Goal: Task Accomplishment & Management: Manage account settings

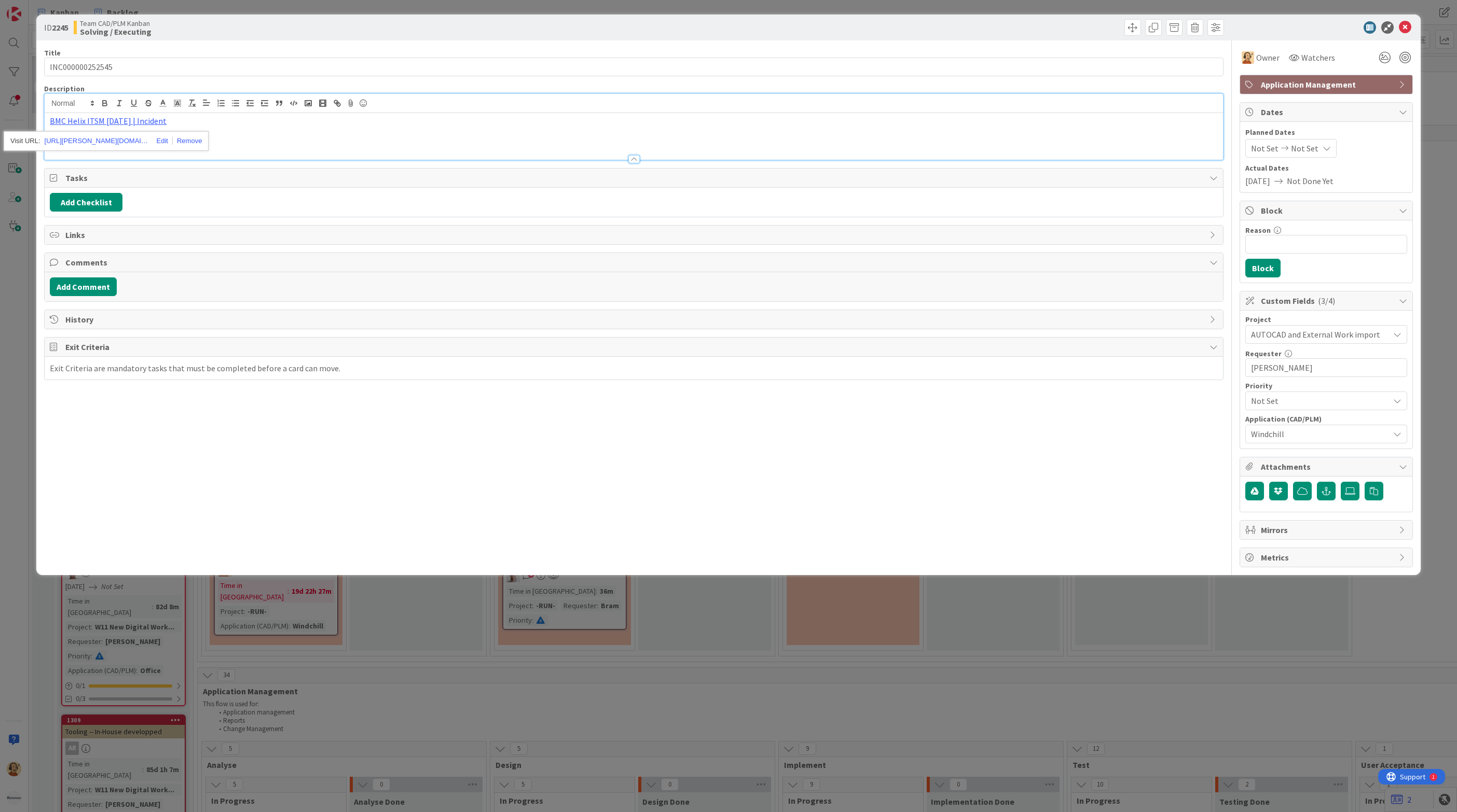
scroll to position [2355, 0]
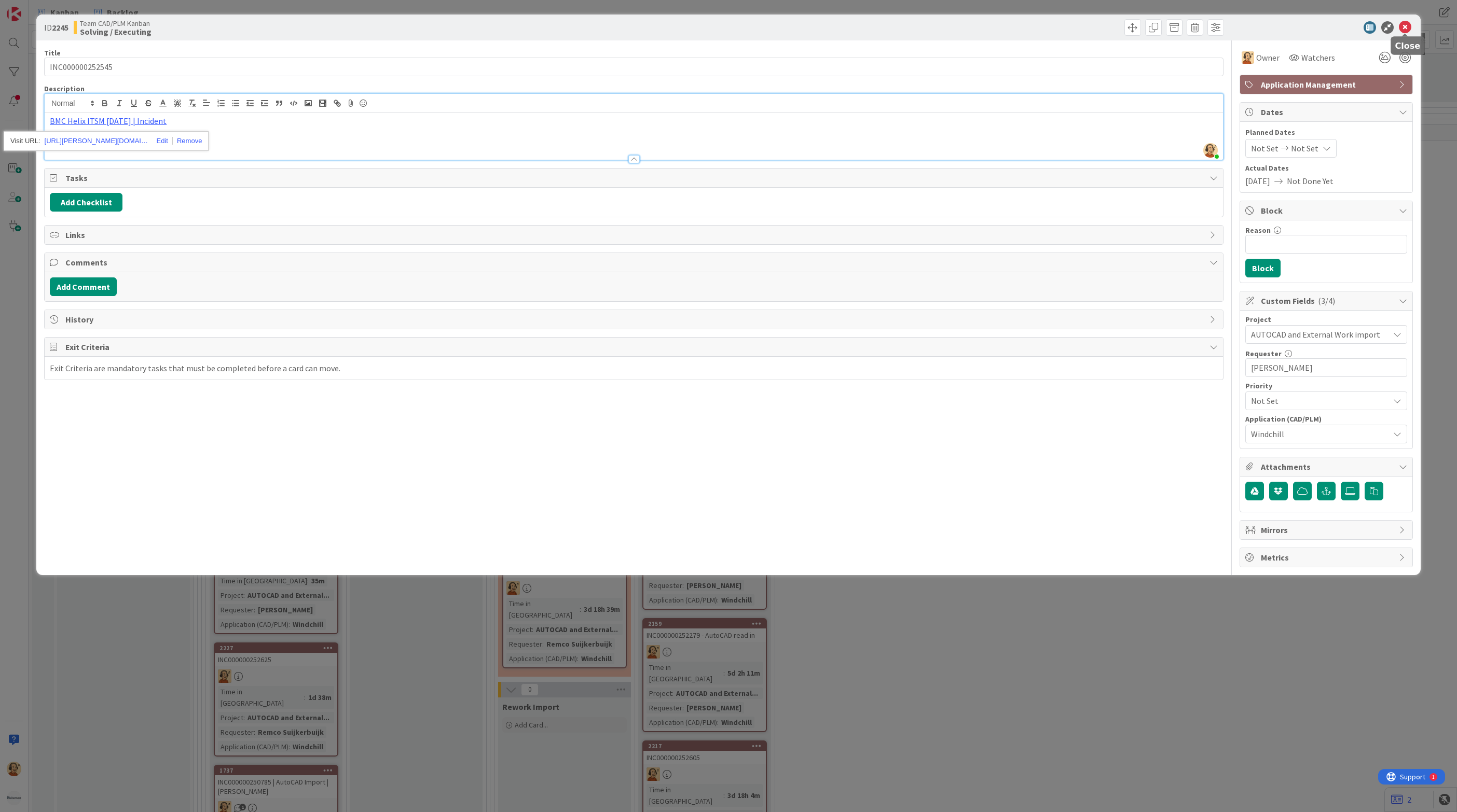
click at [1405, 25] on icon at bounding box center [1405, 27] width 12 height 12
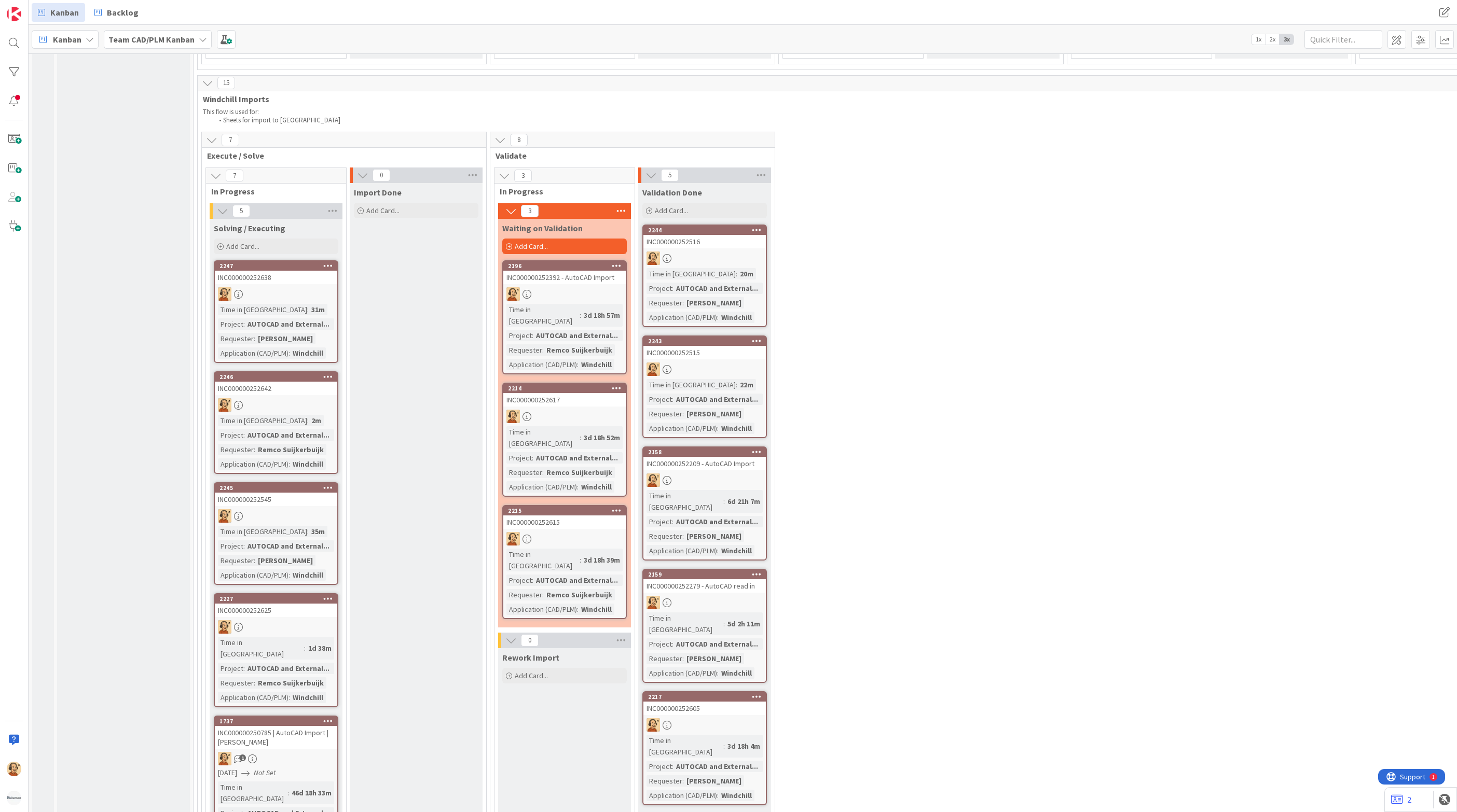
scroll to position [2588, 0]
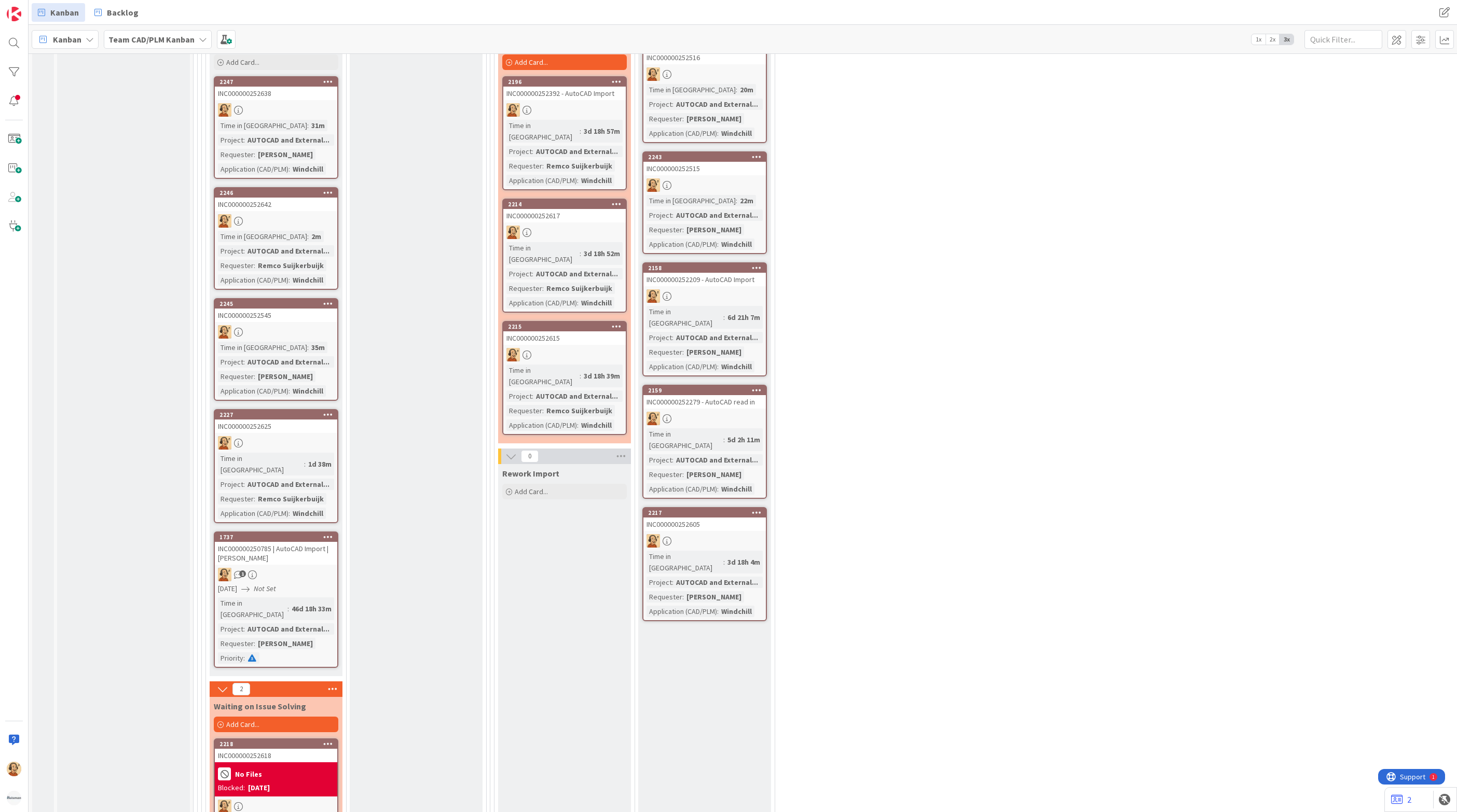
click at [299, 356] on div "AUTOCAD and External..." at bounding box center [288, 362] width 87 height 12
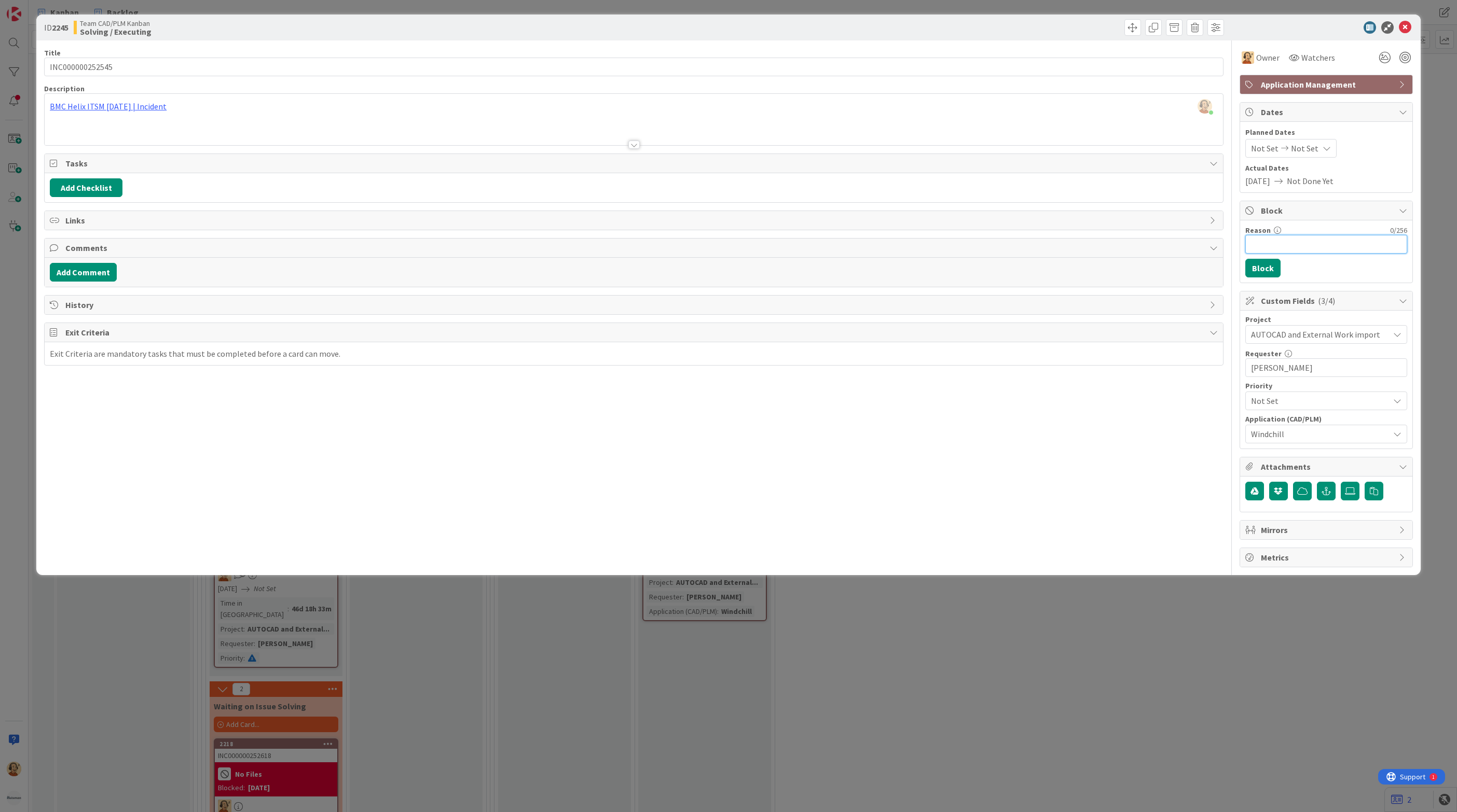
click at [1282, 249] on input "Reason" at bounding box center [1326, 244] width 162 height 18
paste input "Zurcon Z52"
type input "validating matrial: Zurcon Z52"
click at [1266, 275] on button "Block" at bounding box center [1263, 268] width 35 height 18
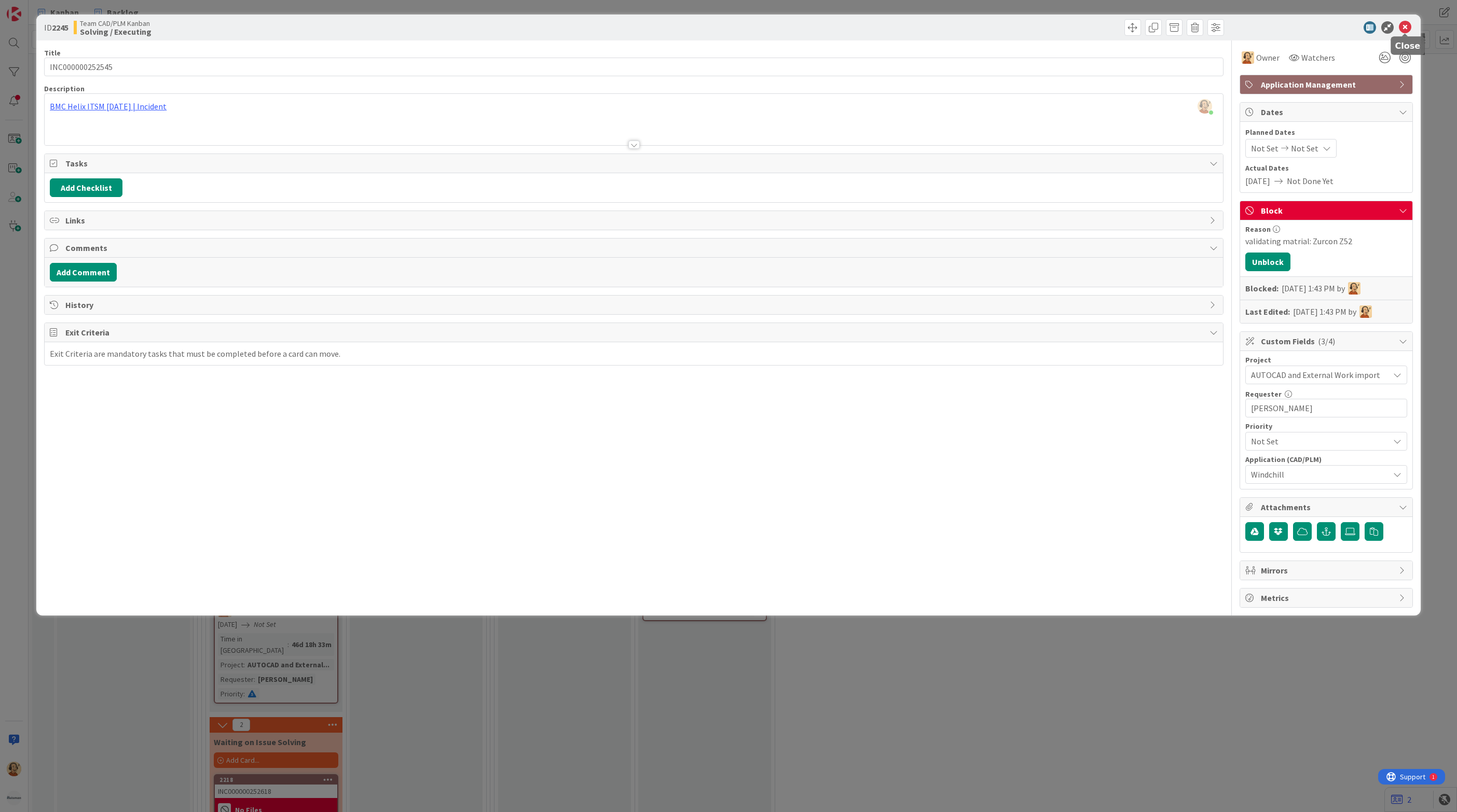
click at [1408, 29] on icon at bounding box center [1405, 27] width 12 height 12
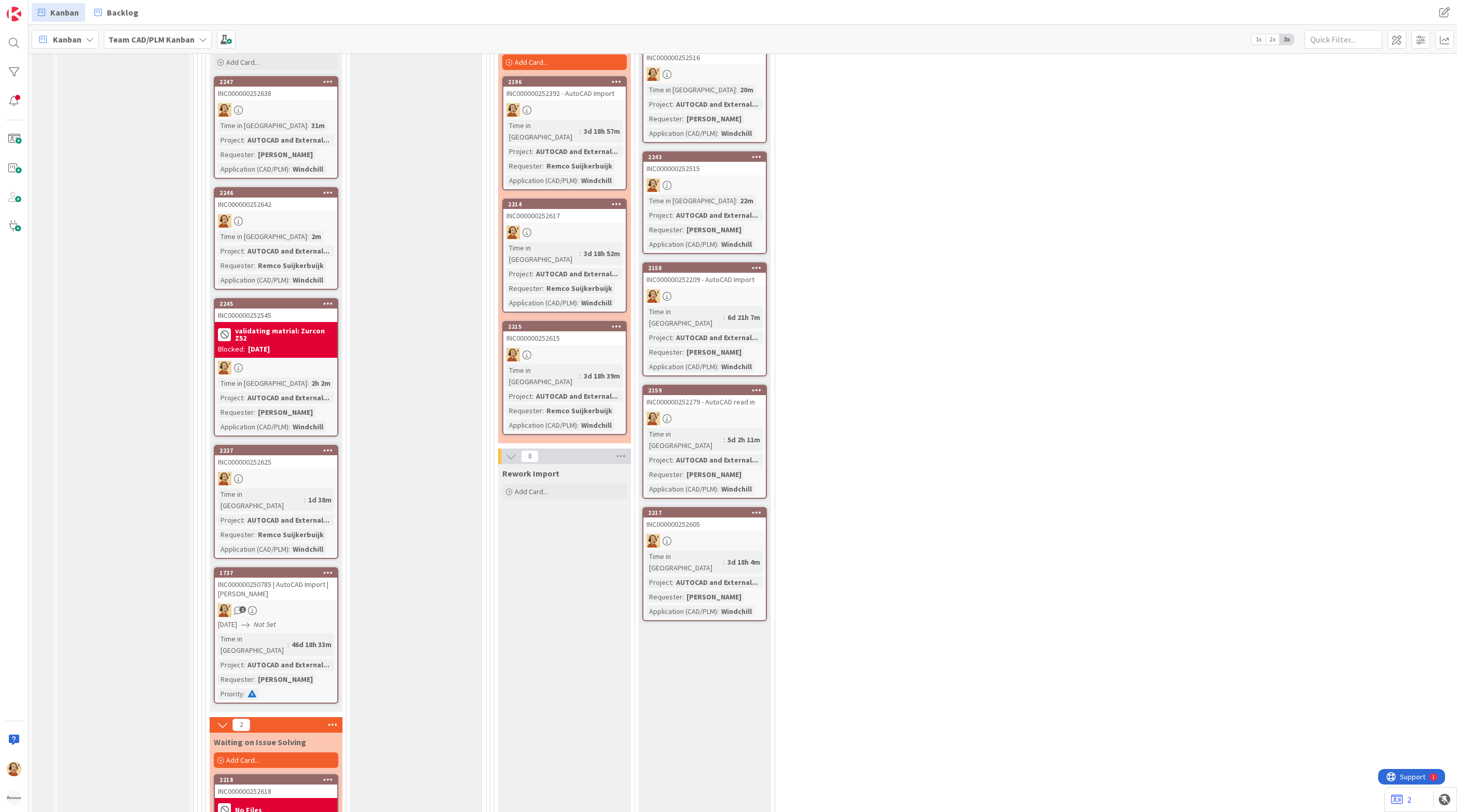
click at [310, 377] on div "Time in Column : 2h 2m Project : AUTOCAD and External... Requester : [PERSON_NA…" at bounding box center [276, 405] width 117 height 55
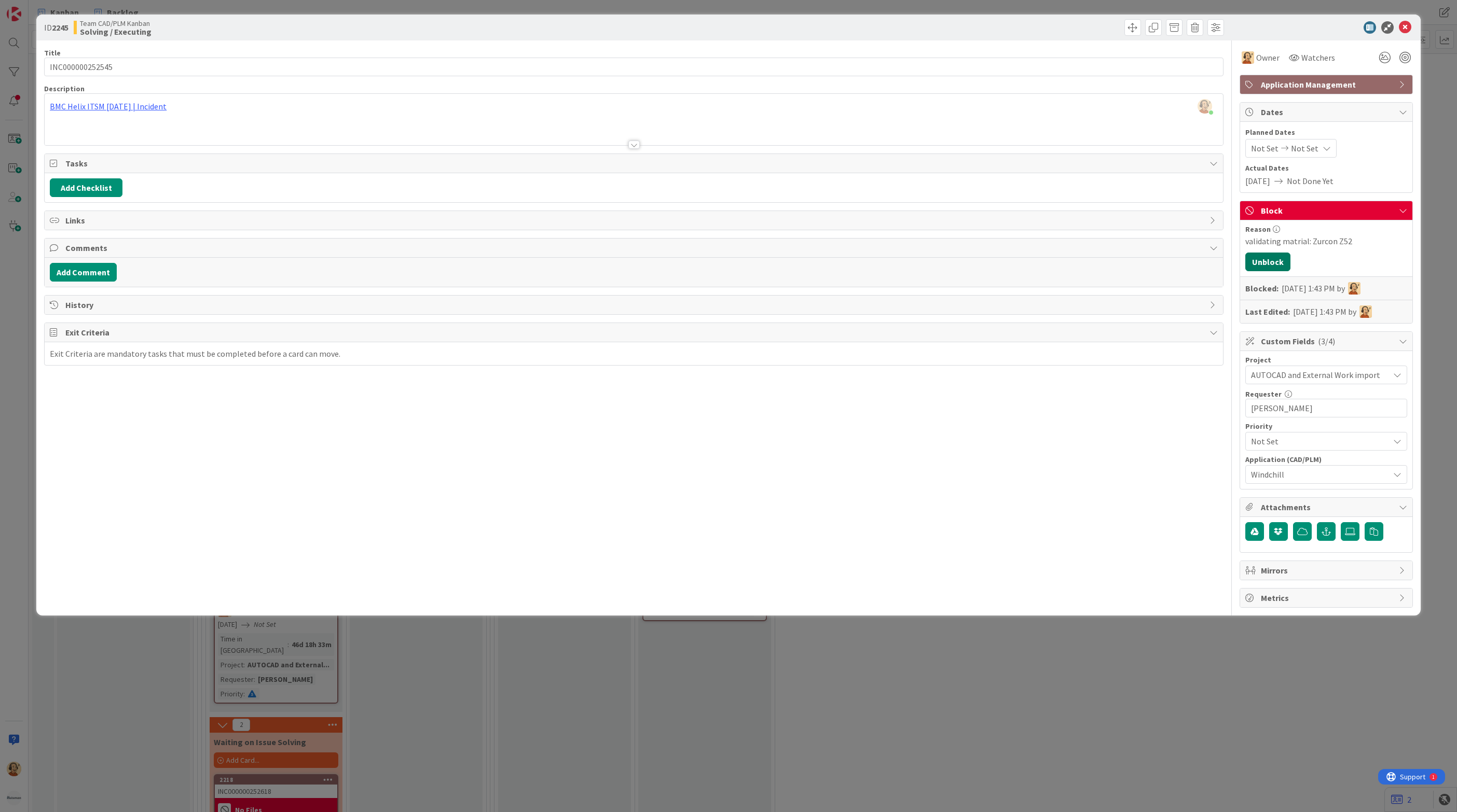
click at [1278, 259] on button "Unblock" at bounding box center [1268, 262] width 45 height 18
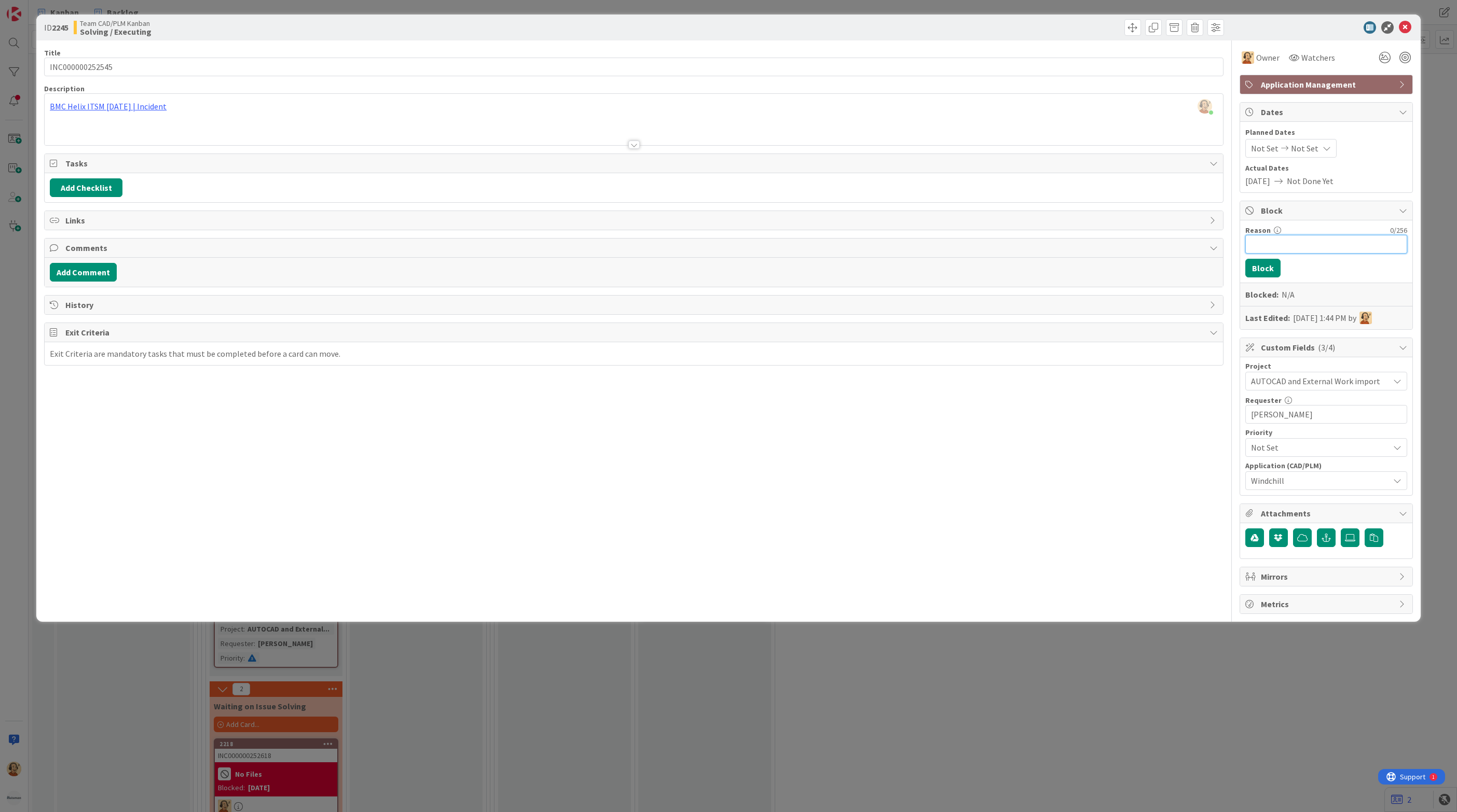
click at [1286, 245] on input "Reason" at bounding box center [1326, 244] width 162 height 18
click at [1248, 235] on label "Reason" at bounding box center [1257, 230] width 25 height 10
drag, startPoint x: 1248, startPoint y: 235, endPoint x: 1257, endPoint y: 242, distance: 11.4
click at [1257, 242] on input "Reason" at bounding box center [1326, 244] width 162 height 18
paste input "UHMWPE 500 BLACK"
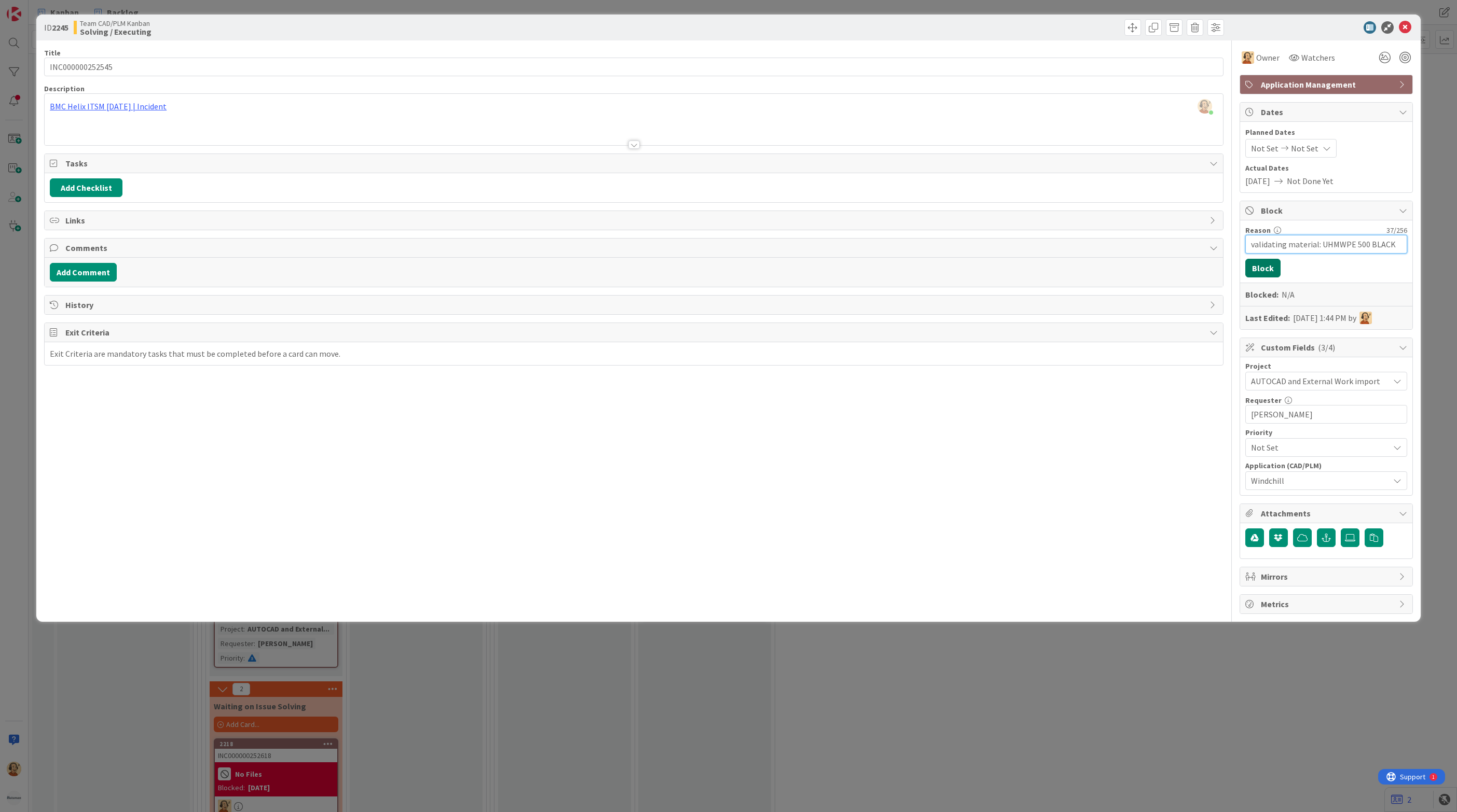
type input "validating material: UHMWPE 500 BLACK"
click at [1266, 270] on button "Block" at bounding box center [1263, 268] width 35 height 18
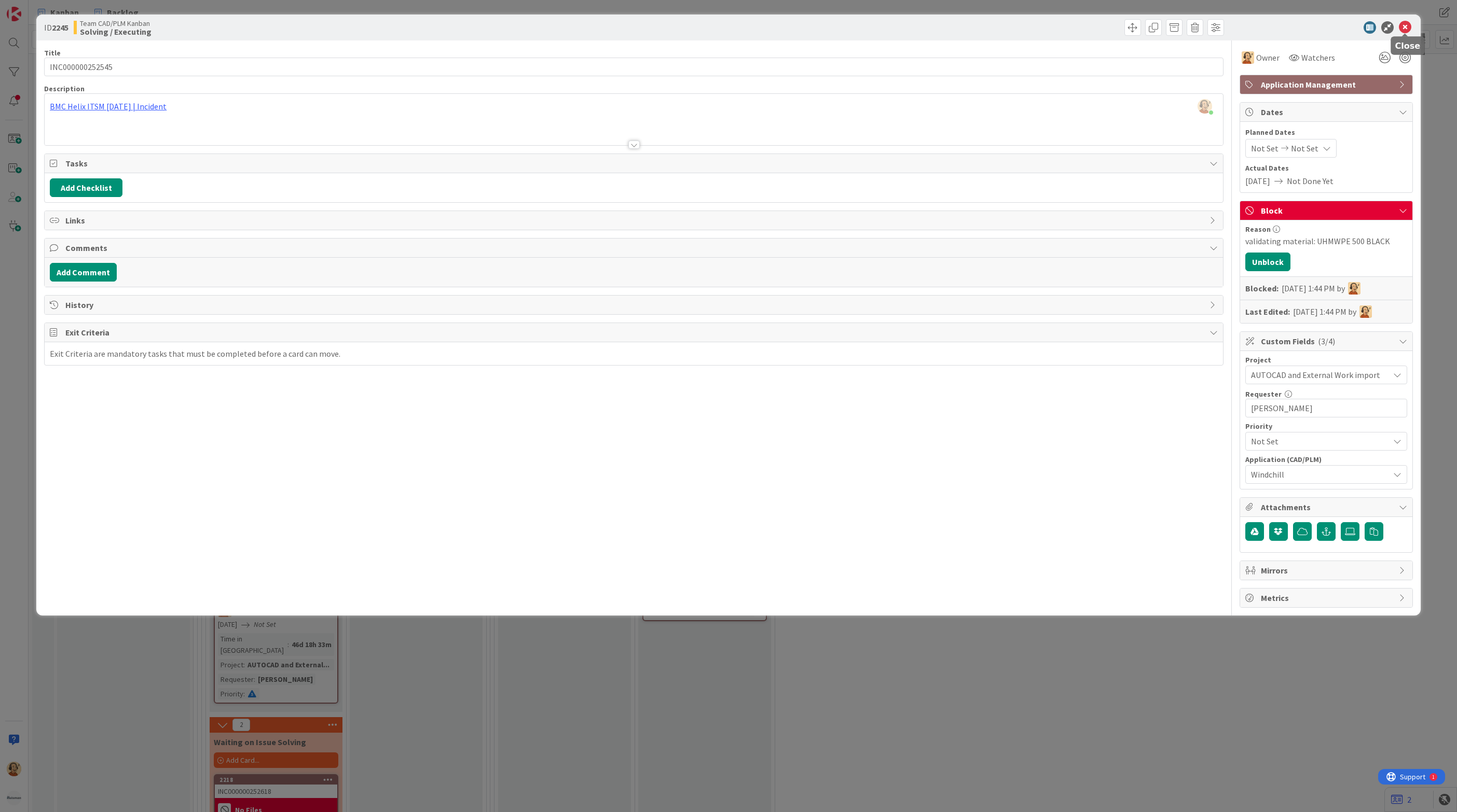
click at [1410, 28] on icon at bounding box center [1405, 27] width 12 height 12
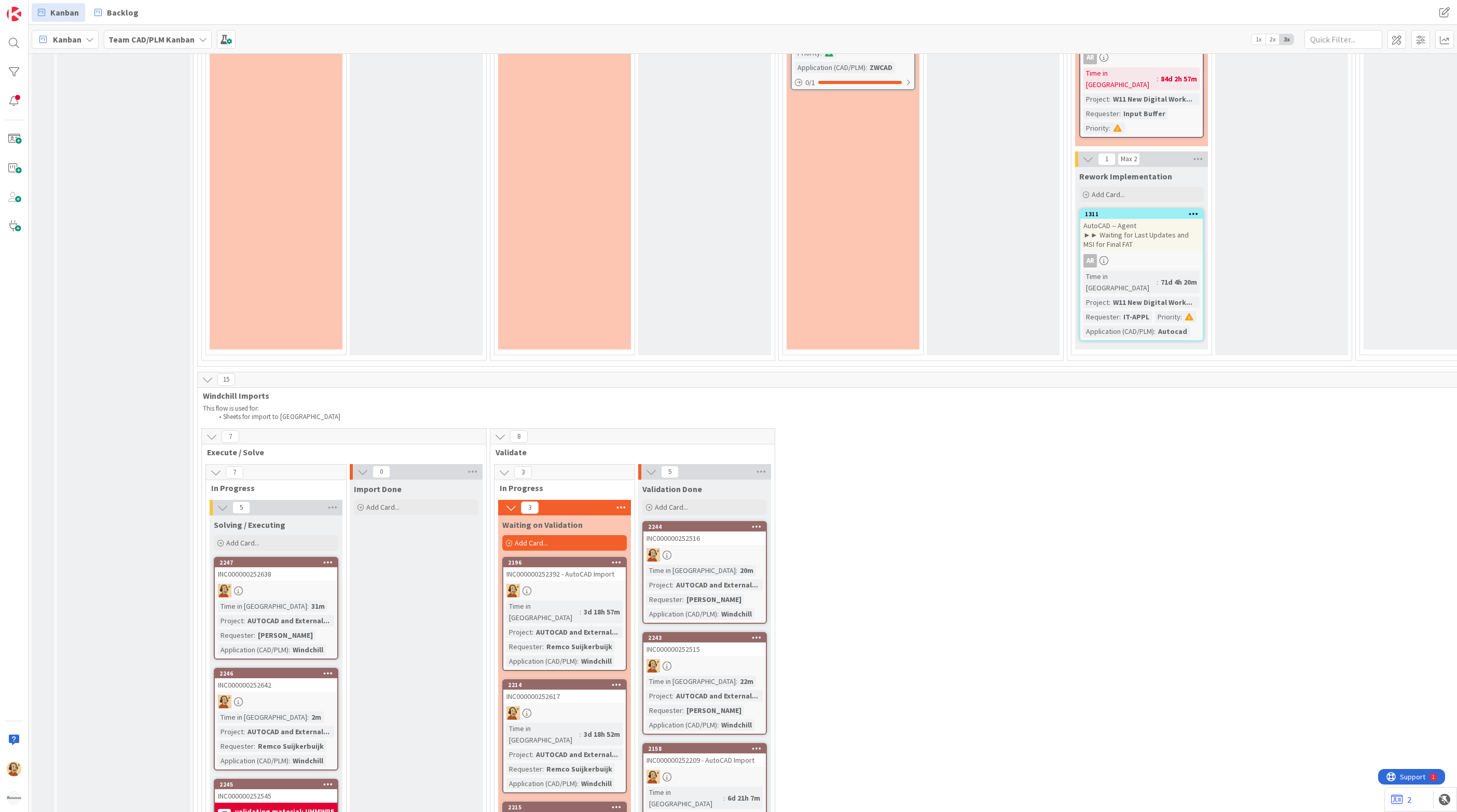
scroll to position [2355, 0]
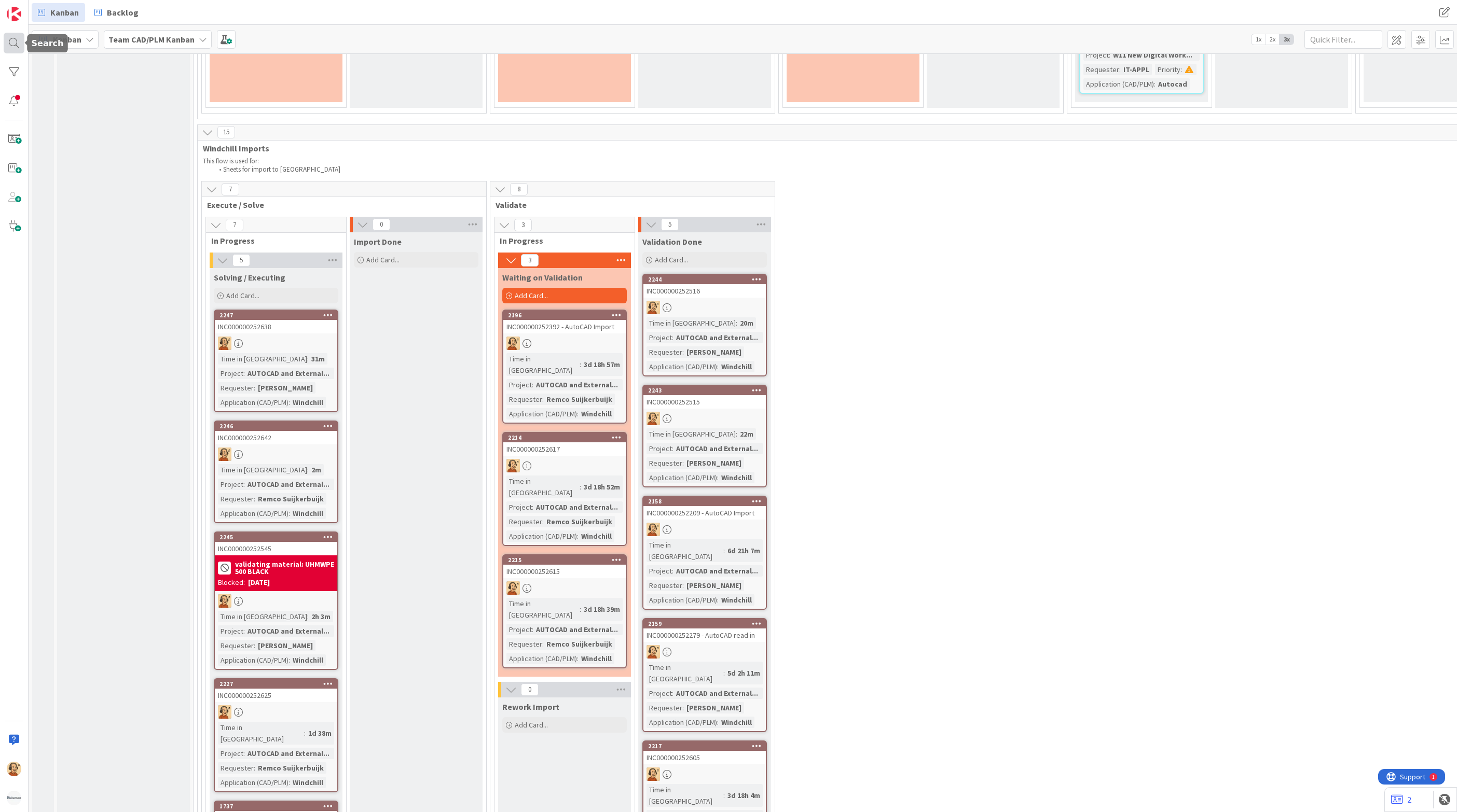
click at [19, 46] on div at bounding box center [14, 43] width 20 height 20
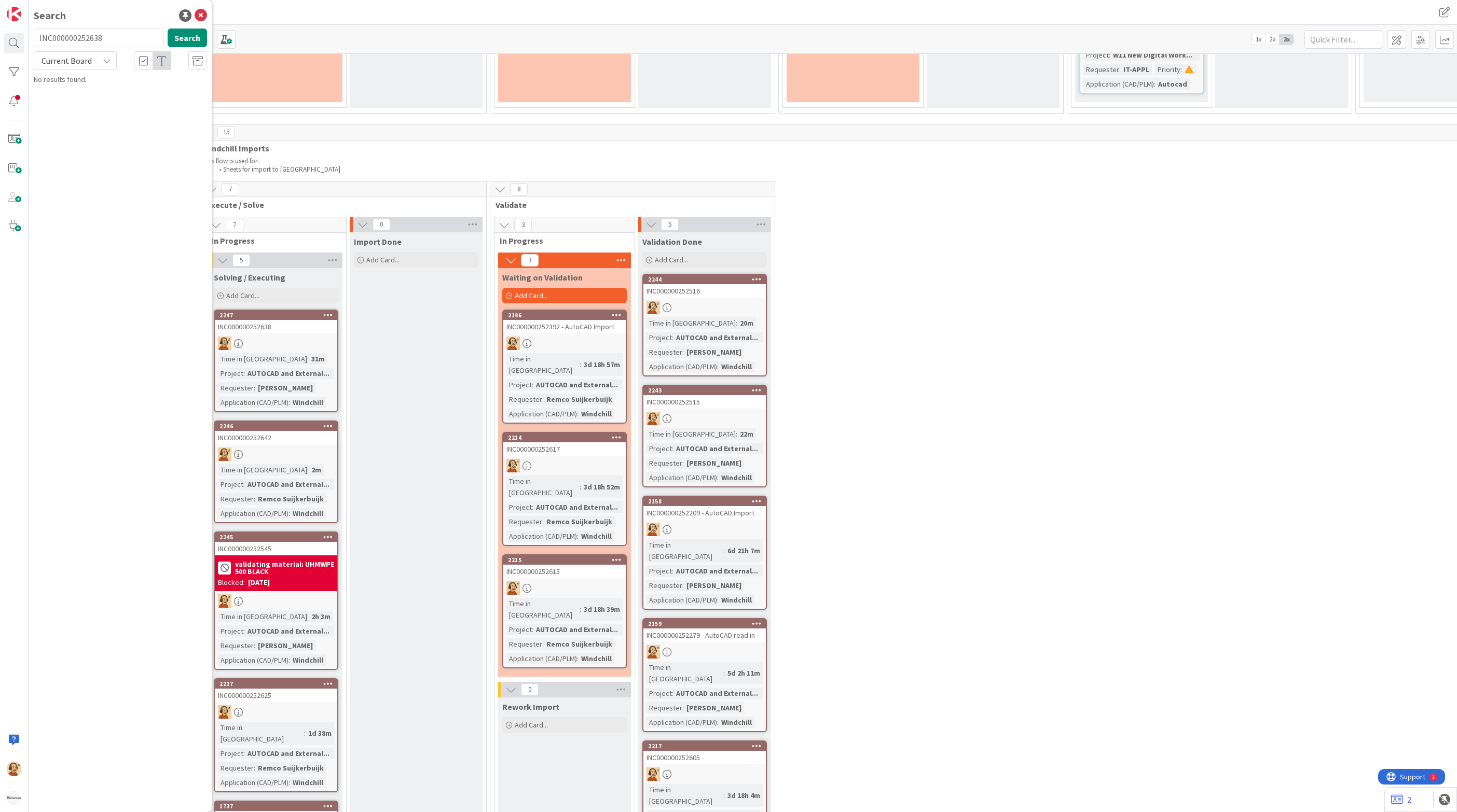
click at [93, 40] on input "INC000000252638" at bounding box center [98, 37] width 129 height 18
type input "INC000000252553"
click at [198, 41] on button "Search" at bounding box center [187, 37] width 40 height 18
click at [198, 40] on button "Search" at bounding box center [187, 37] width 40 height 18
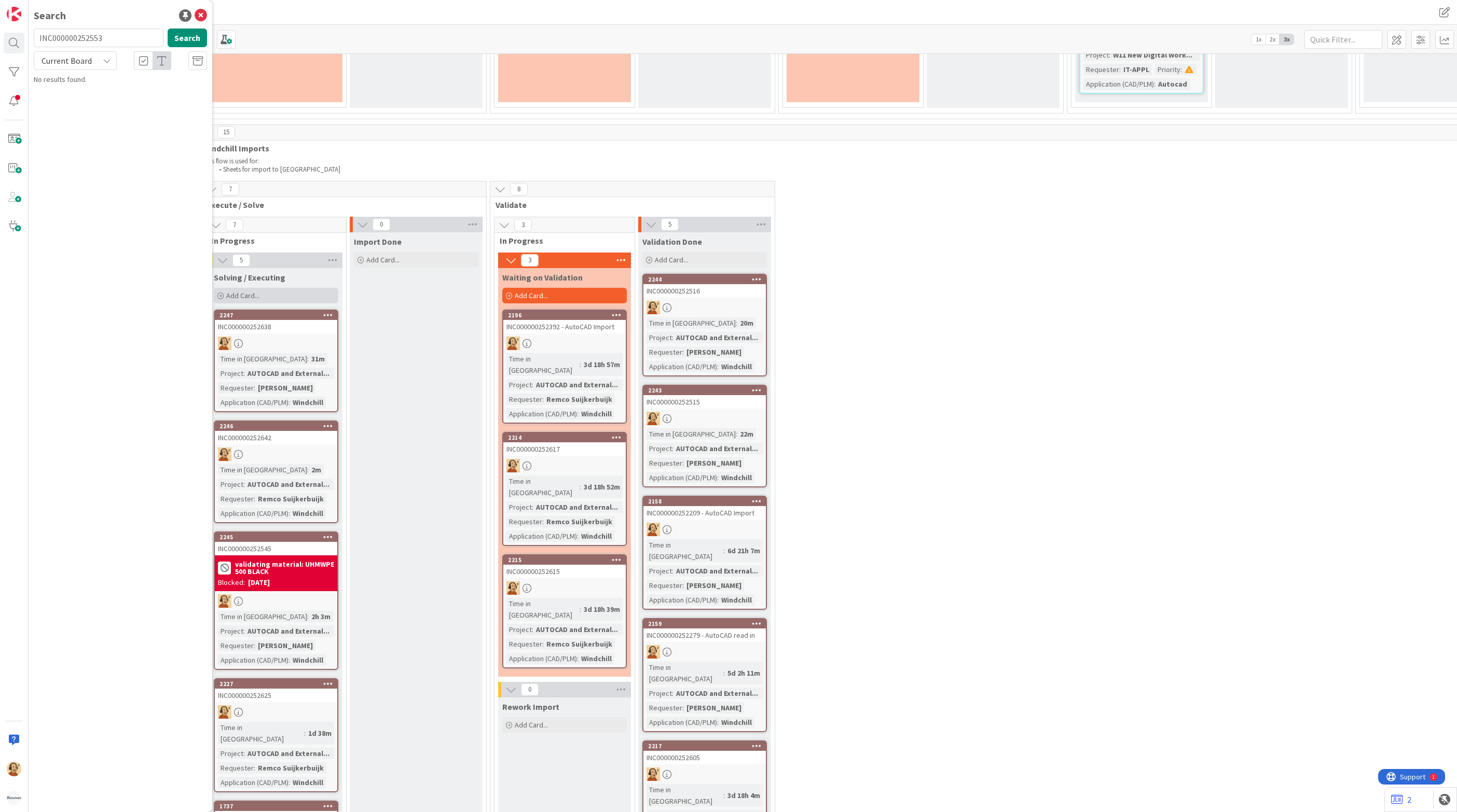
click at [271, 288] on div "Add Card..." at bounding box center [276, 296] width 125 height 16
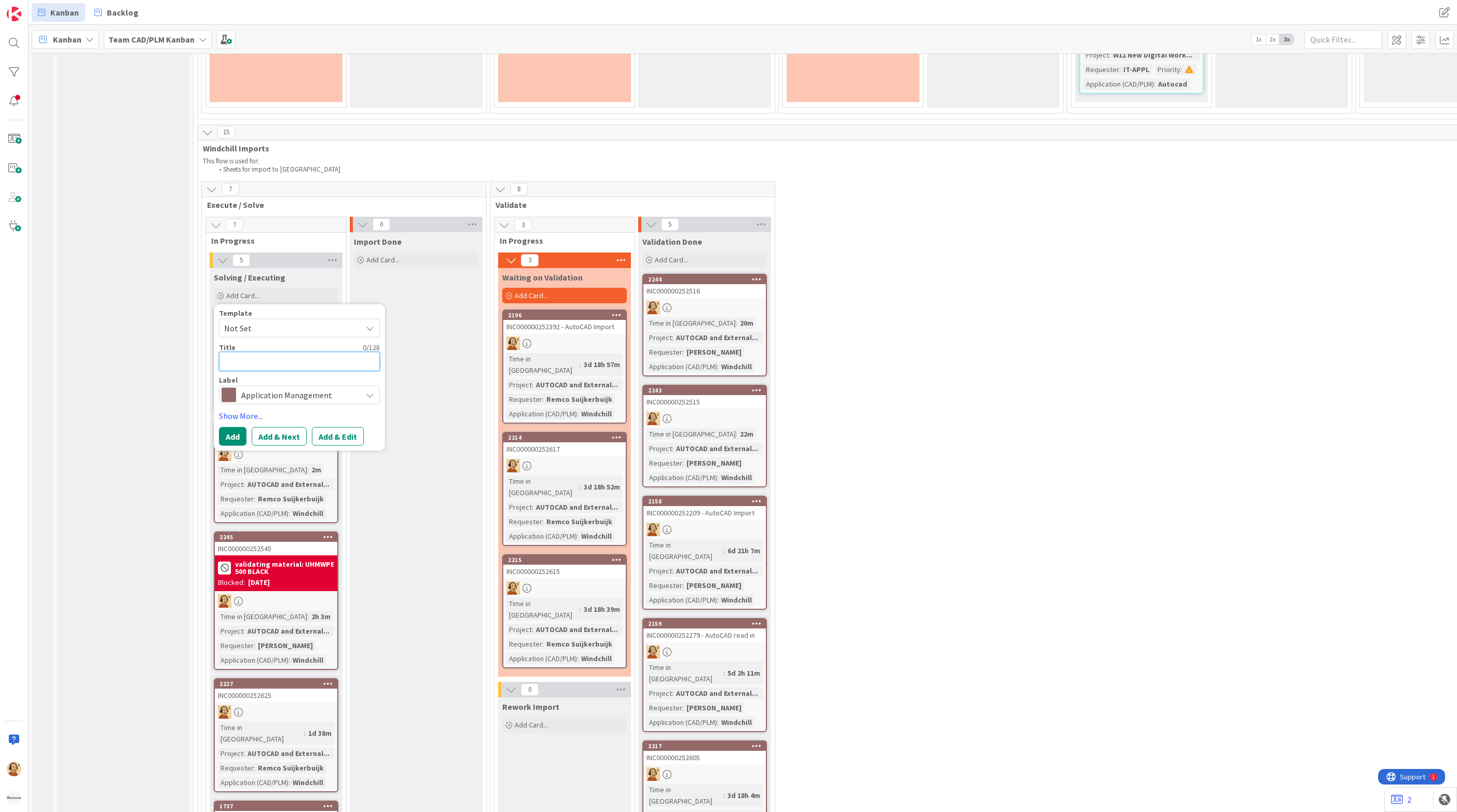
click at [301, 352] on textarea at bounding box center [299, 362] width 161 height 19
paste textarea "INC000000252553"
type textarea "INC000000252553"
type textarea "x"
type textarea "INC000000252553"
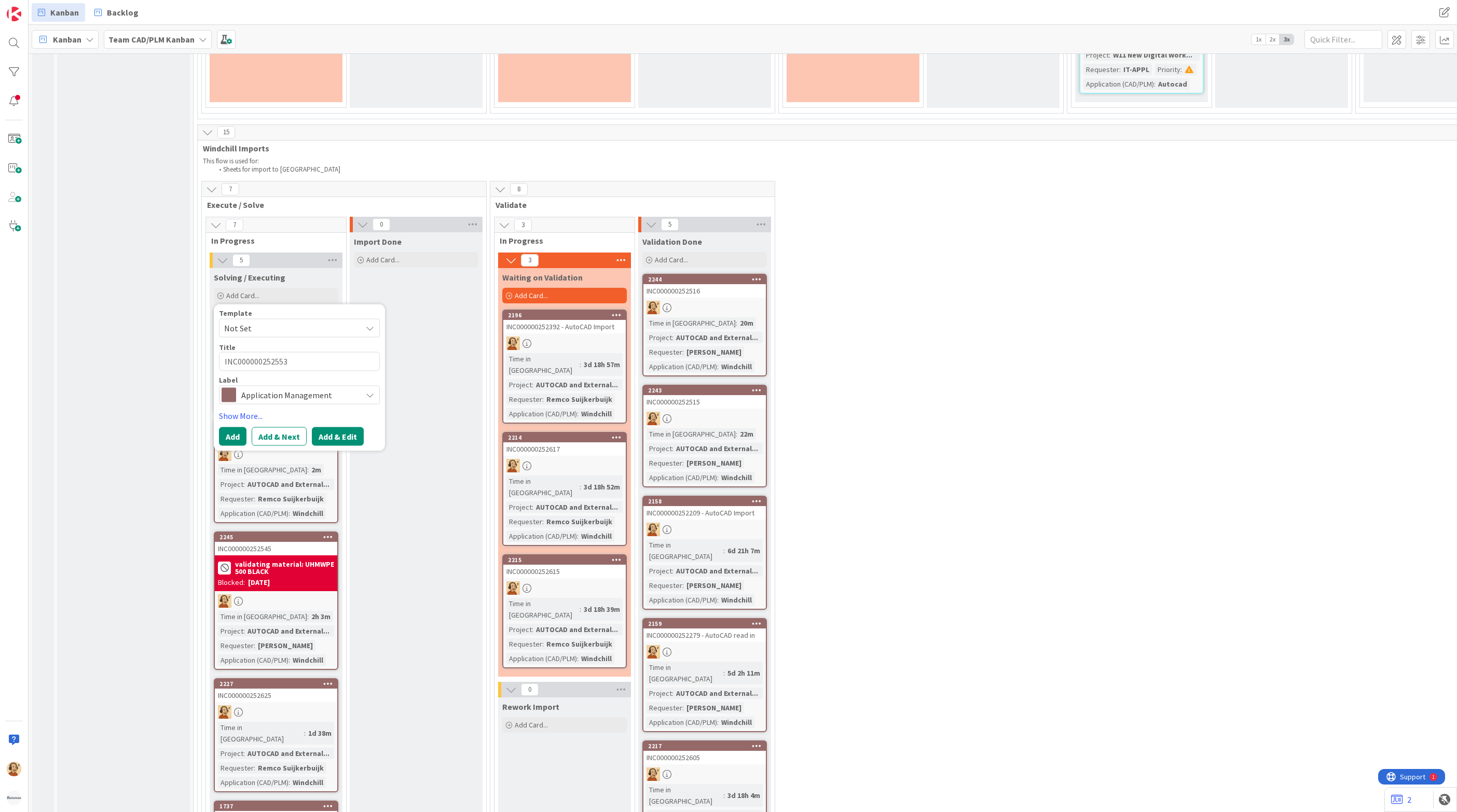
click at [346, 427] on button "Add & Edit" at bounding box center [338, 436] width 52 height 18
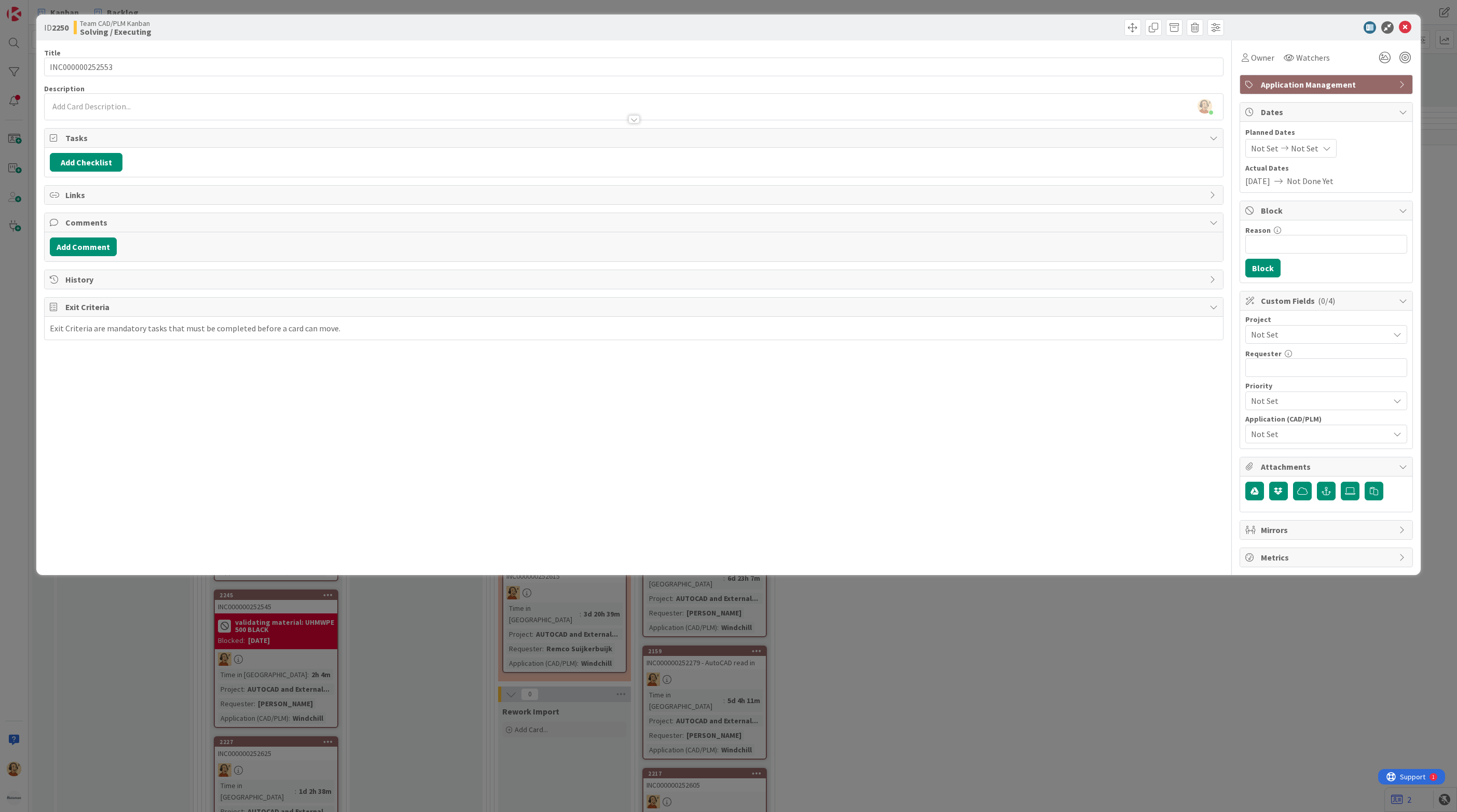
click at [106, 108] on div "[PERSON_NAME] just joined" at bounding box center [633, 107] width 1178 height 26
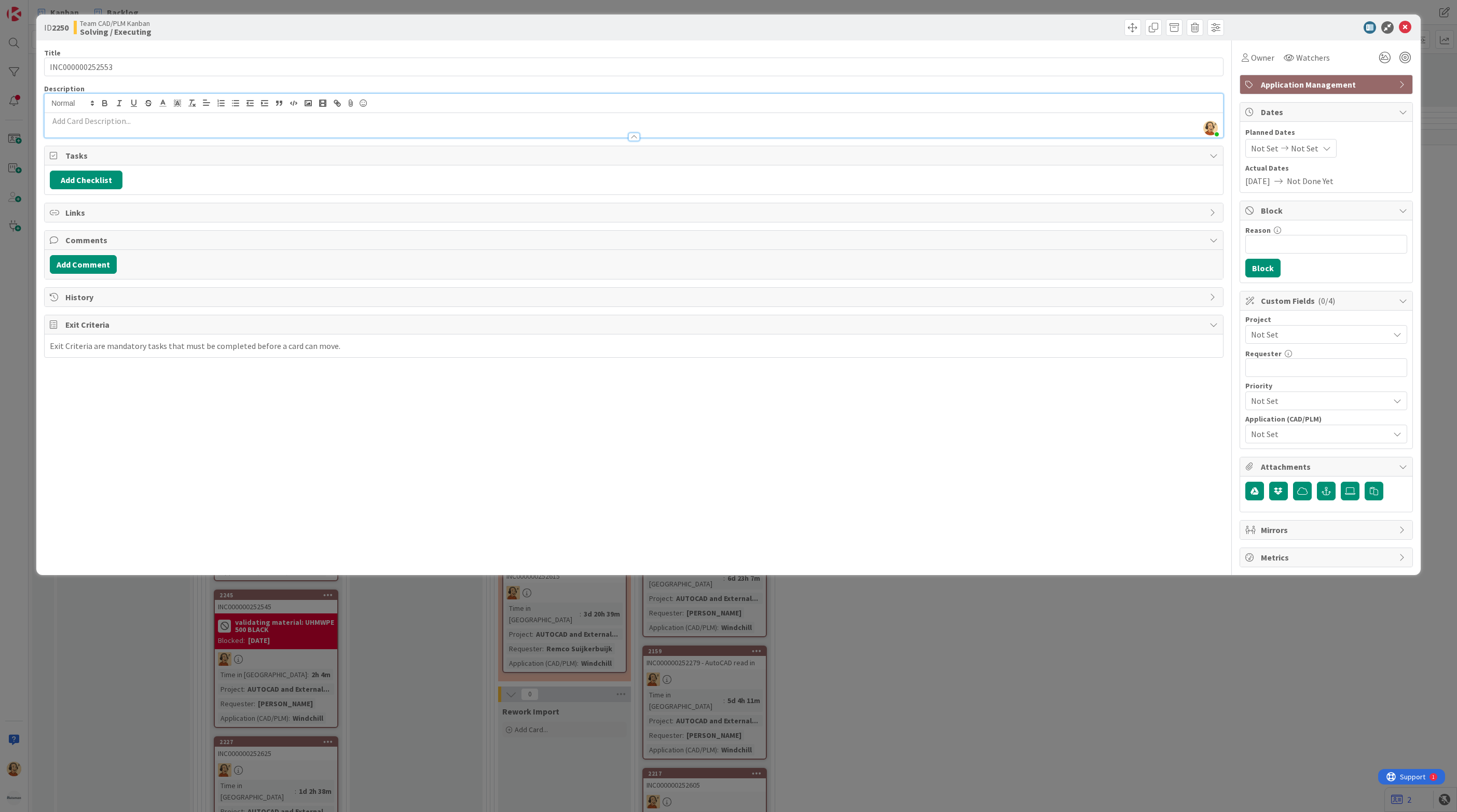
click at [93, 123] on p at bounding box center [634, 121] width 1168 height 12
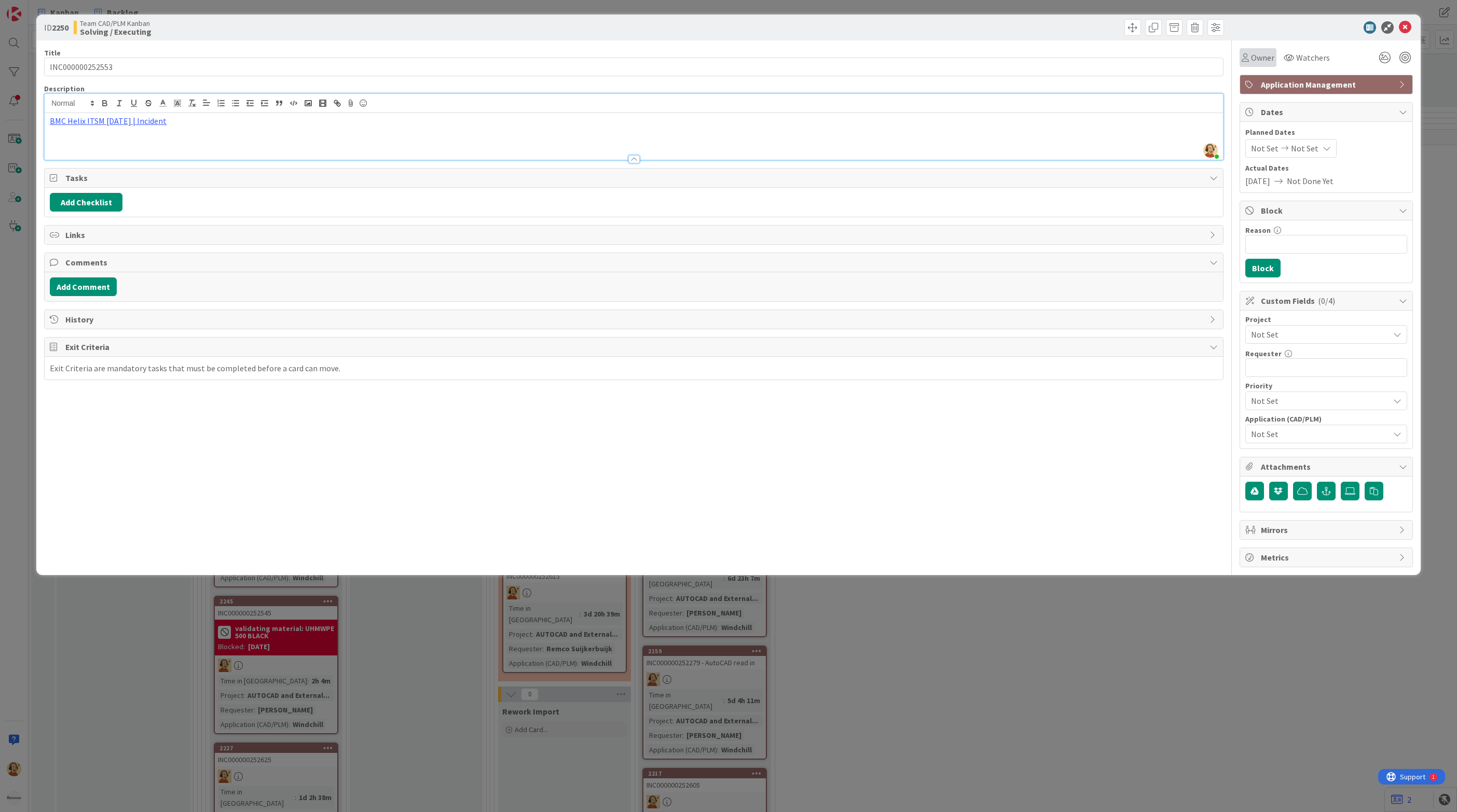
click at [1260, 53] on span "Owner" at bounding box center [1263, 57] width 23 height 12
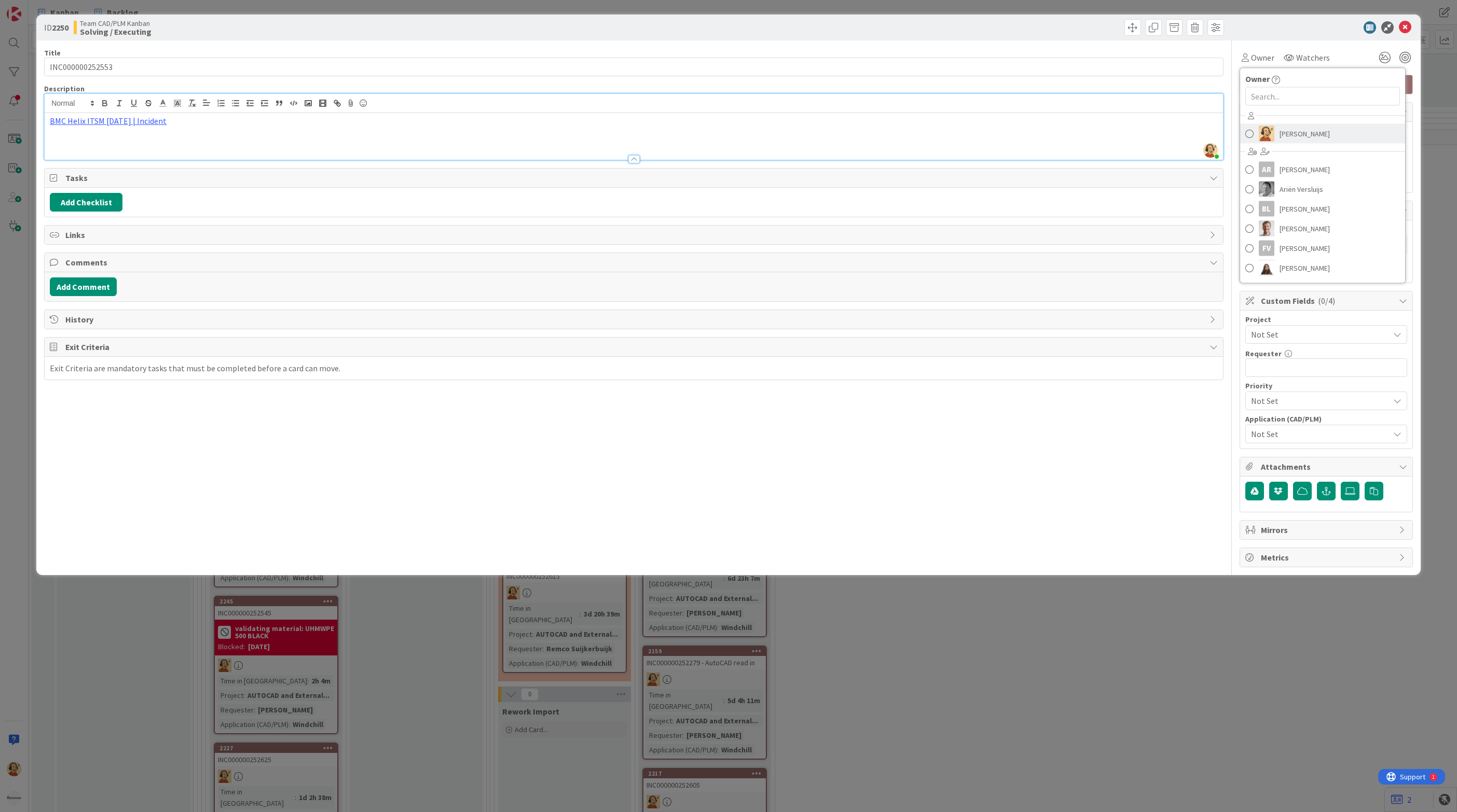
click at [1266, 136] on img at bounding box center [1266, 134] width 16 height 16
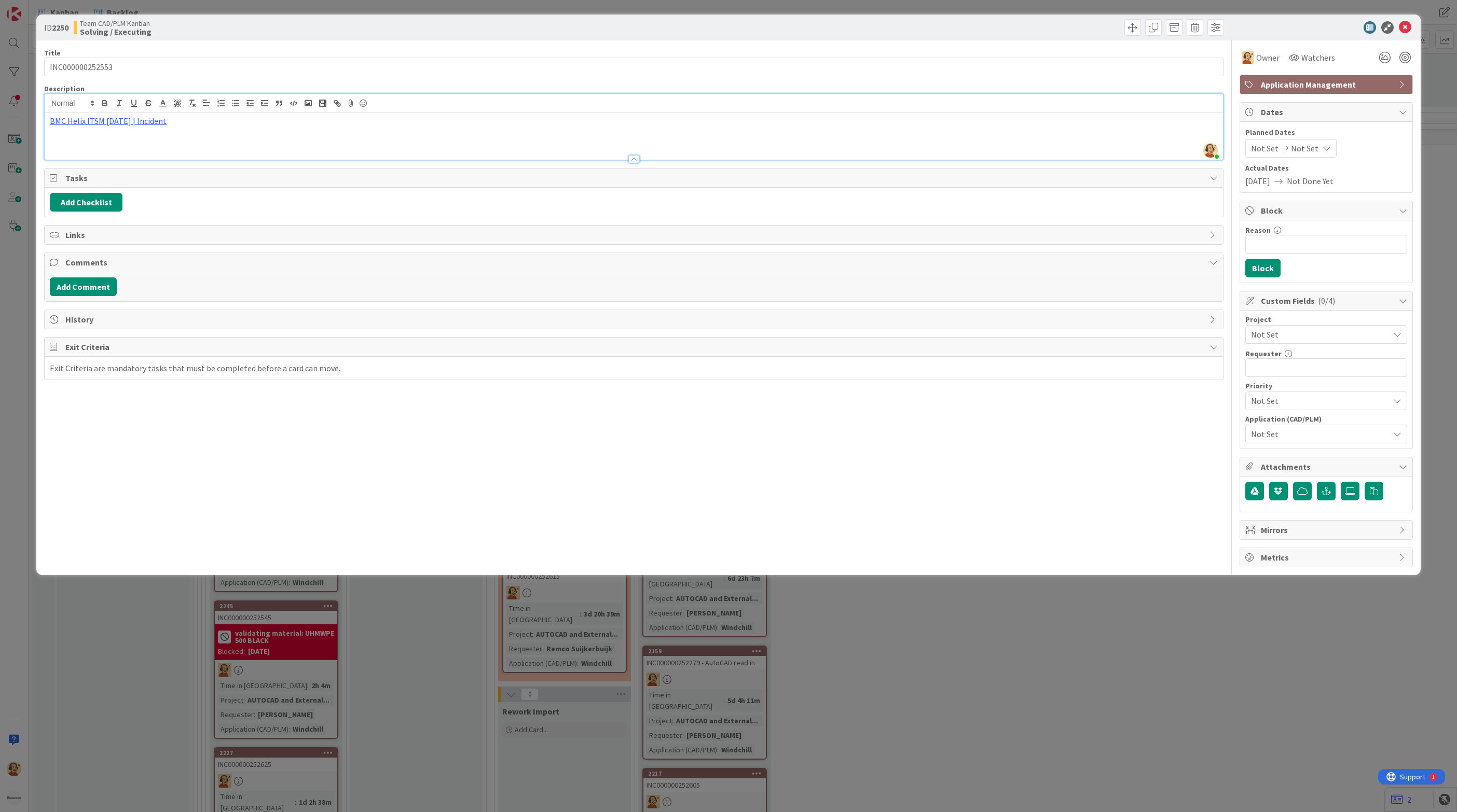
click at [1334, 336] on span "Not Set" at bounding box center [1317, 334] width 133 height 14
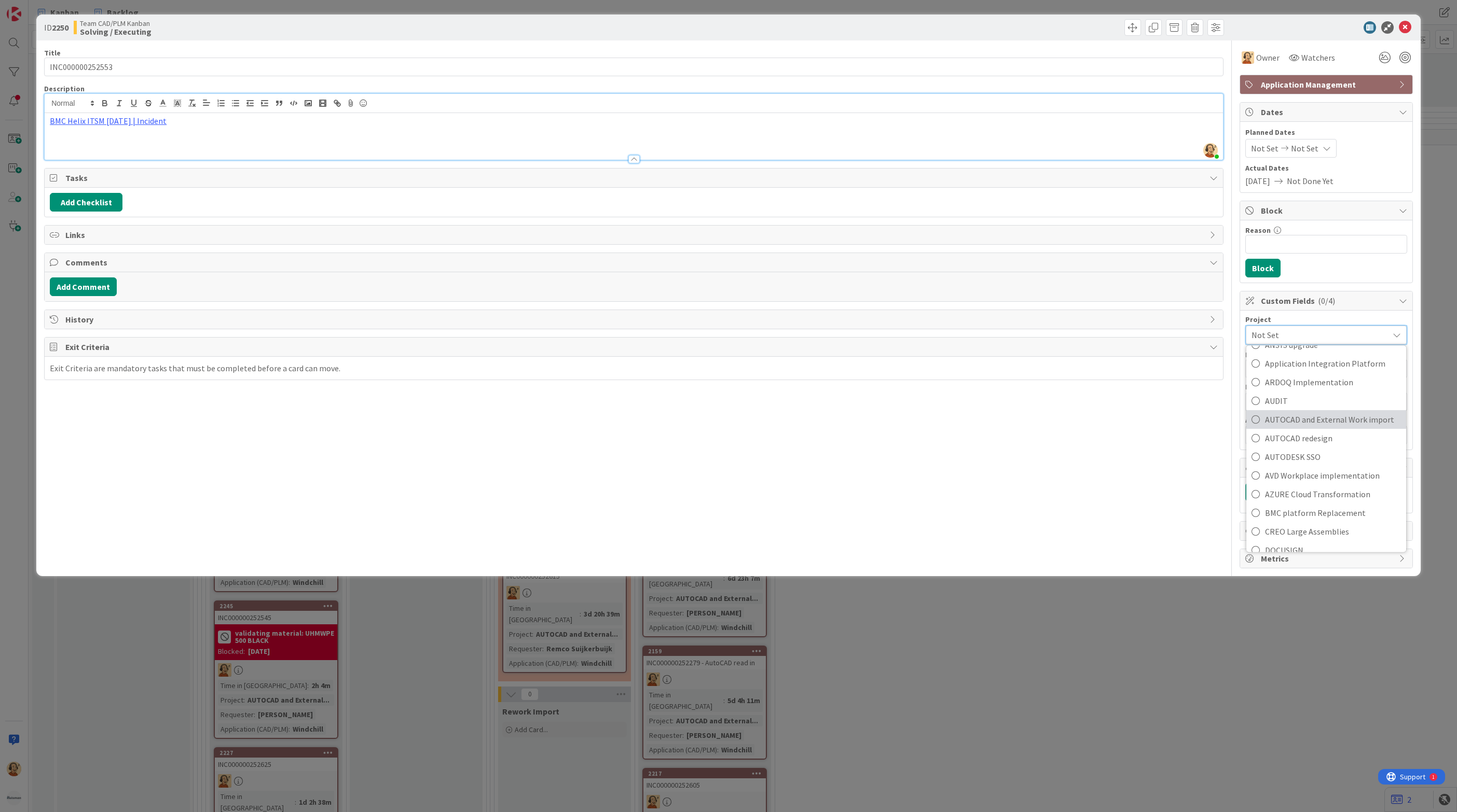
click at [1344, 426] on span "AUTOCAD and External Work import" at bounding box center [1332, 420] width 136 height 16
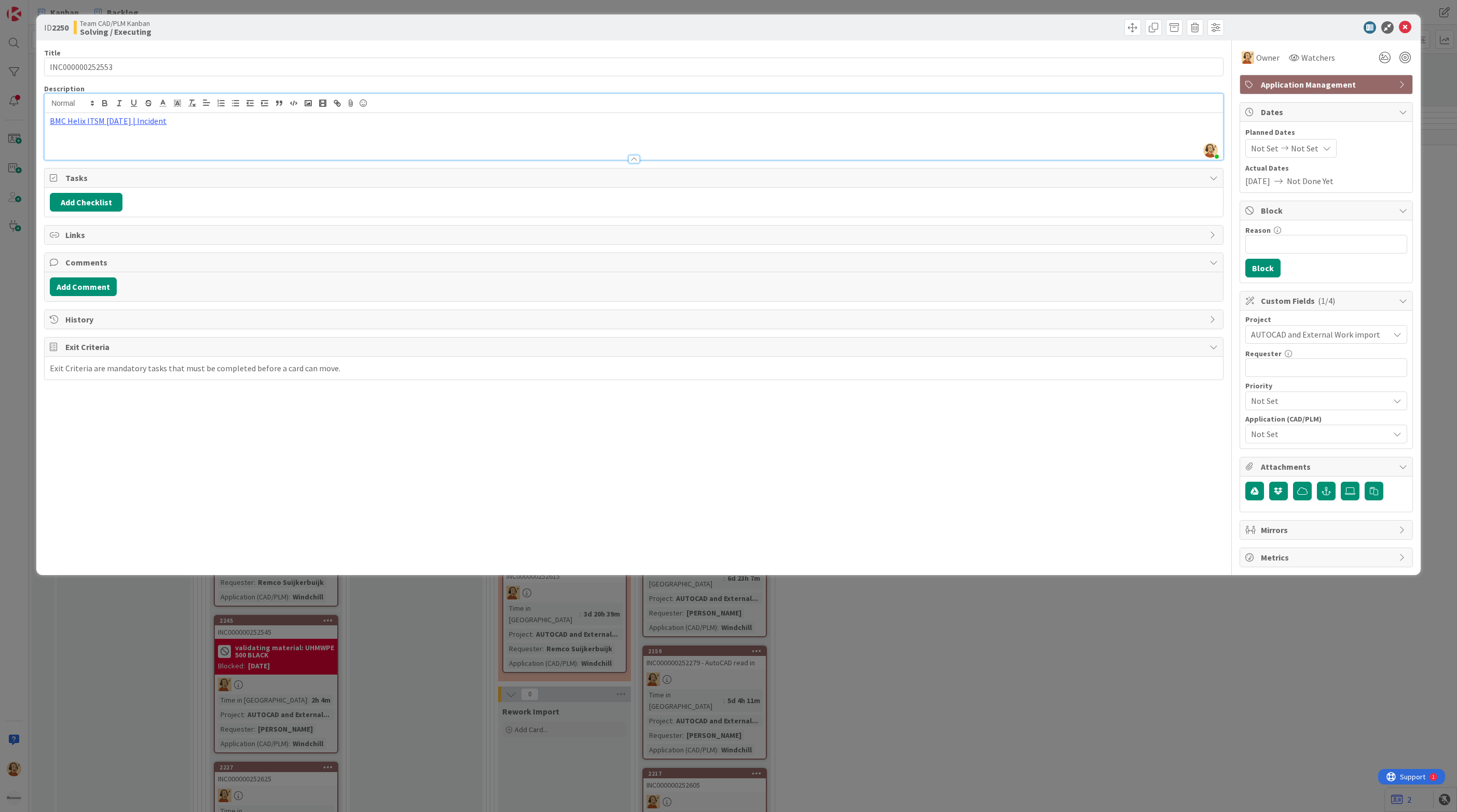
click at [1325, 438] on span "Not Set" at bounding box center [1320, 434] width 138 height 12
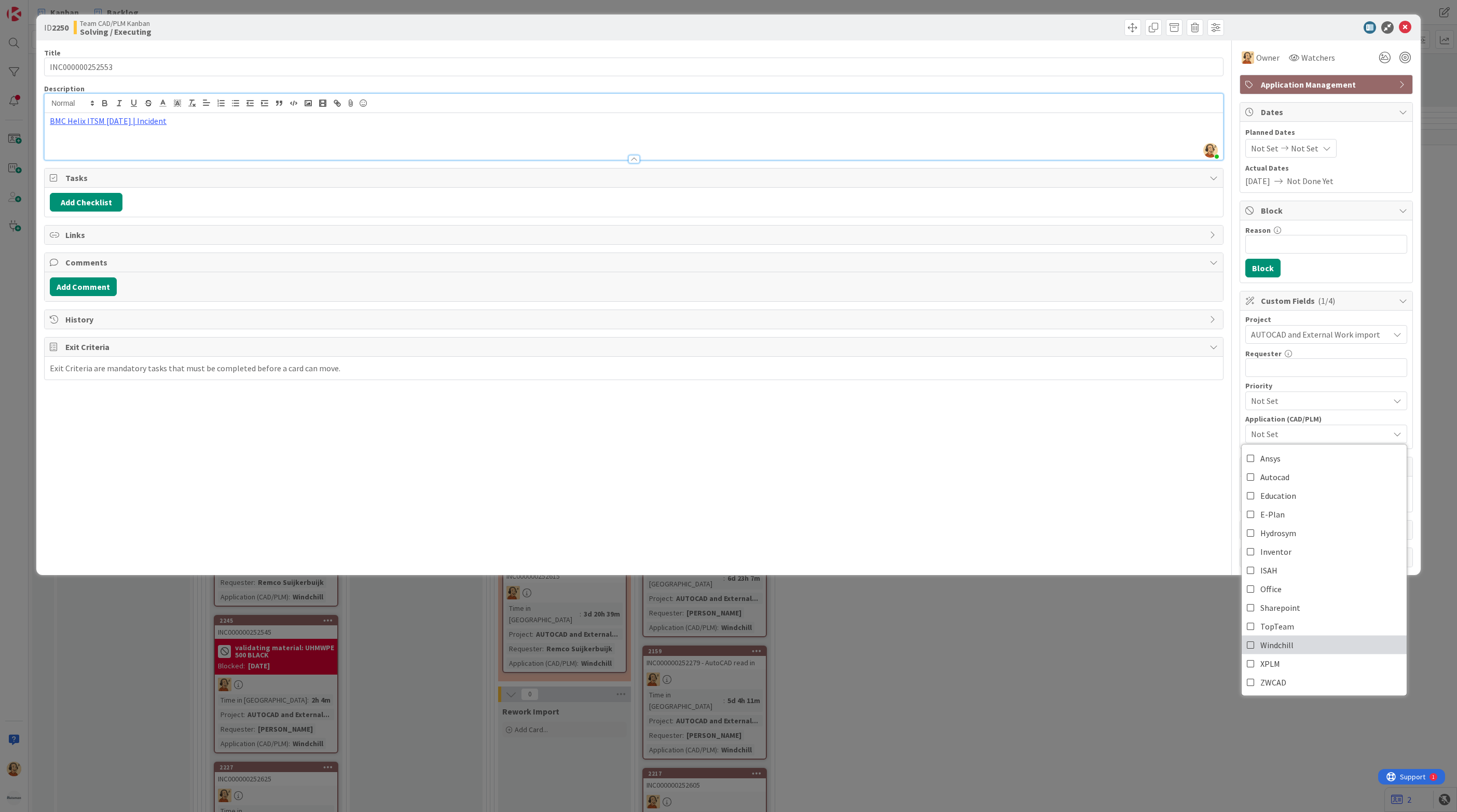
click at [1306, 651] on link "Windchill" at bounding box center [1324, 644] width 165 height 18
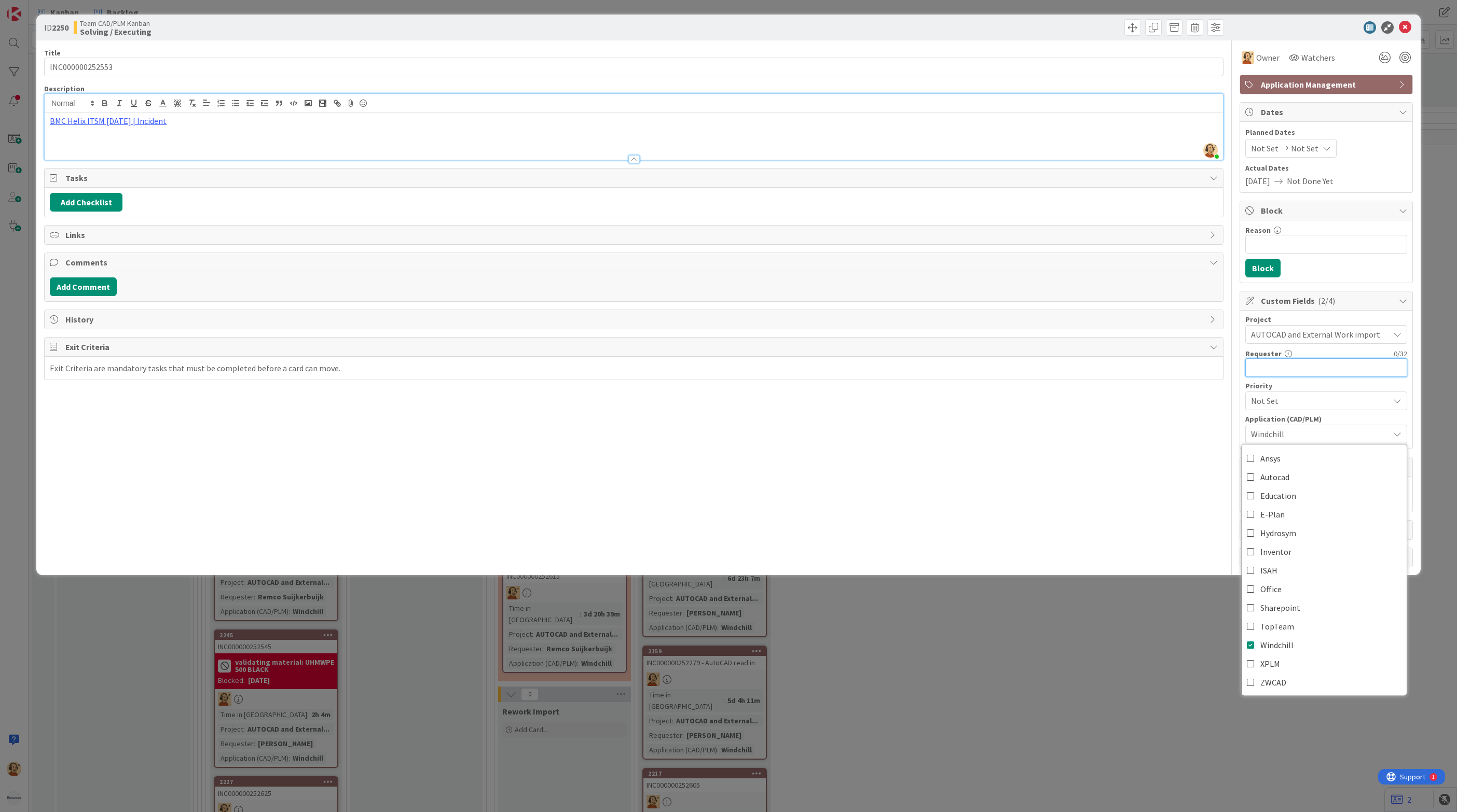
click at [1300, 369] on input "text" at bounding box center [1326, 367] width 162 height 18
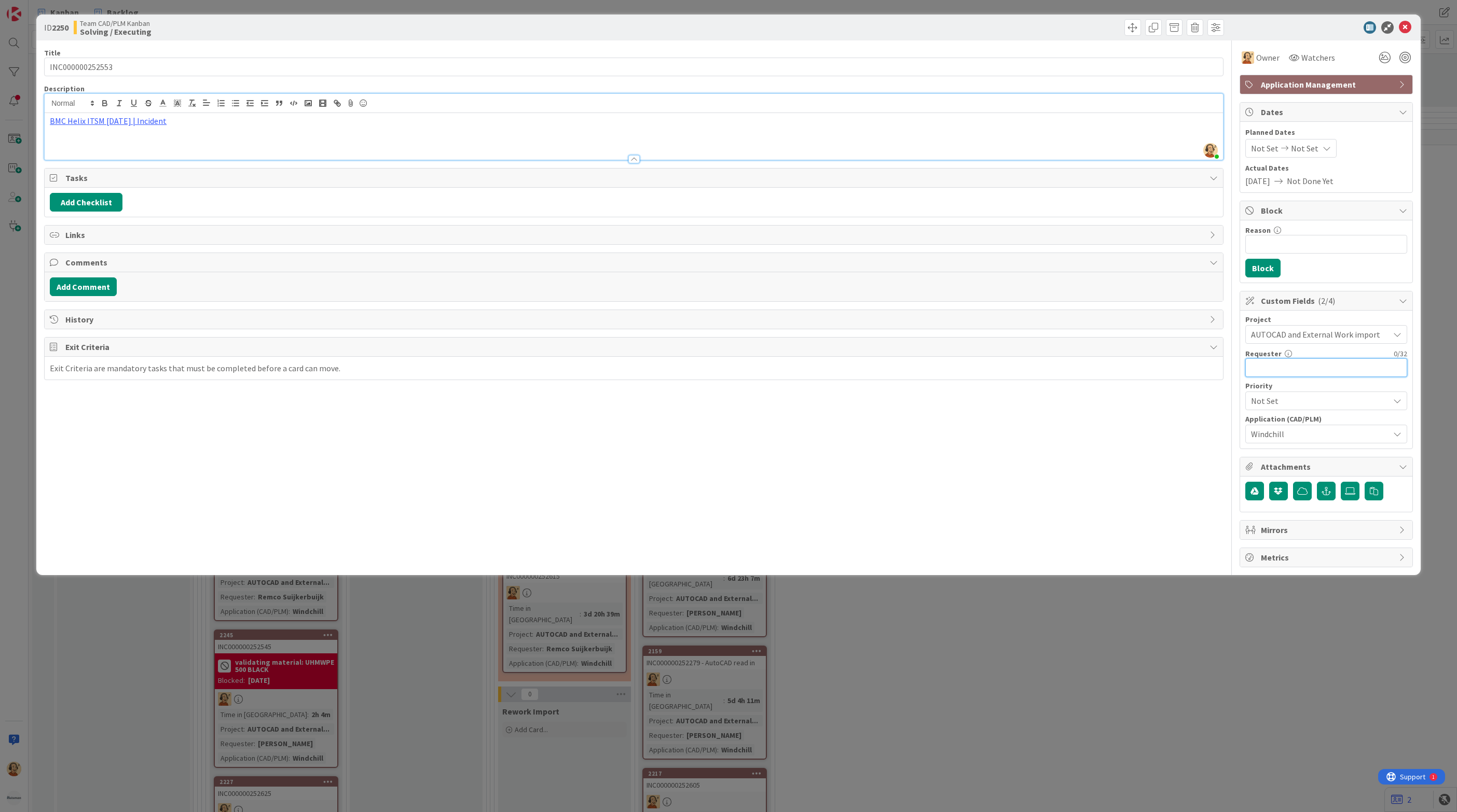
paste input "[PERSON_NAME]"
type input "[PERSON_NAME]"
click at [1272, 243] on input "Reason" at bounding box center [1326, 244] width 162 height 18
type input "c"
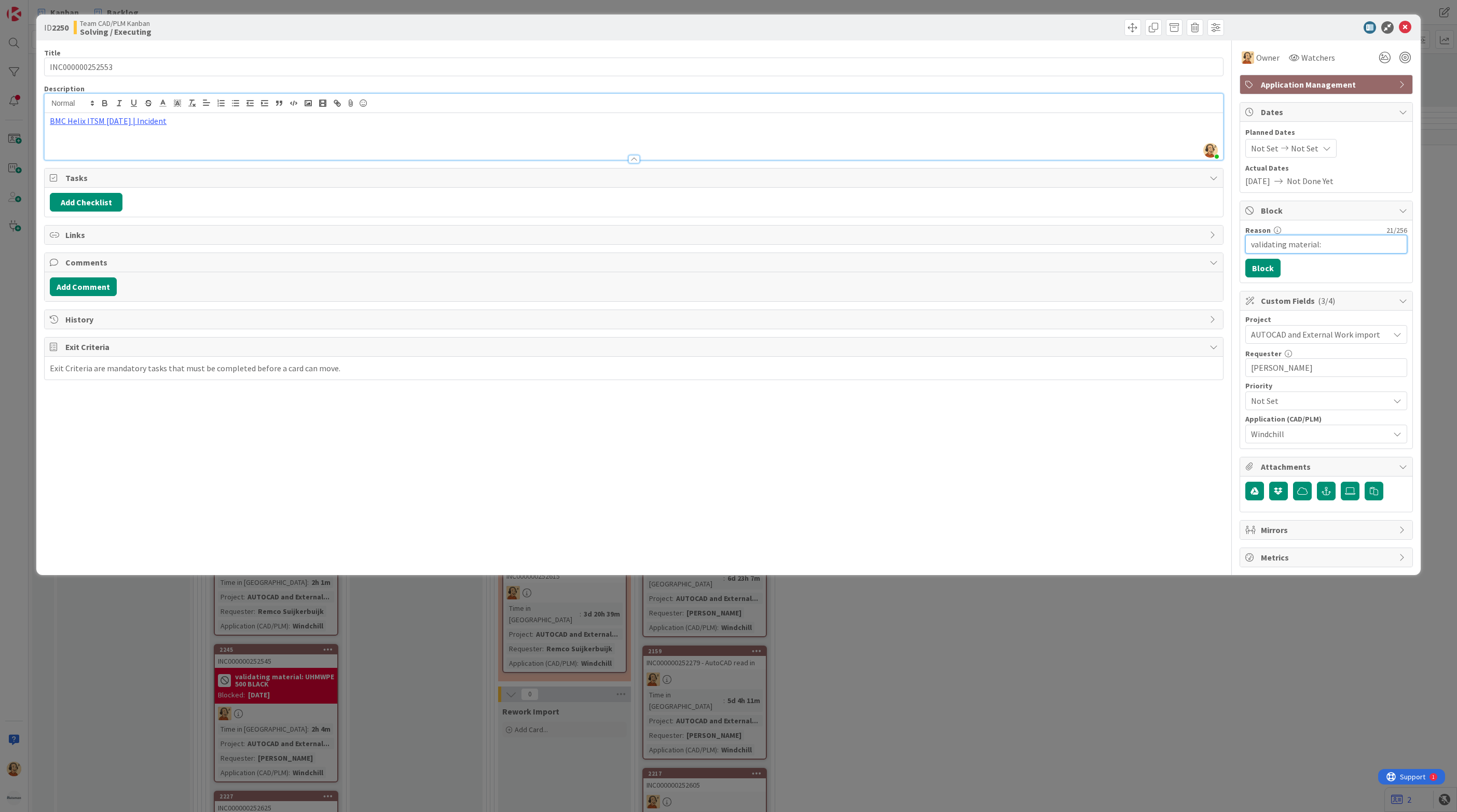
click at [1355, 248] on input "validating material:" at bounding box center [1326, 244] width 162 height 18
paste input "Zurcon Z52N"
type input "validating material: Zurcon Z52N"
click at [1261, 272] on button "Block" at bounding box center [1263, 268] width 35 height 18
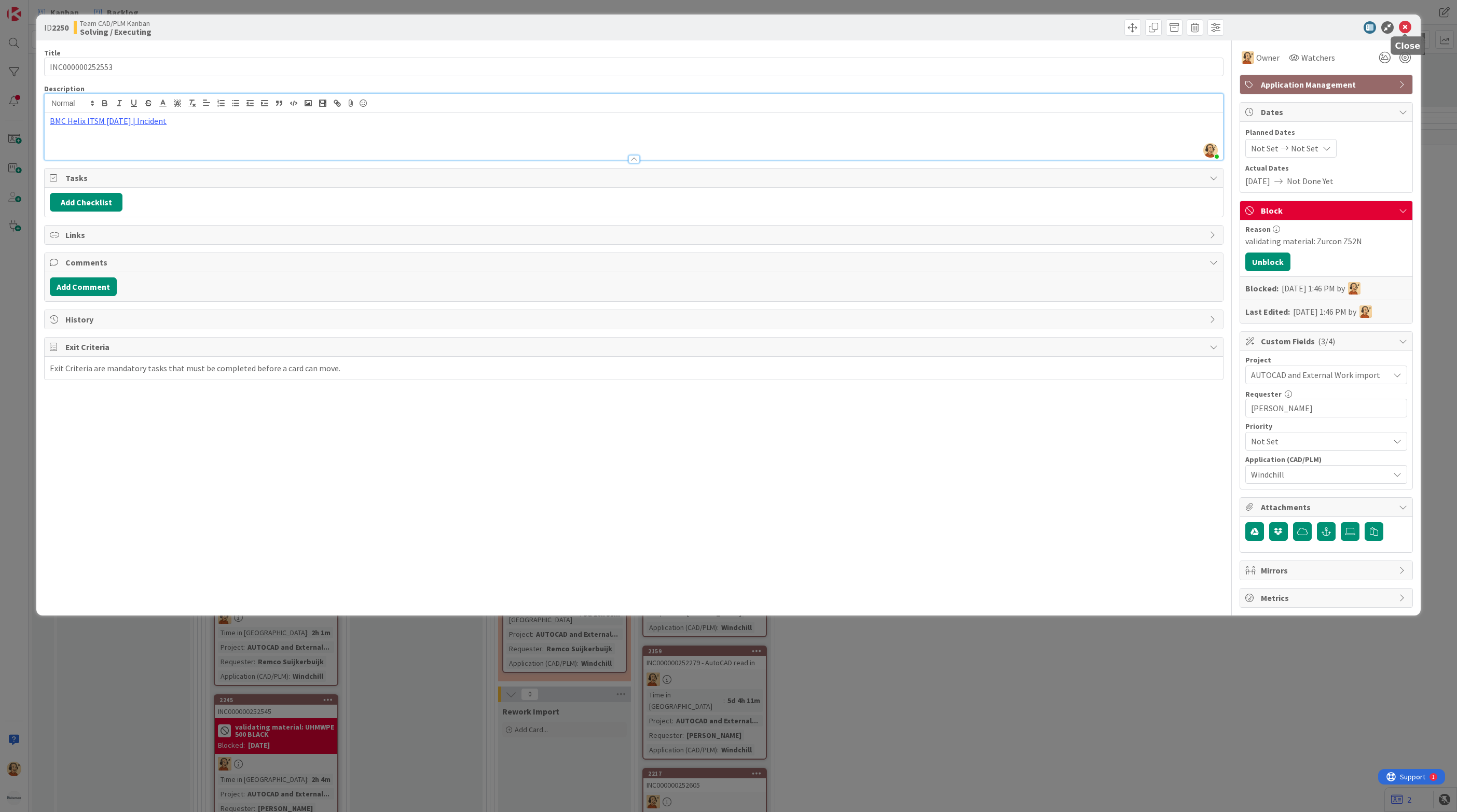
click at [1403, 29] on icon at bounding box center [1405, 27] width 12 height 12
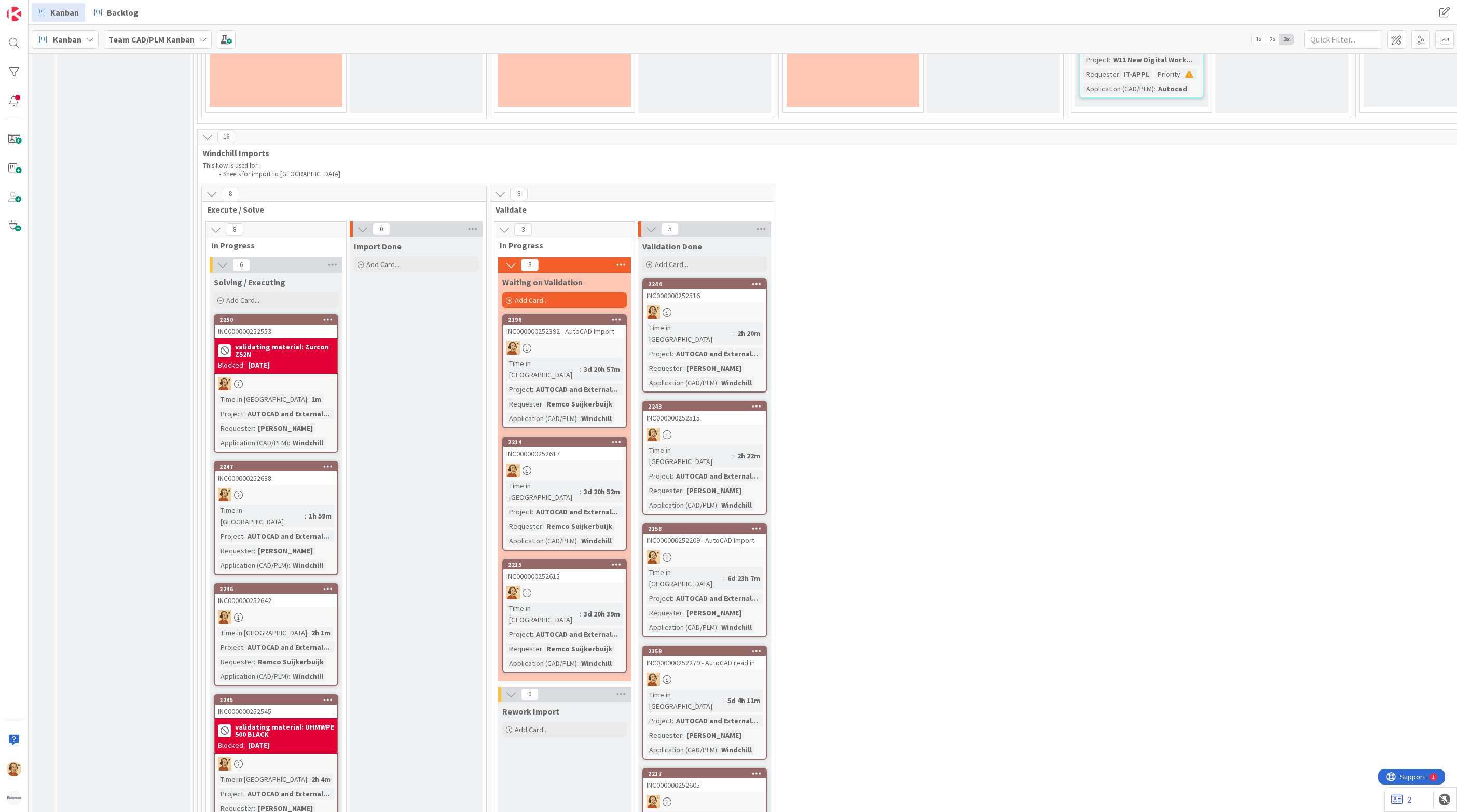
click at [292, 471] on div "INC000000252638" at bounding box center [276, 478] width 123 height 14
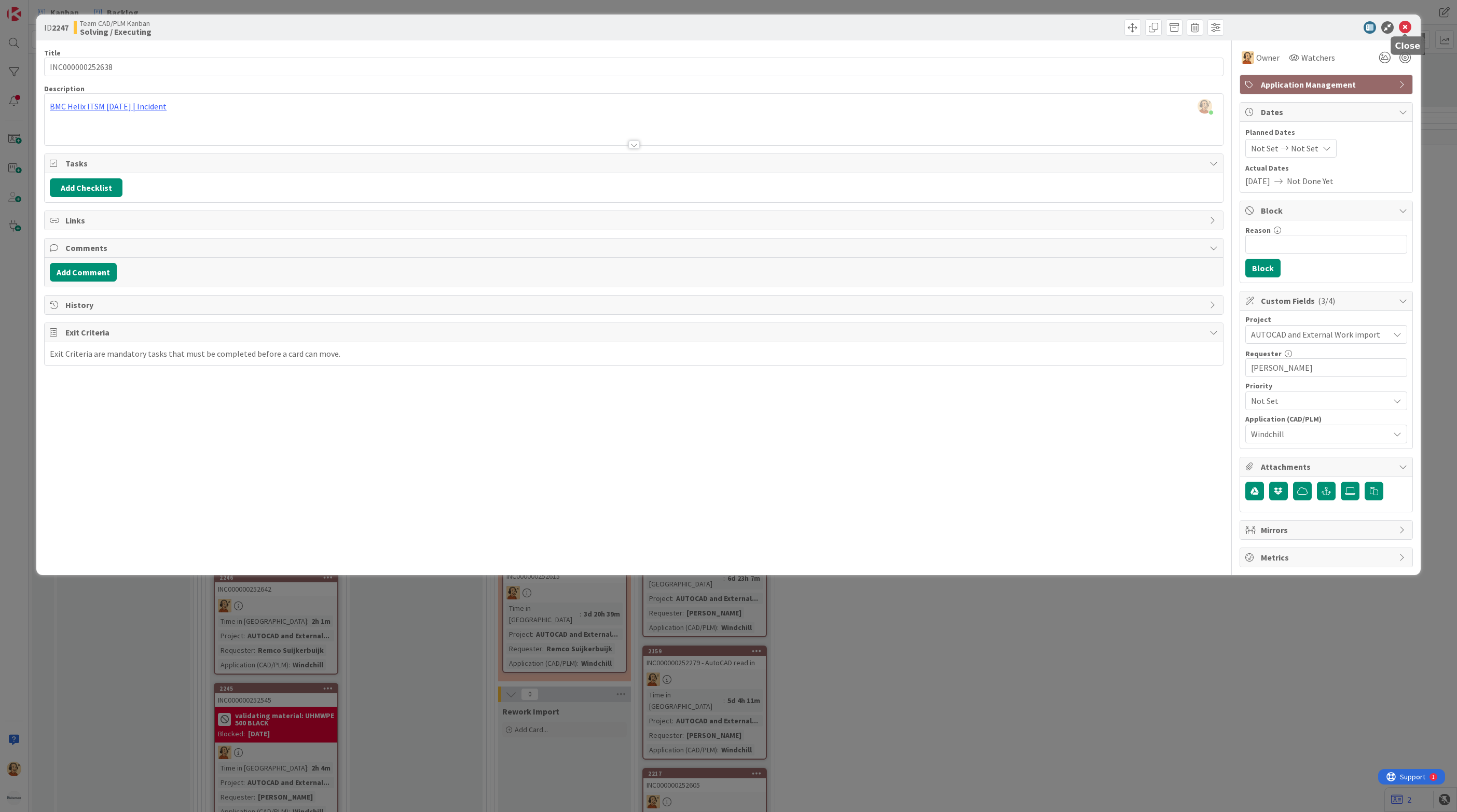
click at [1407, 28] on icon at bounding box center [1405, 27] width 12 height 12
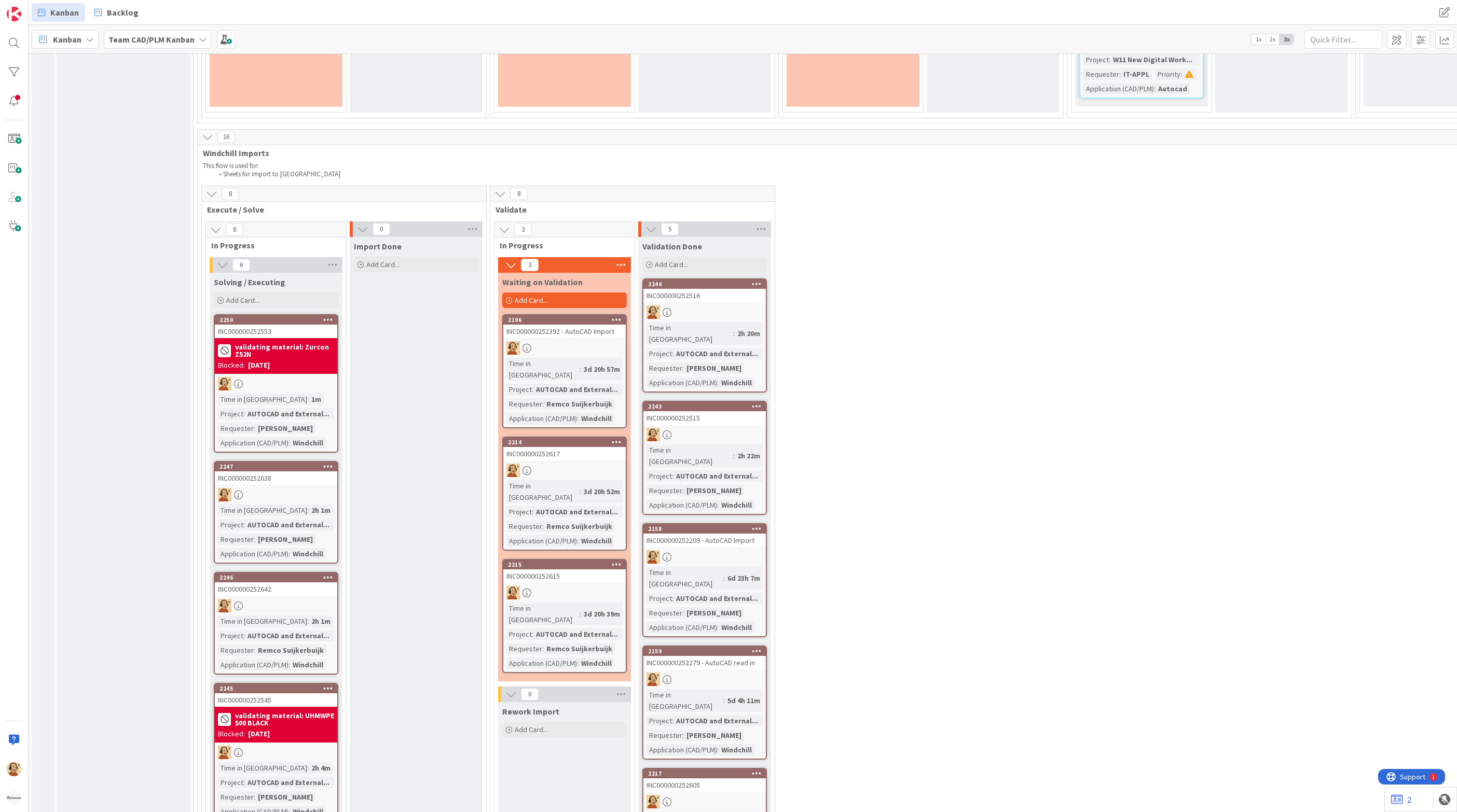
click at [286, 710] on div "validating material: UHMWPE 500 BLACK" at bounding box center [276, 719] width 117 height 18
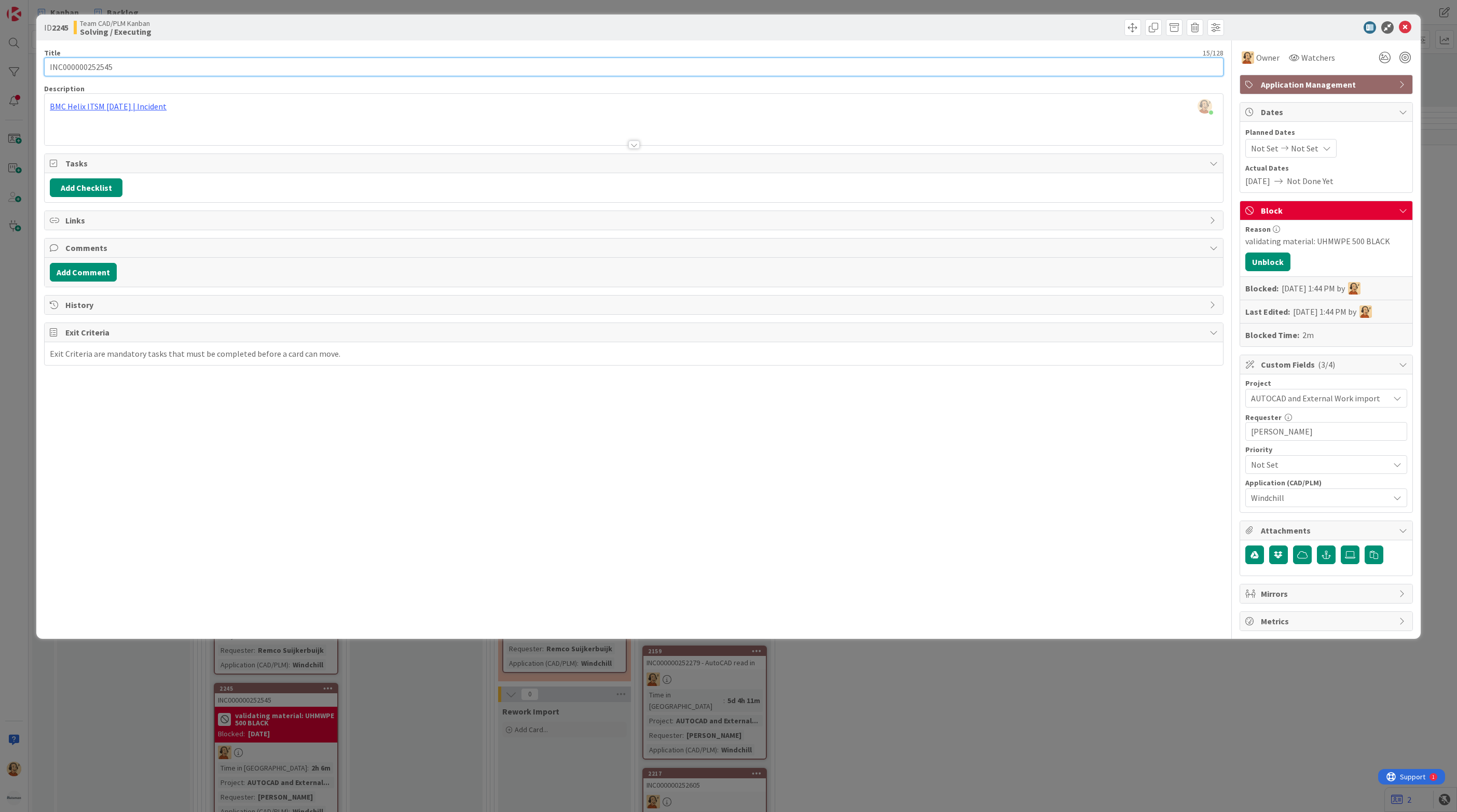
click at [103, 64] on input "INC000000252545" at bounding box center [634, 67] width 1180 height 18
click at [64, 29] on b "2245" at bounding box center [60, 27] width 16 height 10
copy b "2245"
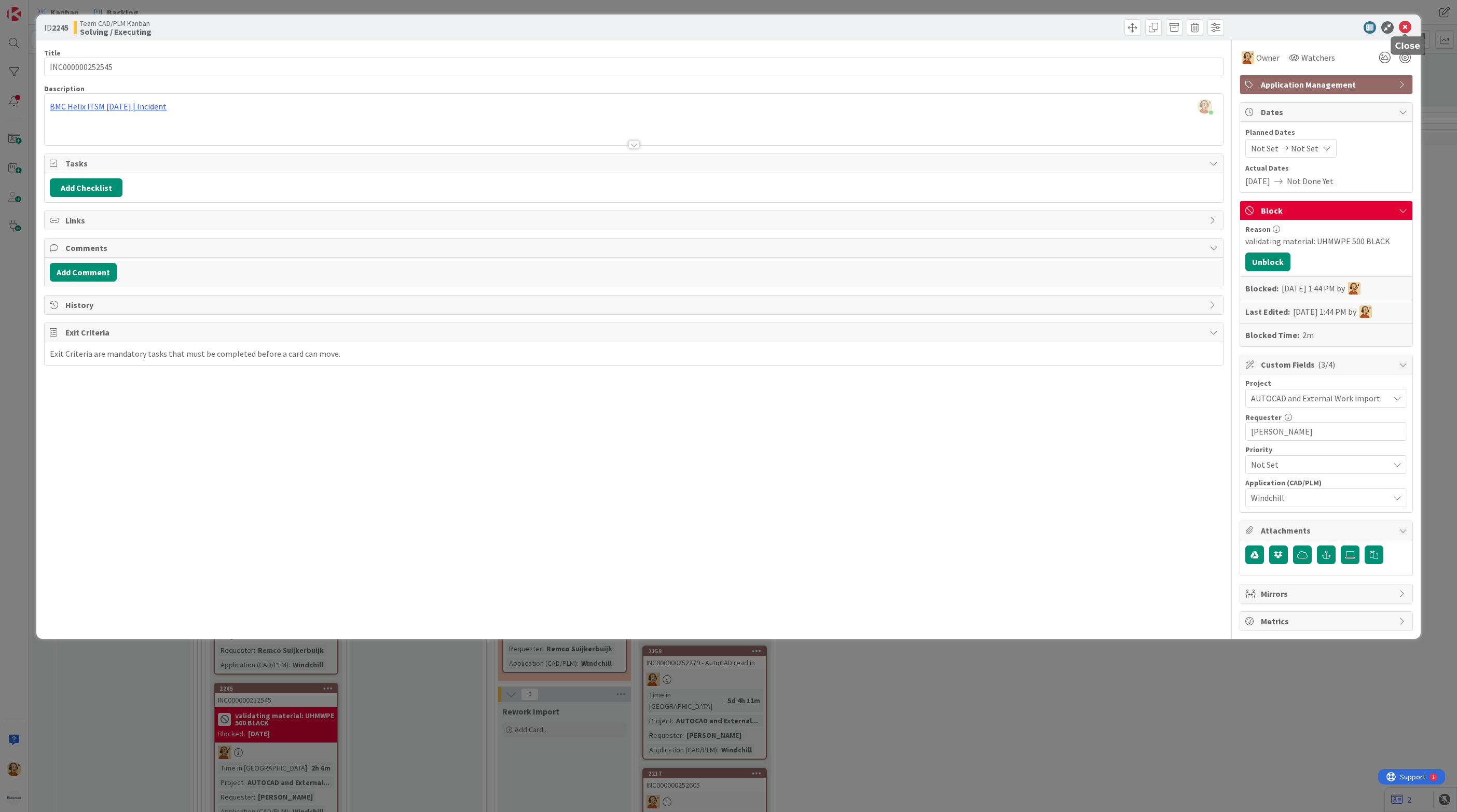
click at [1405, 27] on icon at bounding box center [1405, 27] width 12 height 12
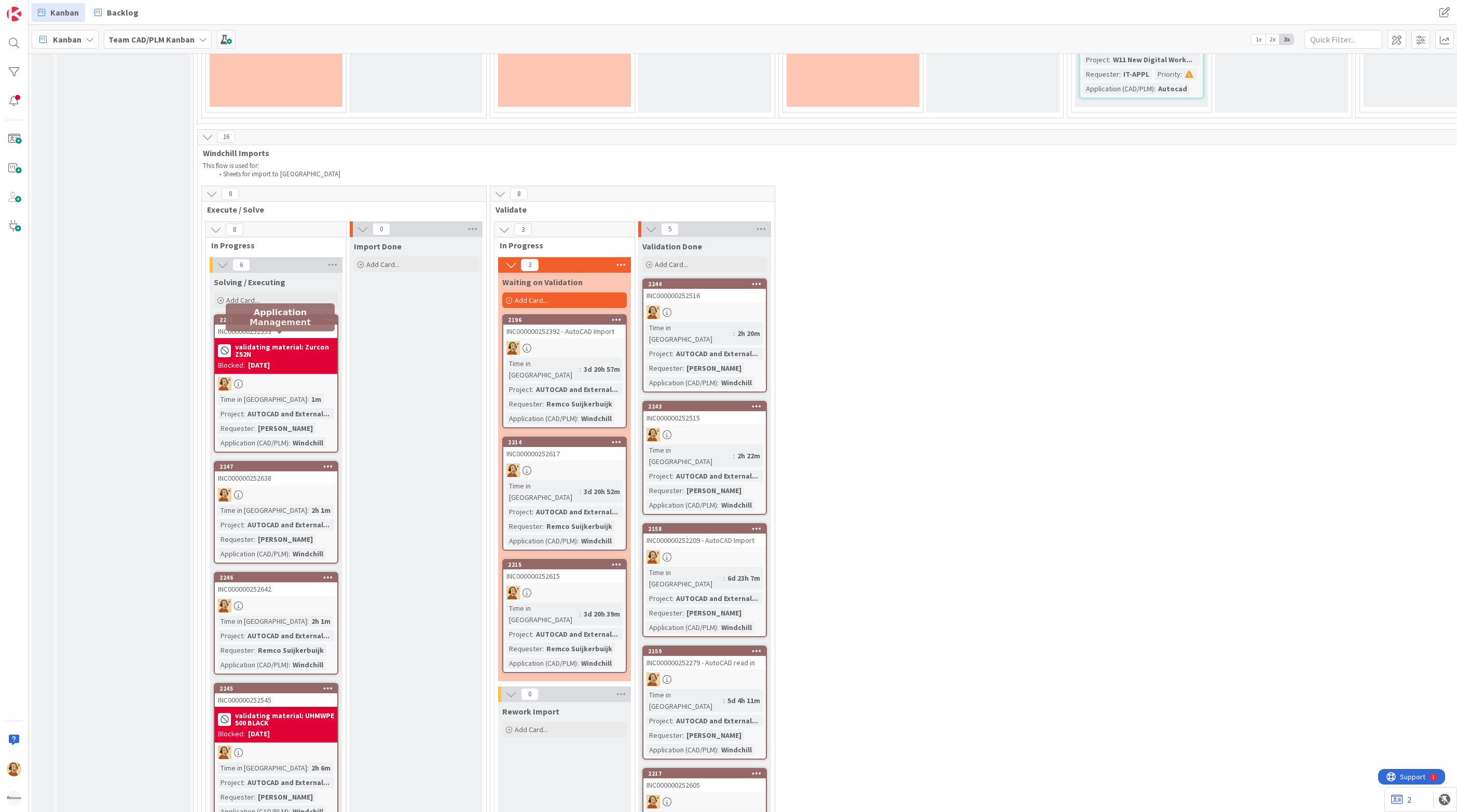
click at [279, 463] on div "2247" at bounding box center [278, 467] width 118 height 7
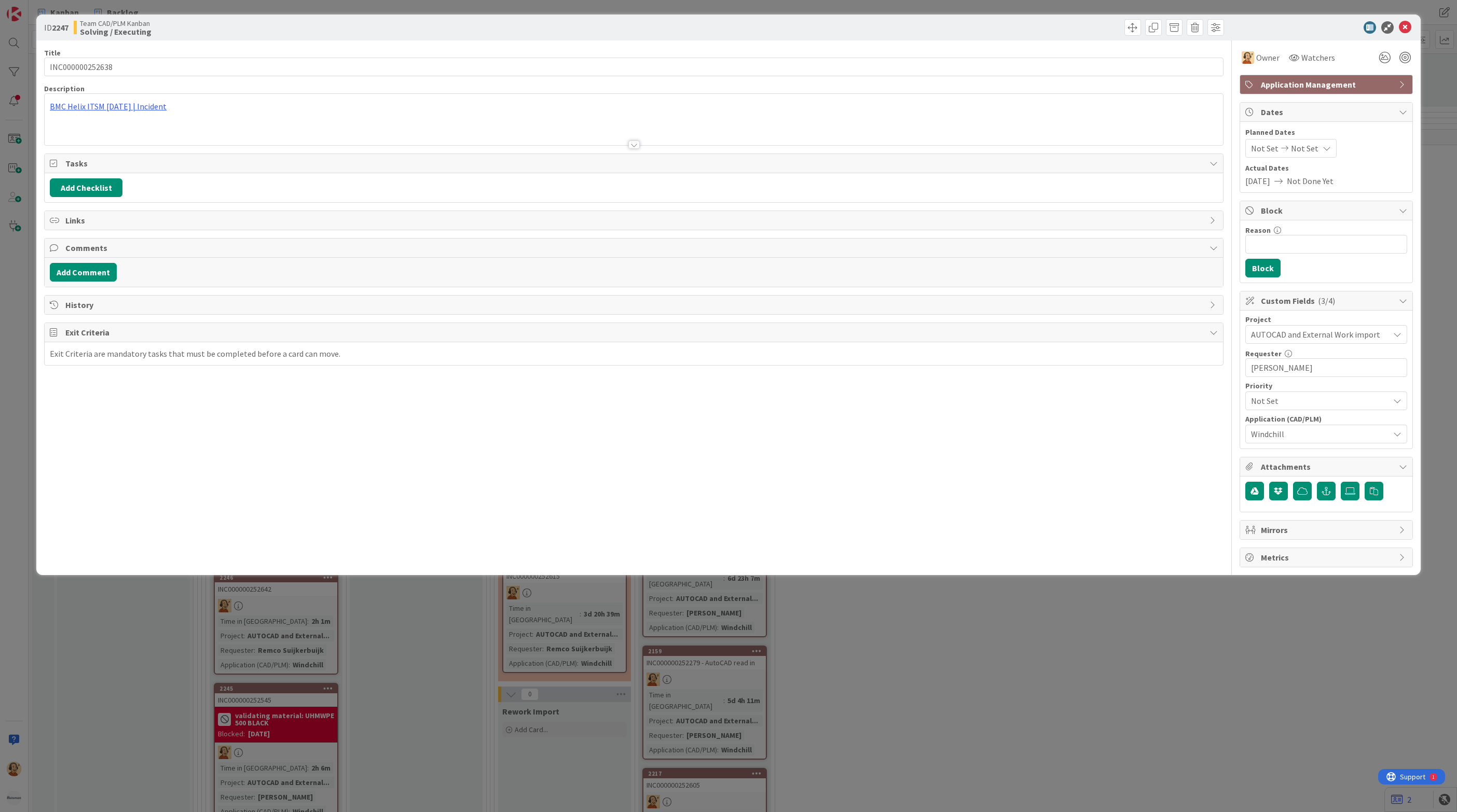
click at [1269, 253] on div "Reason 0 / 256 Block" at bounding box center [1326, 251] width 172 height 62
click at [1268, 251] on input "Reason" at bounding box center [1326, 244] width 162 height 18
paste input "2245"
type input "is linked to same set as: ID 2245"
click at [1251, 272] on button "Block" at bounding box center [1263, 268] width 35 height 18
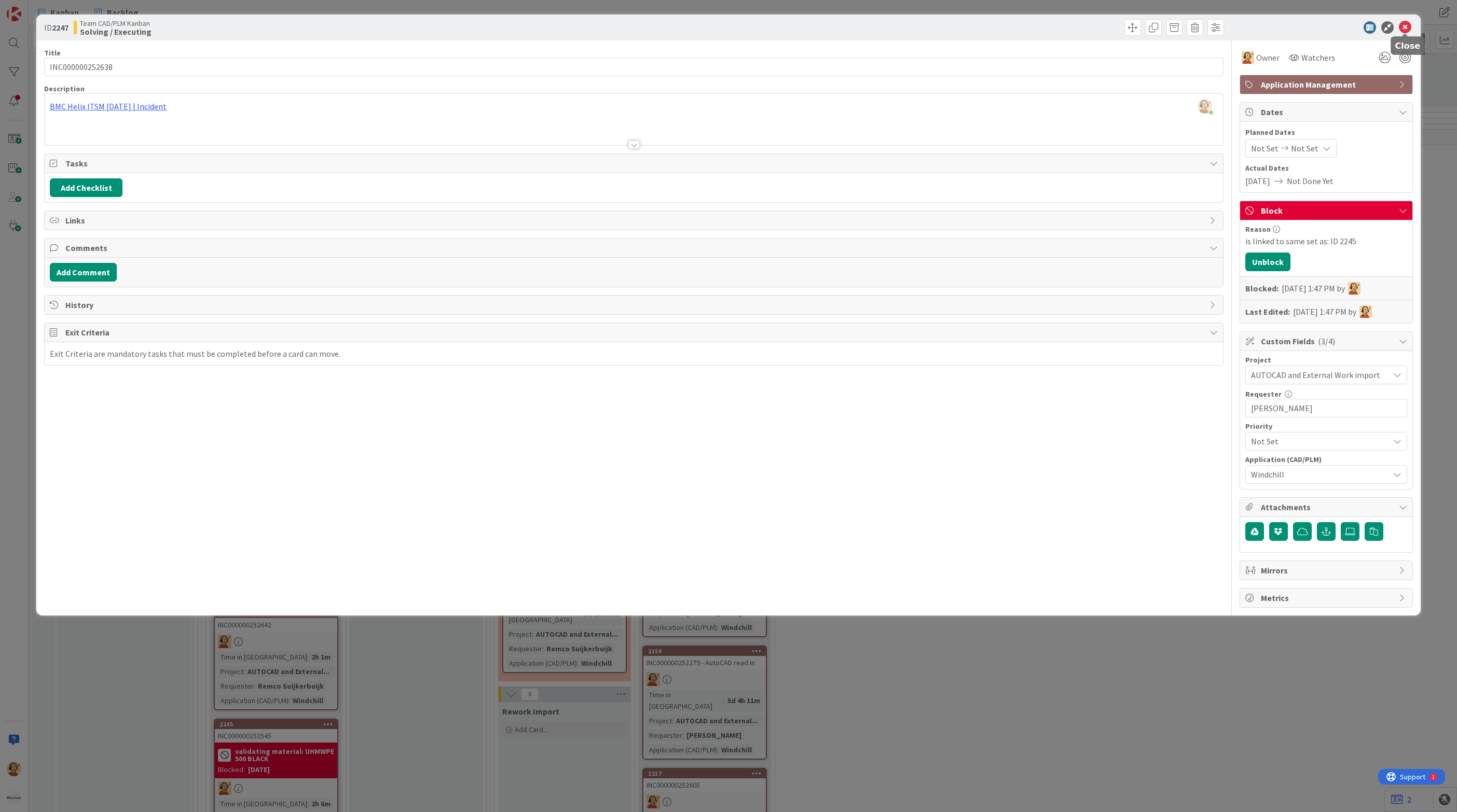
click at [1406, 27] on icon at bounding box center [1405, 27] width 12 height 12
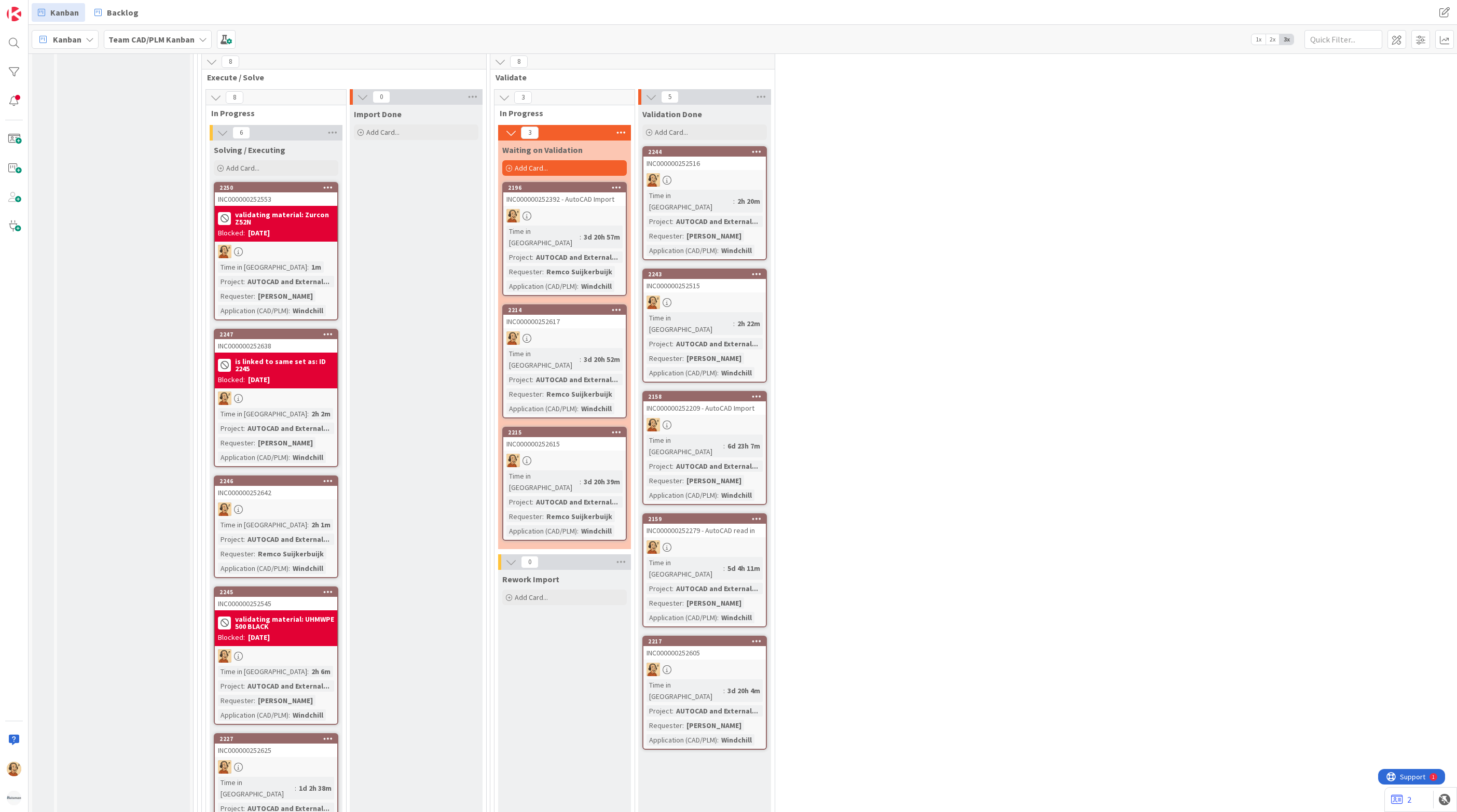
scroll to position [2510, 0]
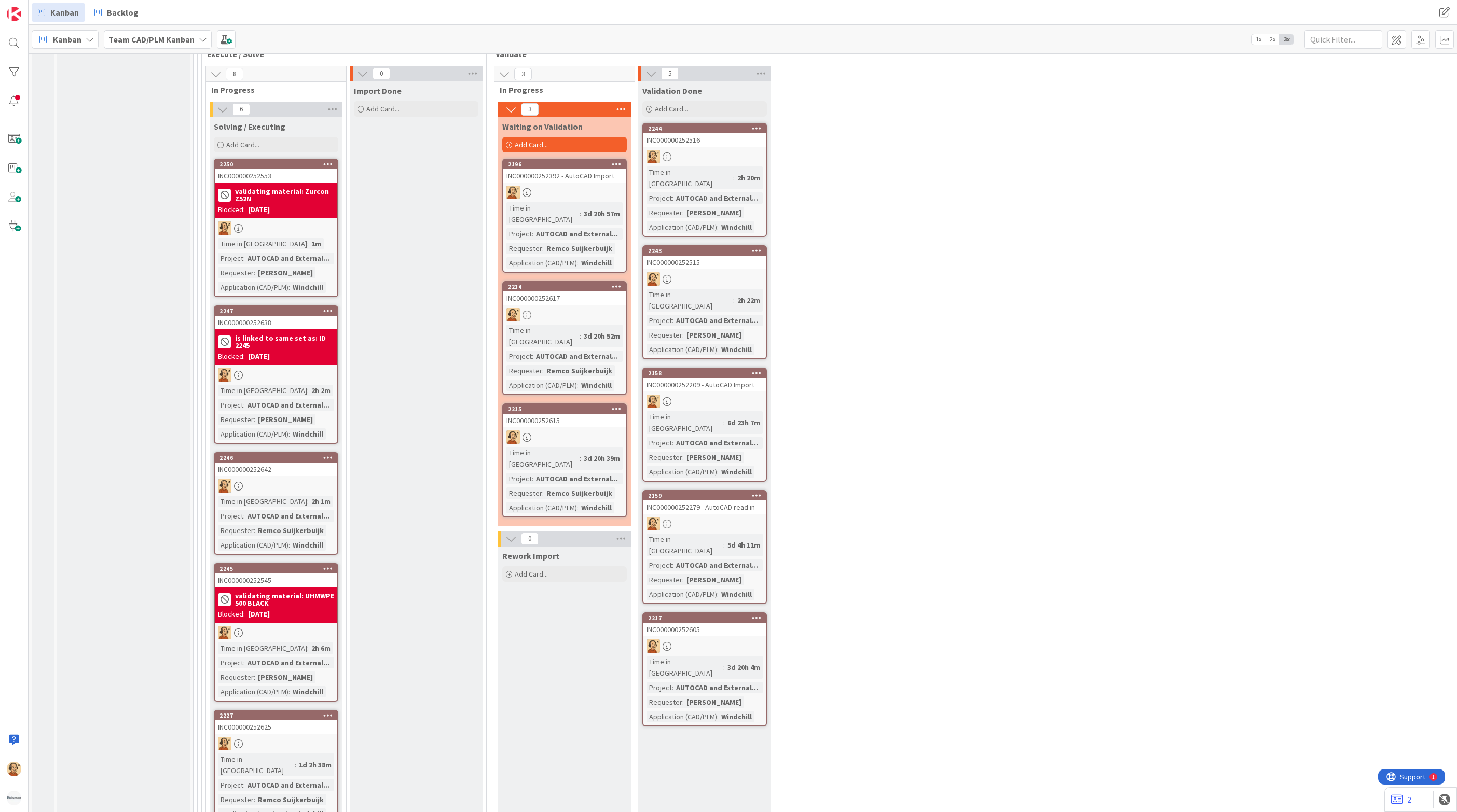
click at [311, 479] on div at bounding box center [276, 486] width 123 height 14
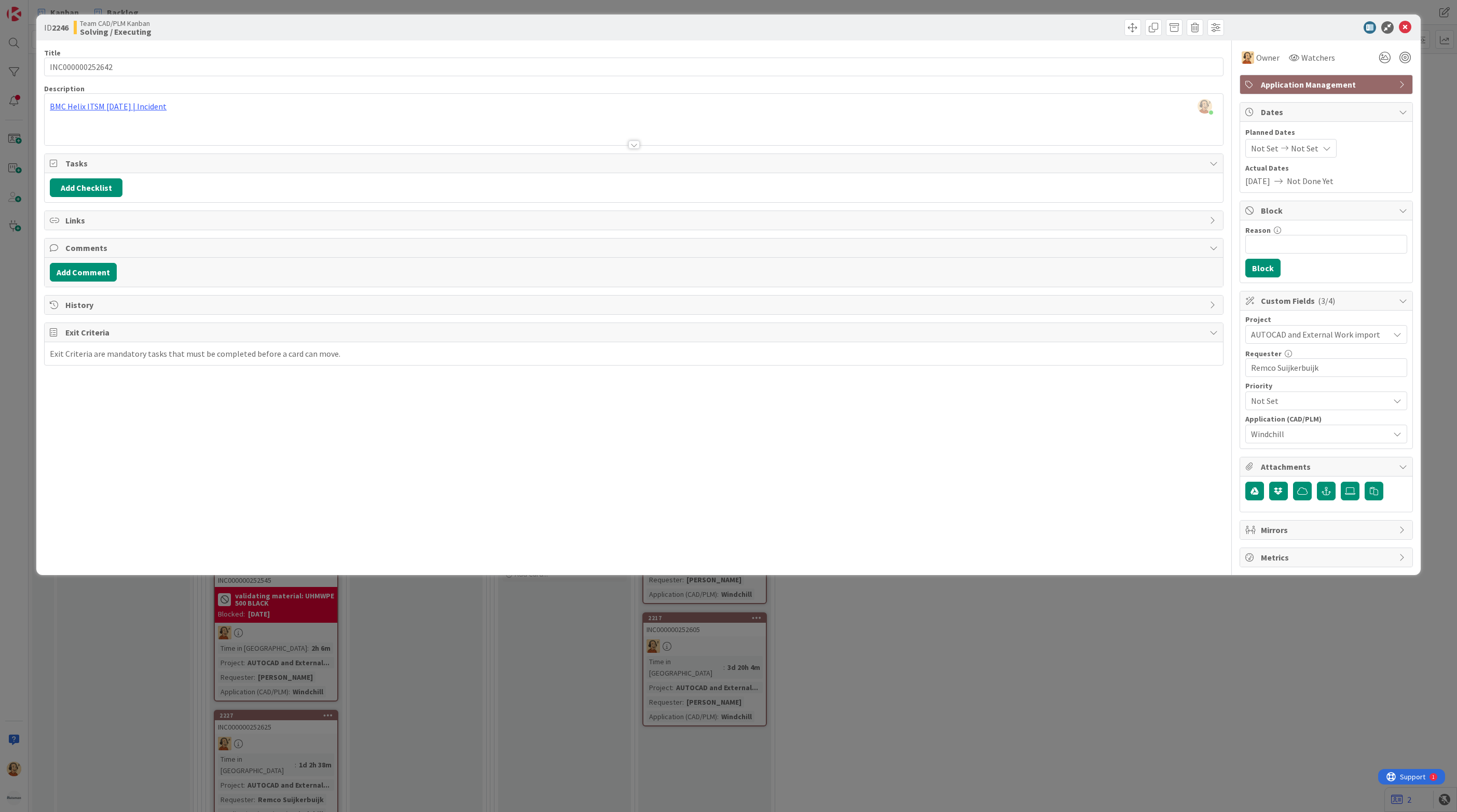
click at [912, 705] on div "ID 2246 Team CAD/PLM Kanban Solving / Executing Title 15 / 128 INC000000252642 …" at bounding box center [728, 406] width 1457 height 812
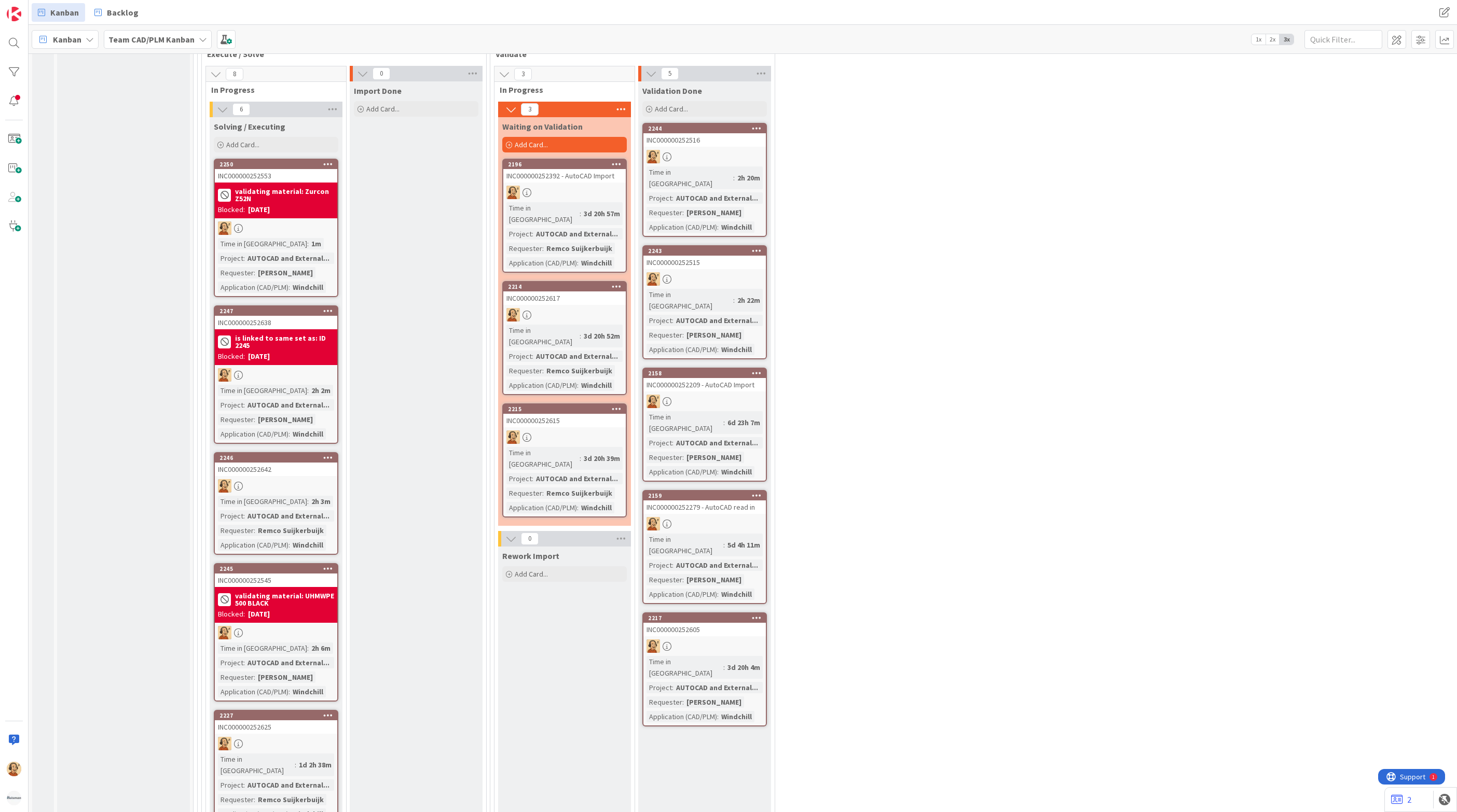
click at [296, 609] on div "Blocked: [DATE]" at bounding box center [276, 614] width 117 height 11
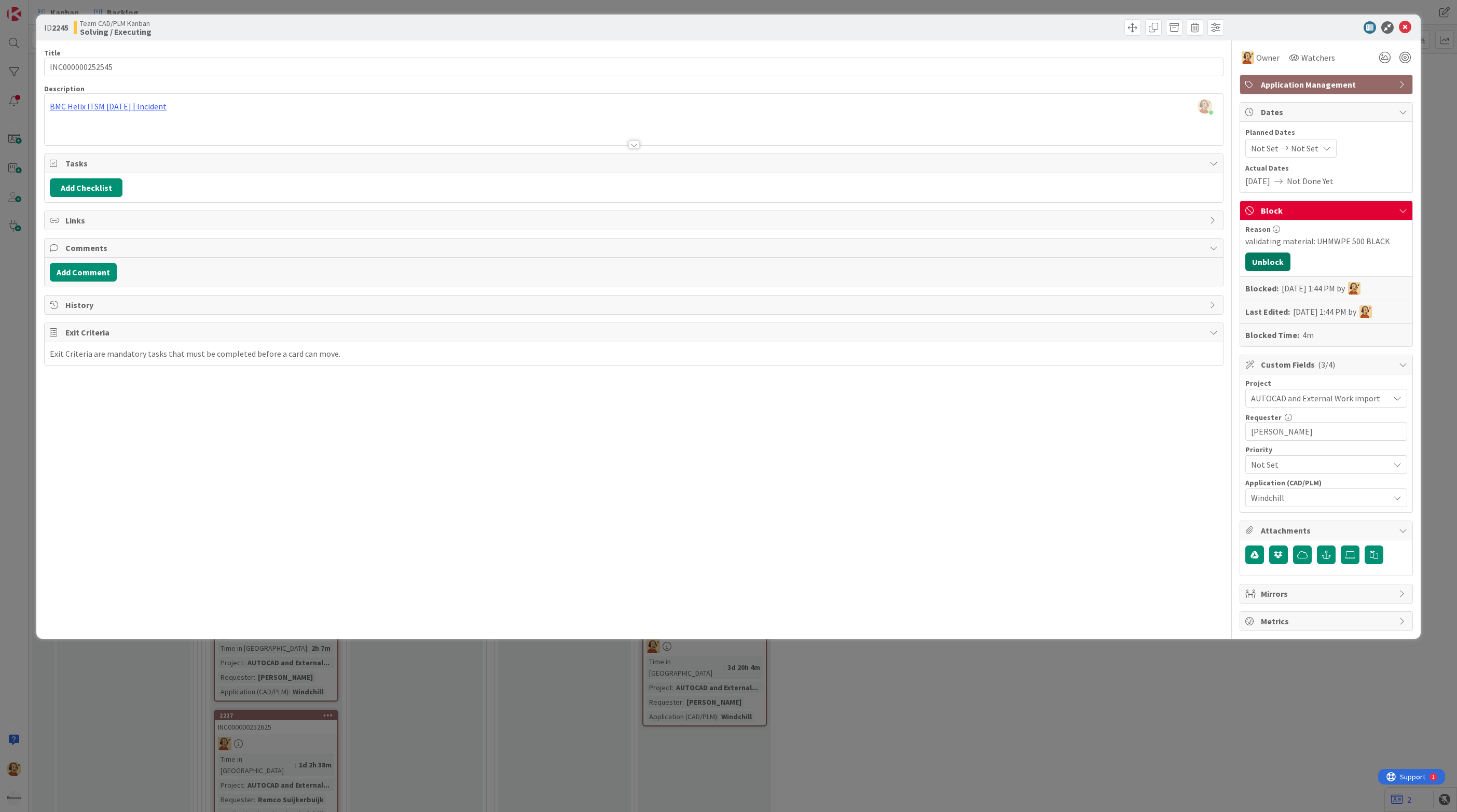
click at [1280, 262] on button "Unblock" at bounding box center [1268, 262] width 45 height 18
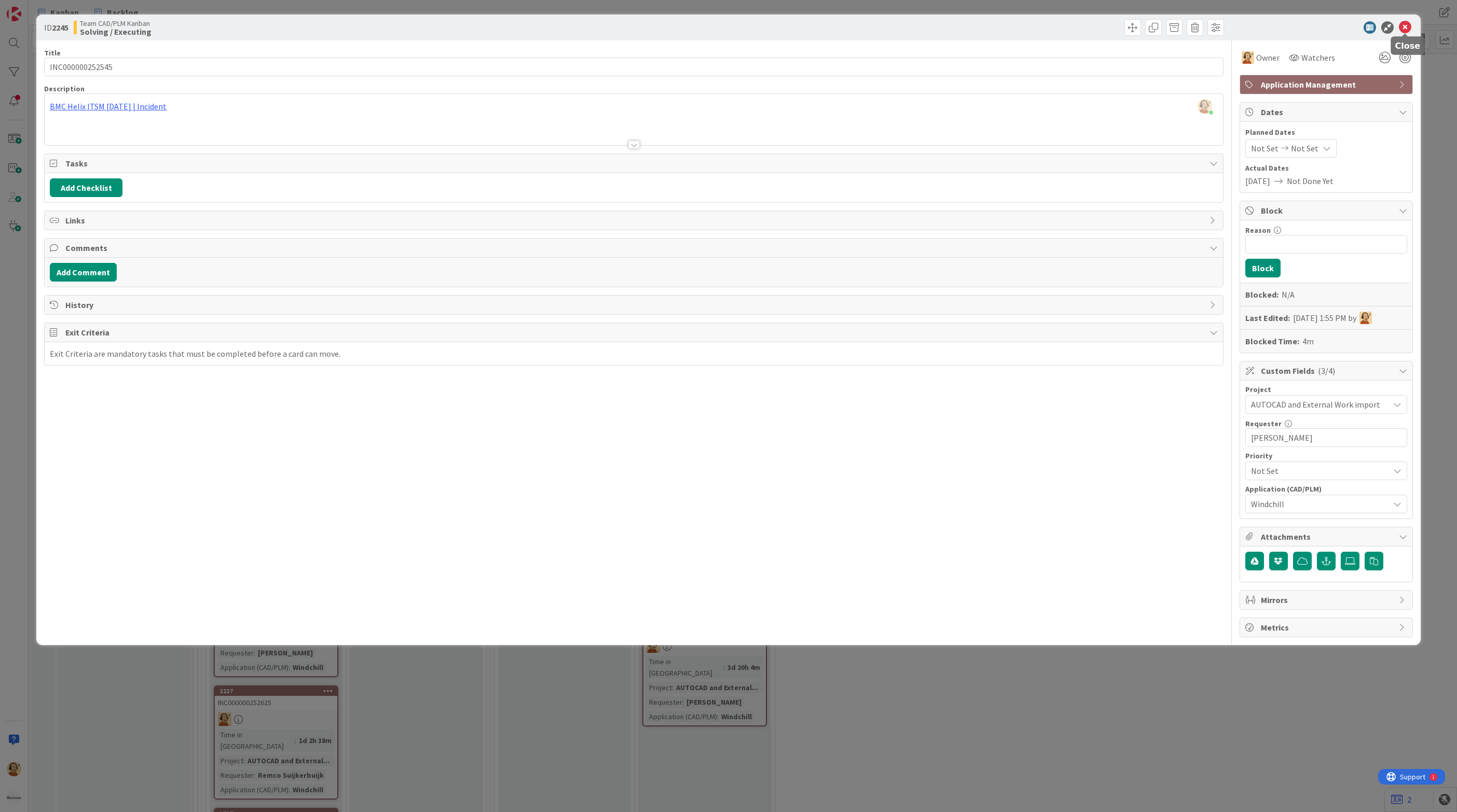
click at [1405, 27] on icon at bounding box center [1405, 27] width 12 height 12
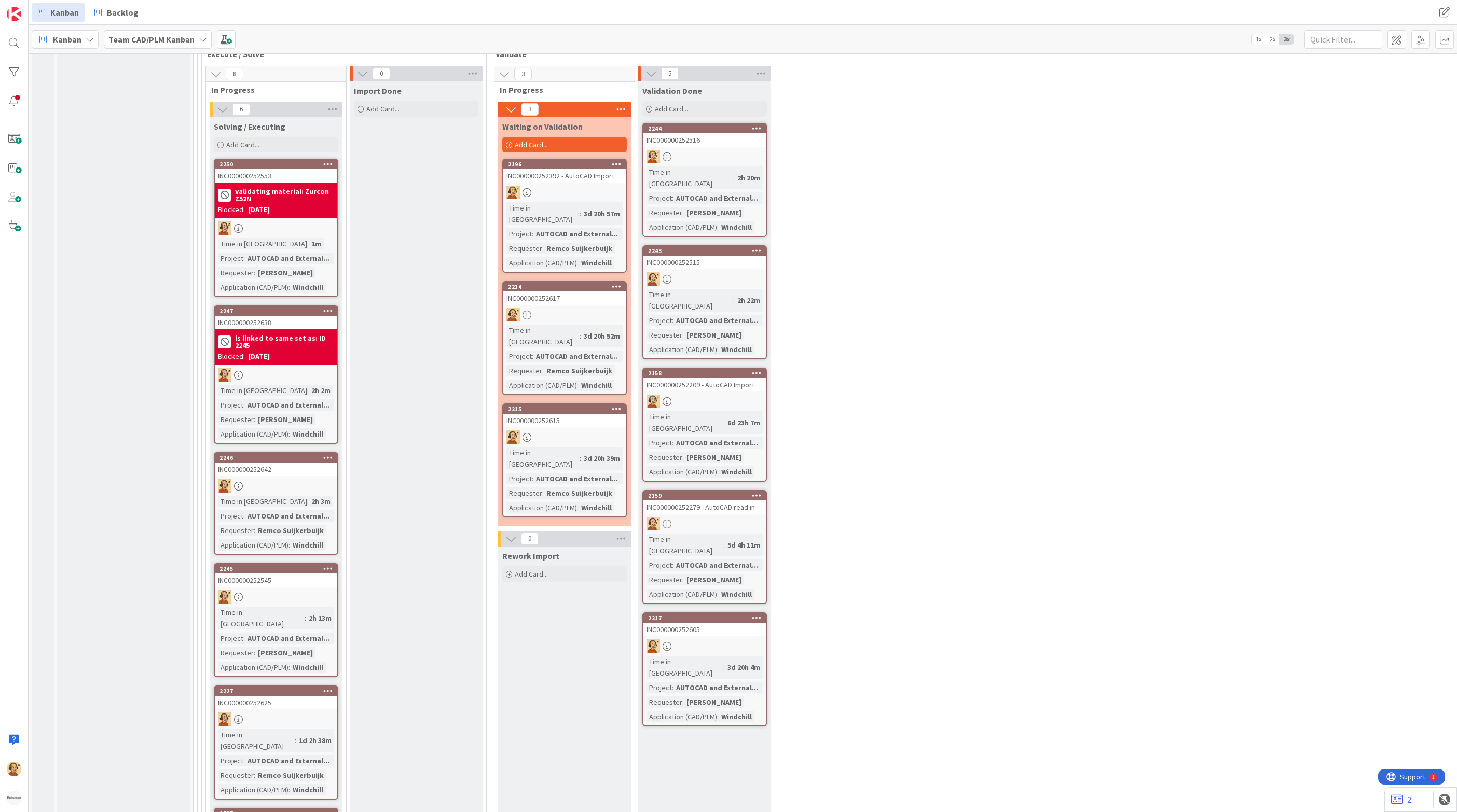
click at [312, 385] on div "Time in Column : 2h 2m Project : AUTOCAD and External... Requester : [PERSON_NA…" at bounding box center [276, 412] width 117 height 55
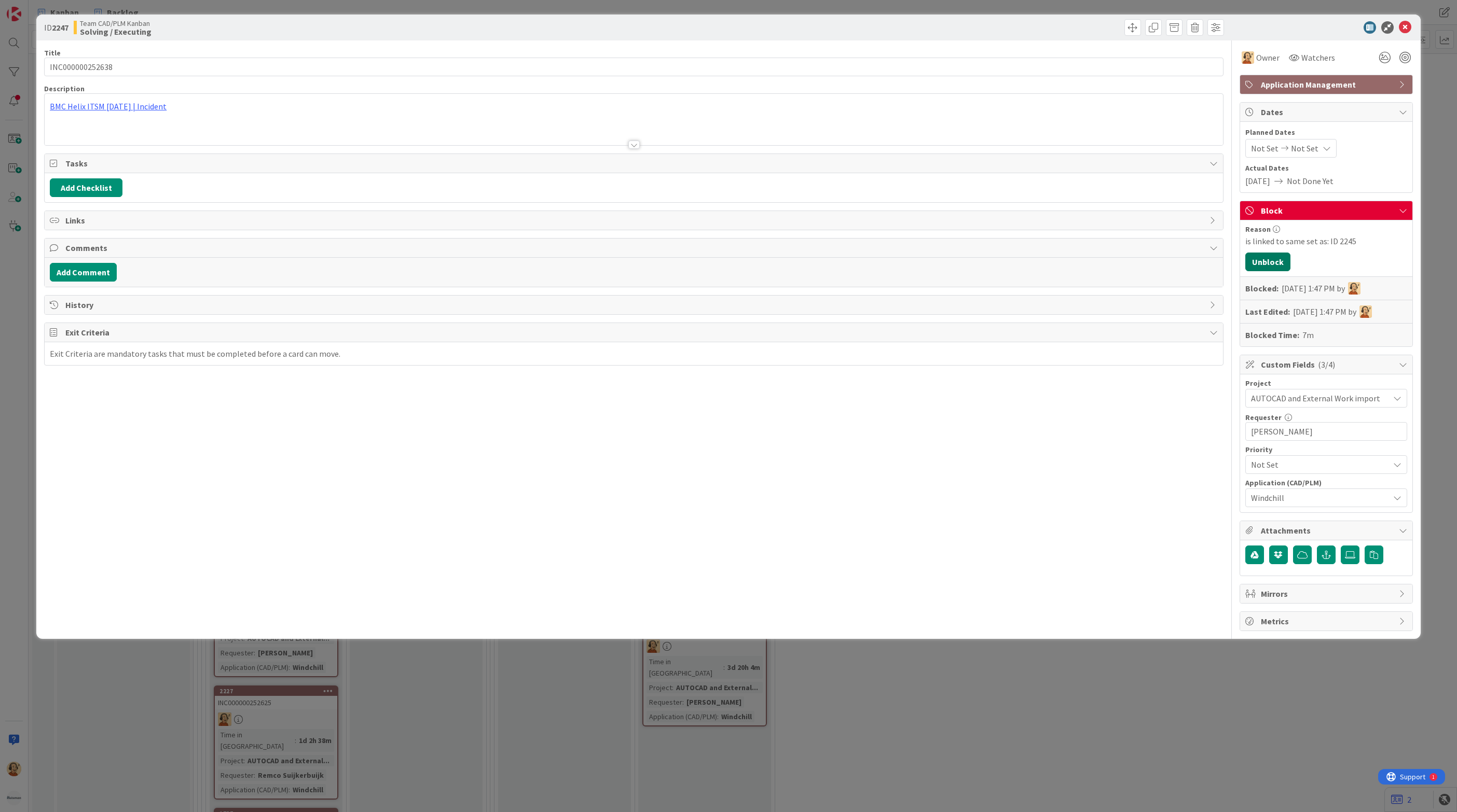
click at [1272, 268] on button "Unblock" at bounding box center [1268, 262] width 45 height 18
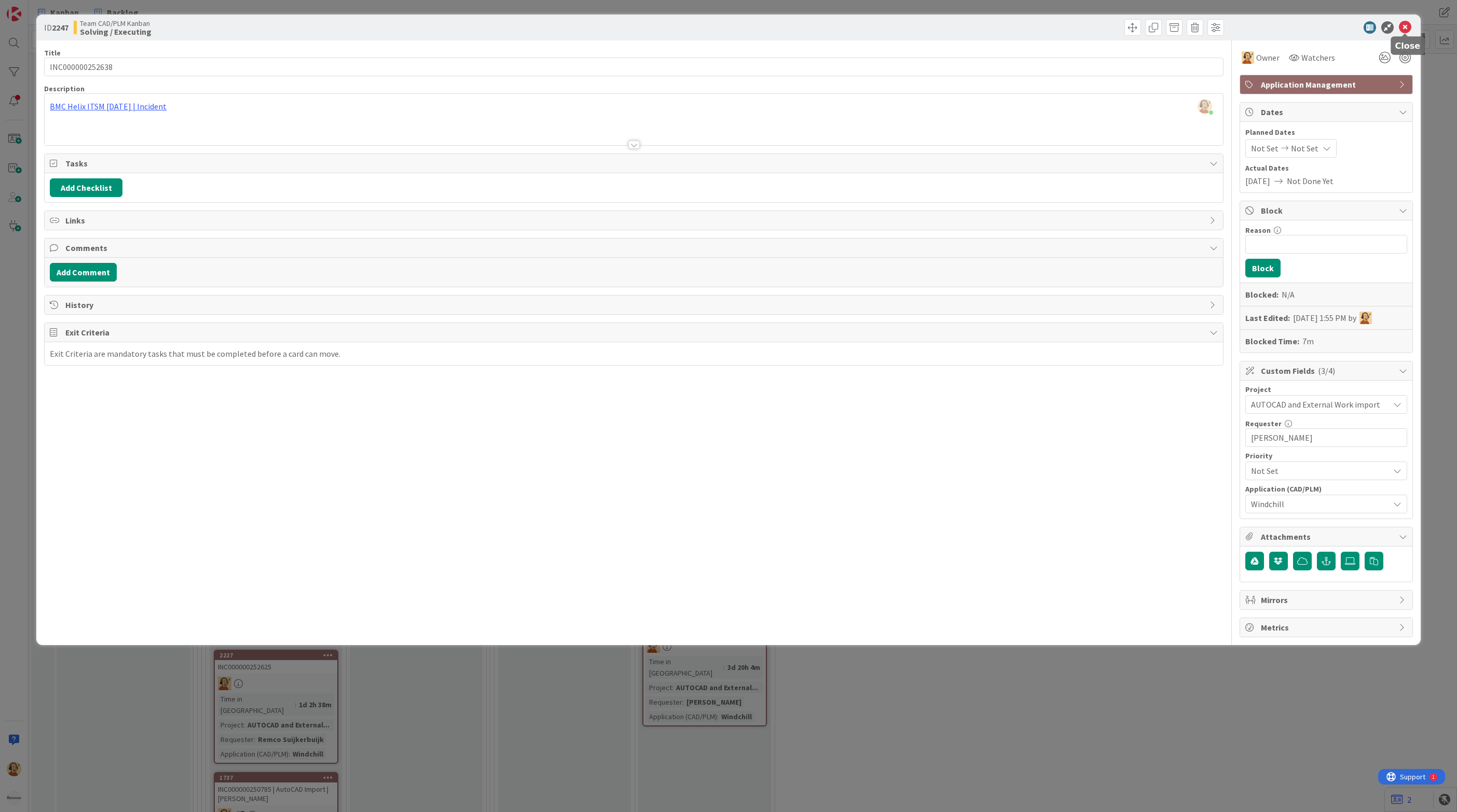
click at [1404, 25] on icon at bounding box center [1405, 27] width 12 height 12
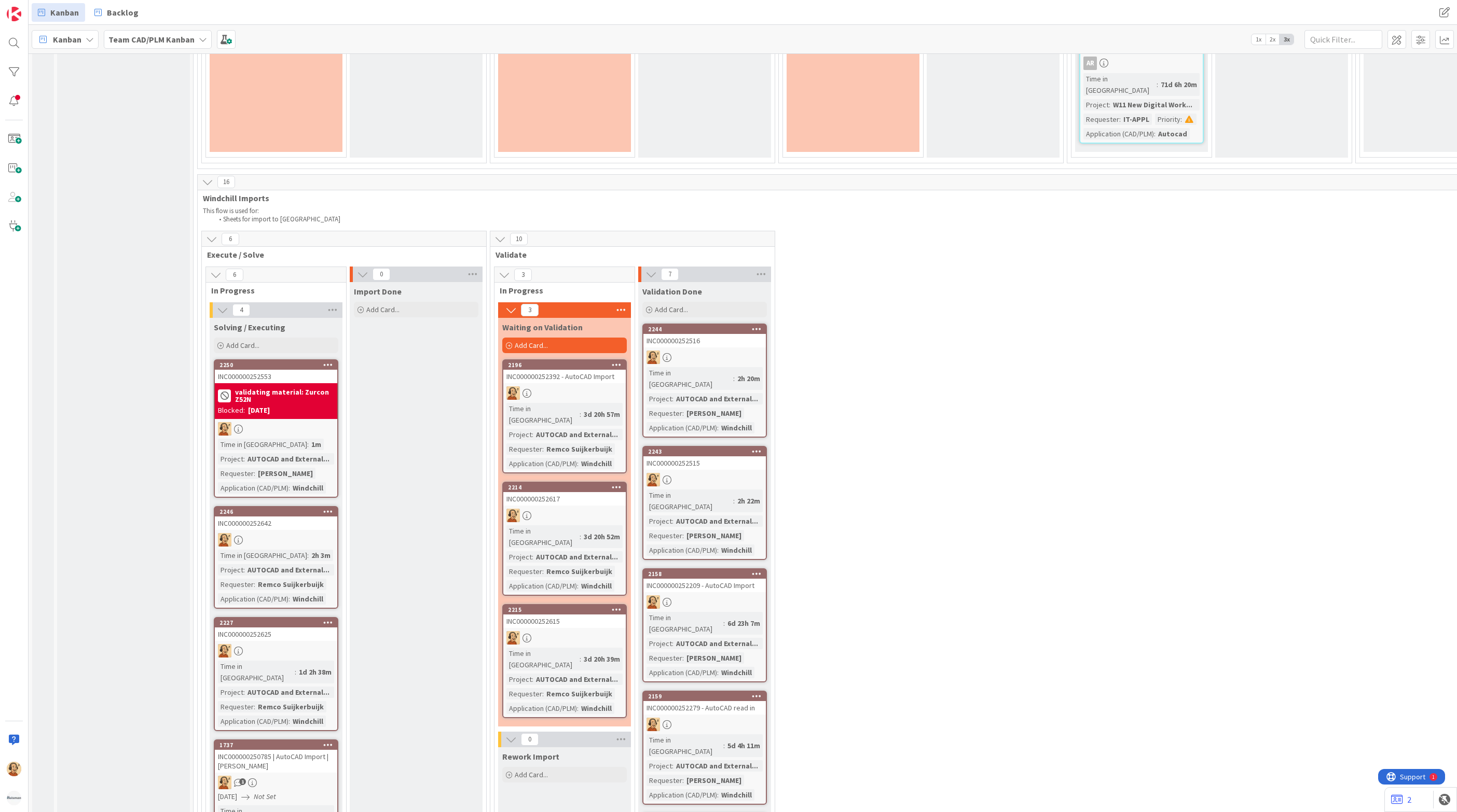
scroll to position [2215, 0]
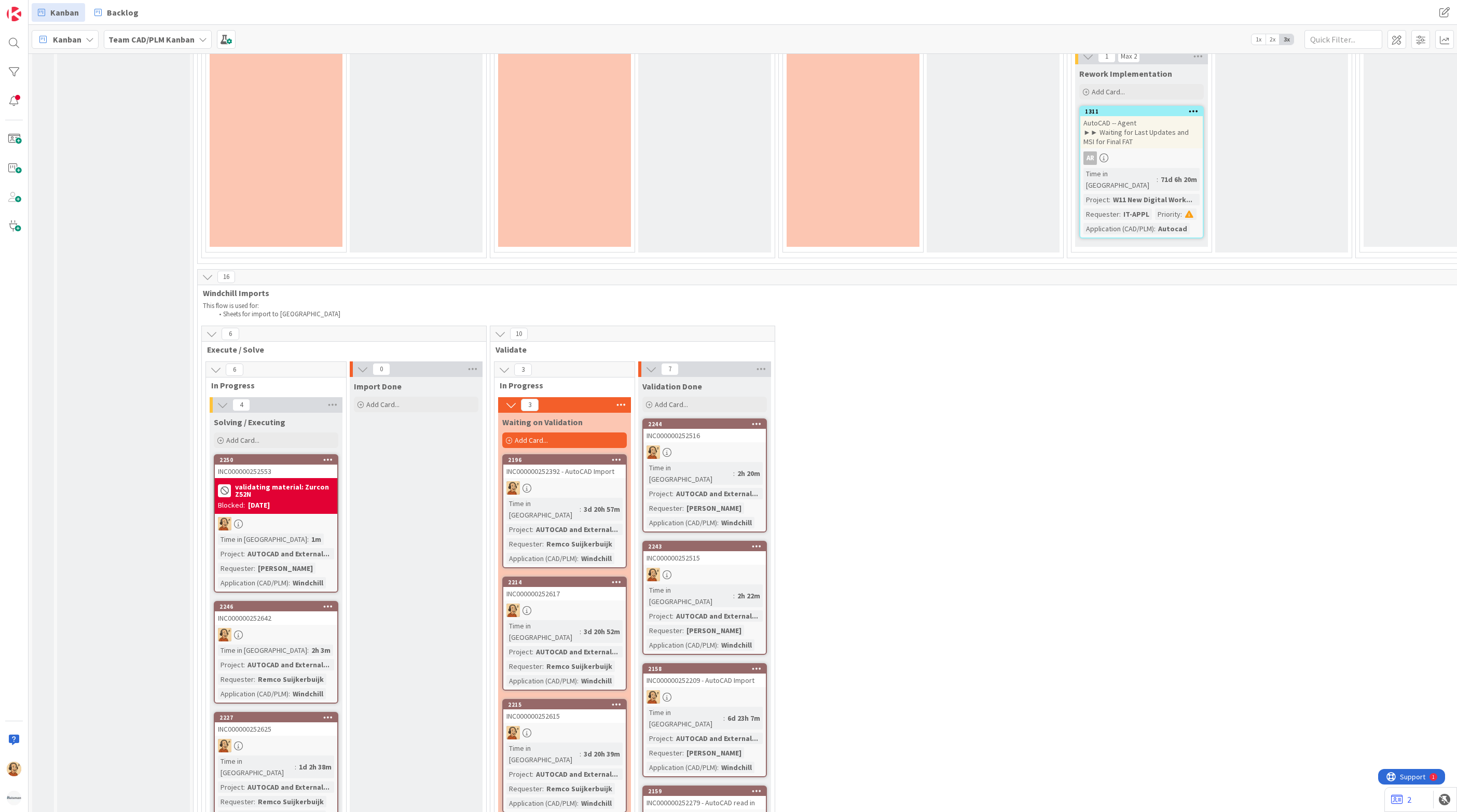
click at [292, 628] on div at bounding box center [276, 635] width 123 height 14
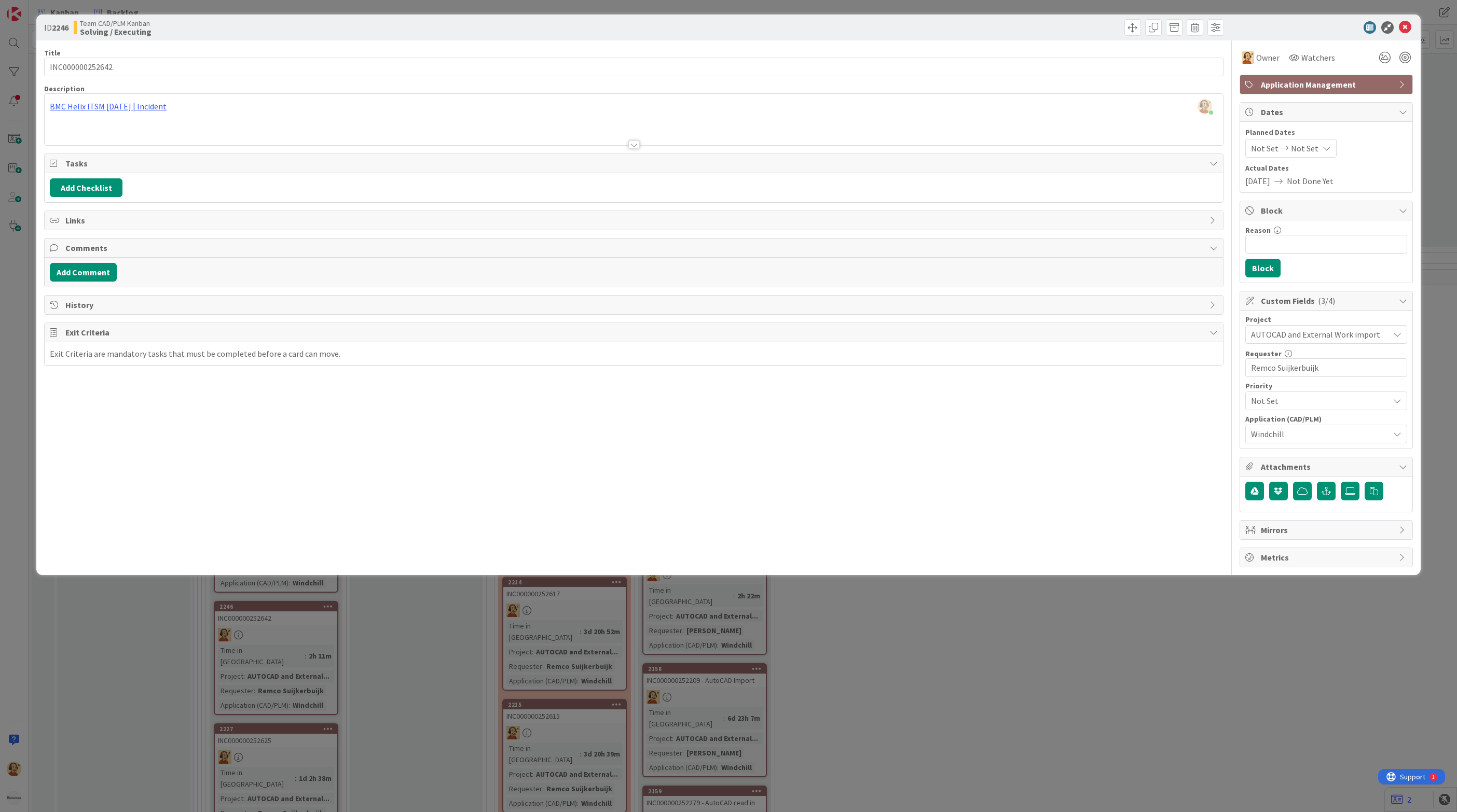
click at [148, 108] on div "[PERSON_NAME] just joined BMC Helix ITSM [DATE] | Incident" at bounding box center [633, 119] width 1178 height 51
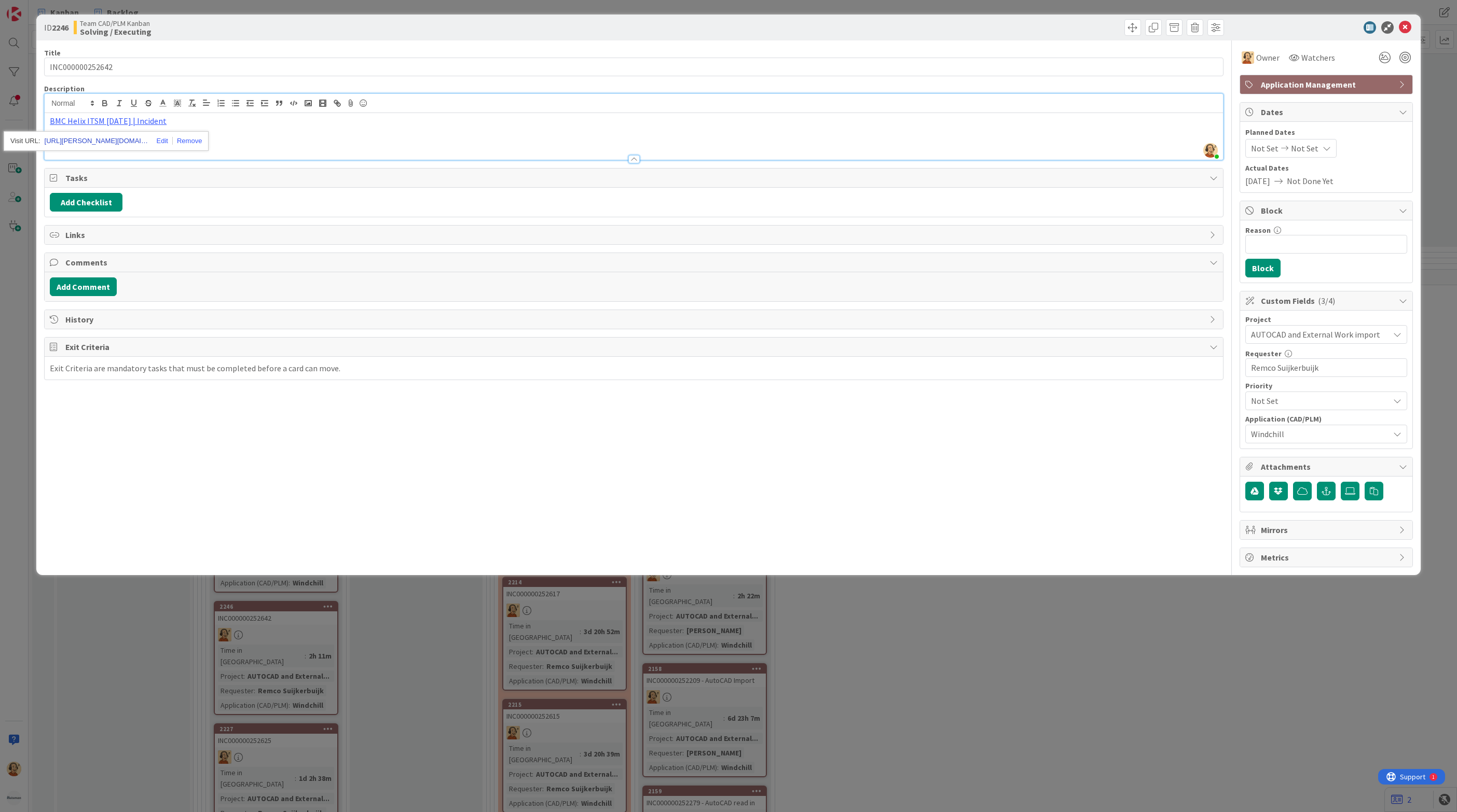
click at [119, 140] on link "[URL][PERSON_NAME][DOMAIN_NAME]" at bounding box center [96, 141] width 104 height 14
click at [669, 441] on div "Title 15 / 128 INC000000252642 Description [PERSON_NAME] joined 13 m ago BMC He…" at bounding box center [634, 304] width 1180 height 527
click at [1406, 28] on icon at bounding box center [1405, 27] width 12 height 12
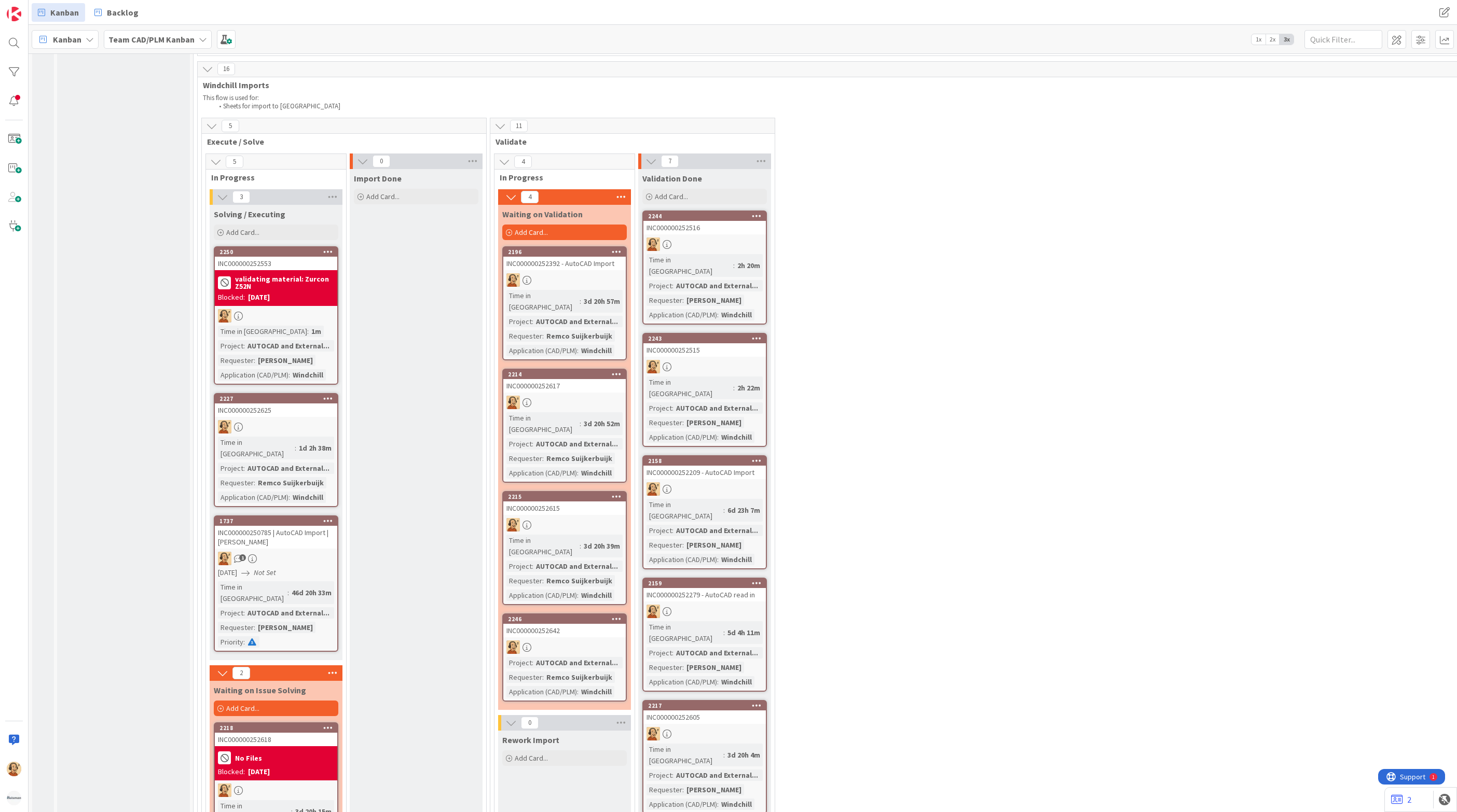
scroll to position [2448, 0]
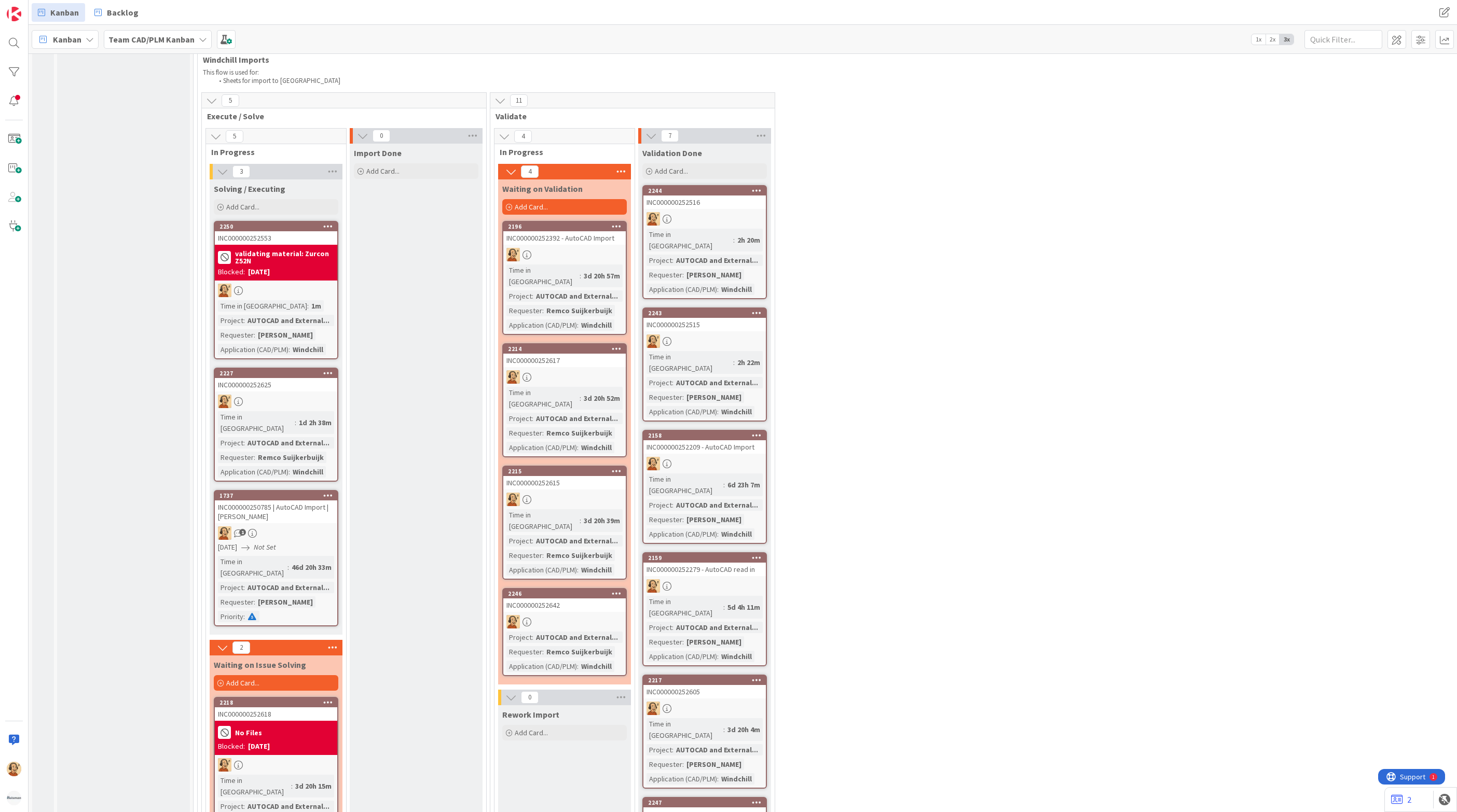
click at [279, 369] on div "2227" at bounding box center [276, 373] width 123 height 10
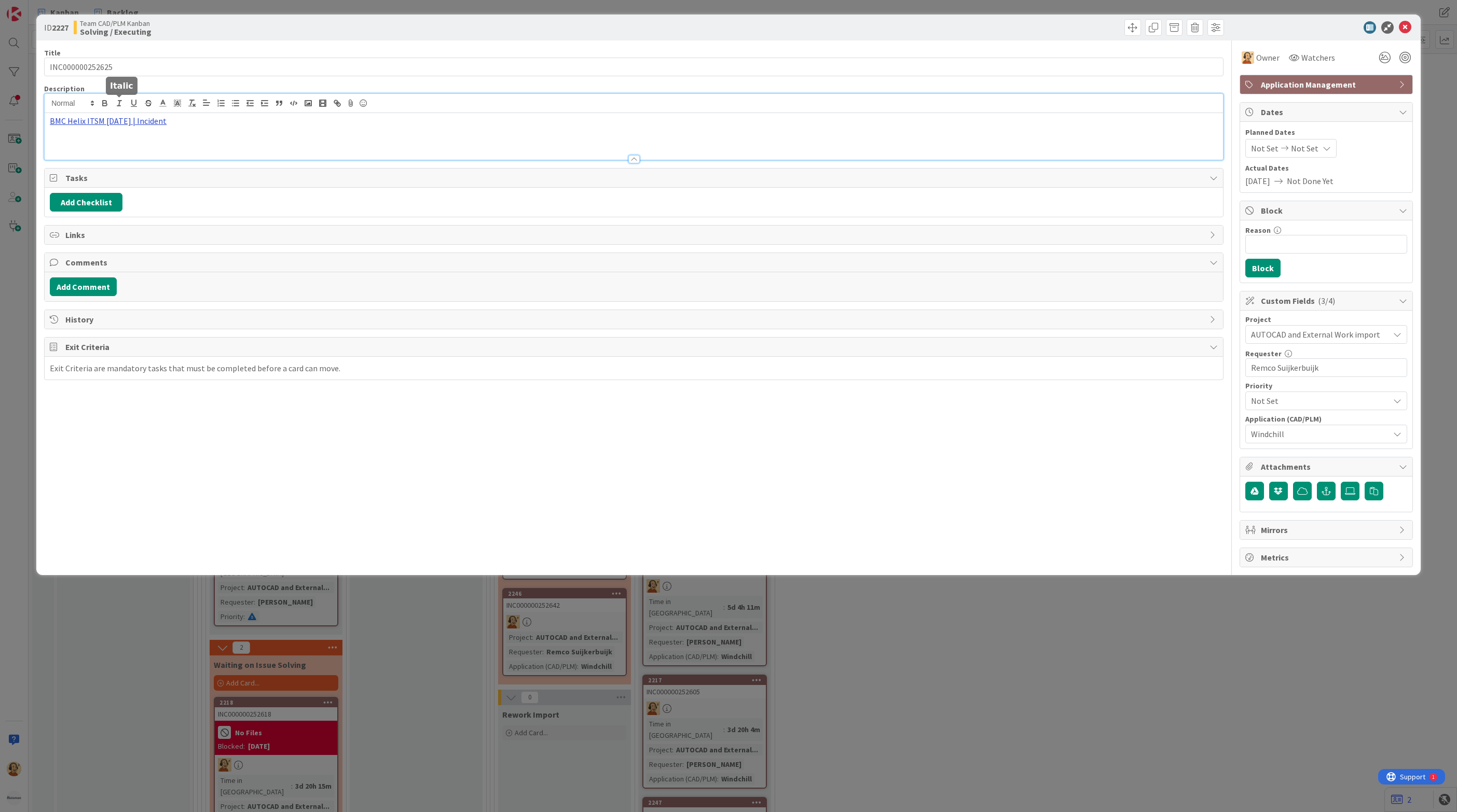
click at [121, 106] on div "BMC Helix ITSM [DATE] | Incident" at bounding box center [633, 127] width 1178 height 66
click at [99, 144] on link "[URL][PERSON_NAME][DOMAIN_NAME]" at bounding box center [96, 141] width 104 height 14
click at [1407, 25] on icon at bounding box center [1405, 27] width 12 height 12
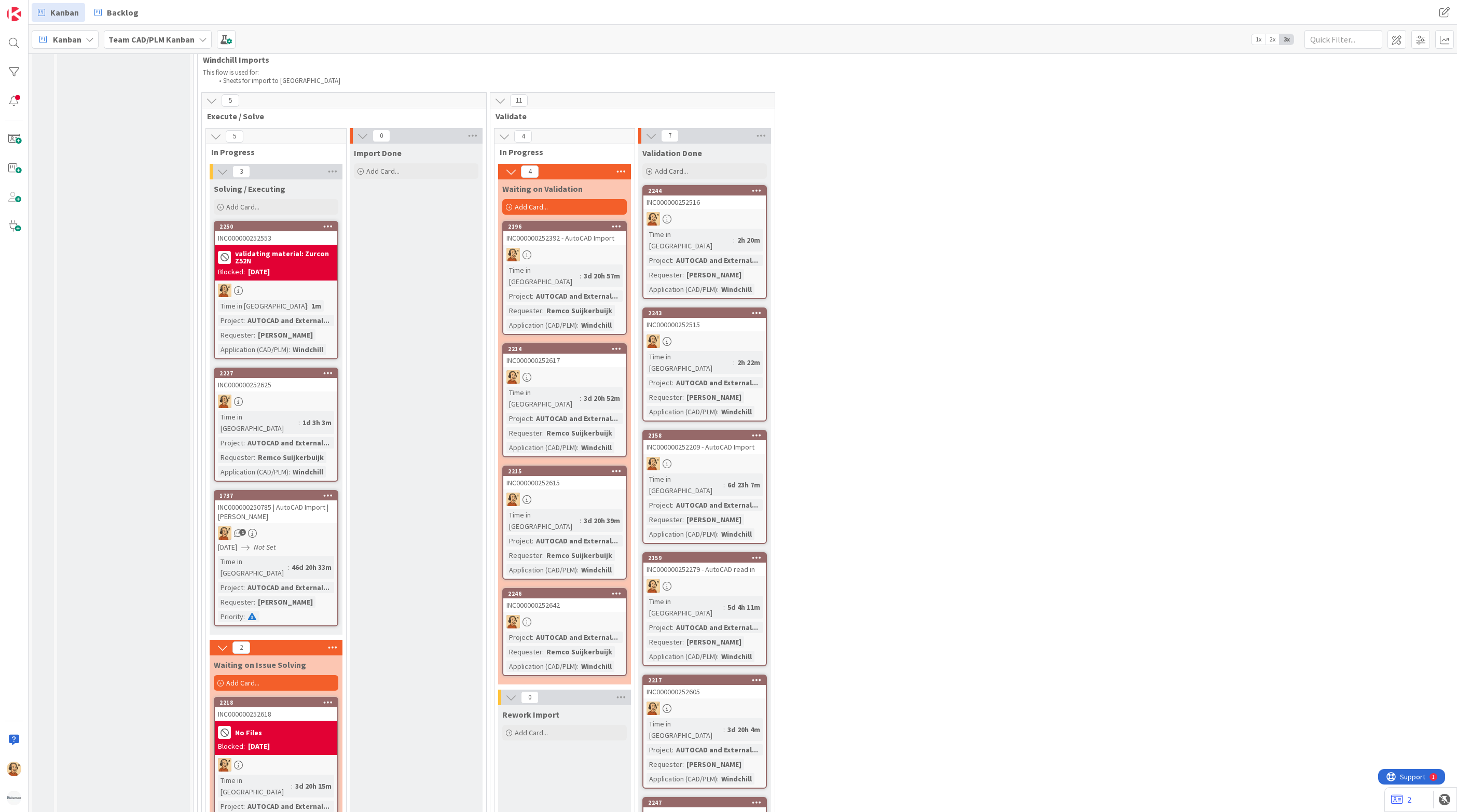
click at [314, 300] on div "Time in Column : 1m Project : AUTOCAD and External... Requester : [PERSON_NAME]…" at bounding box center [276, 328] width 117 height 55
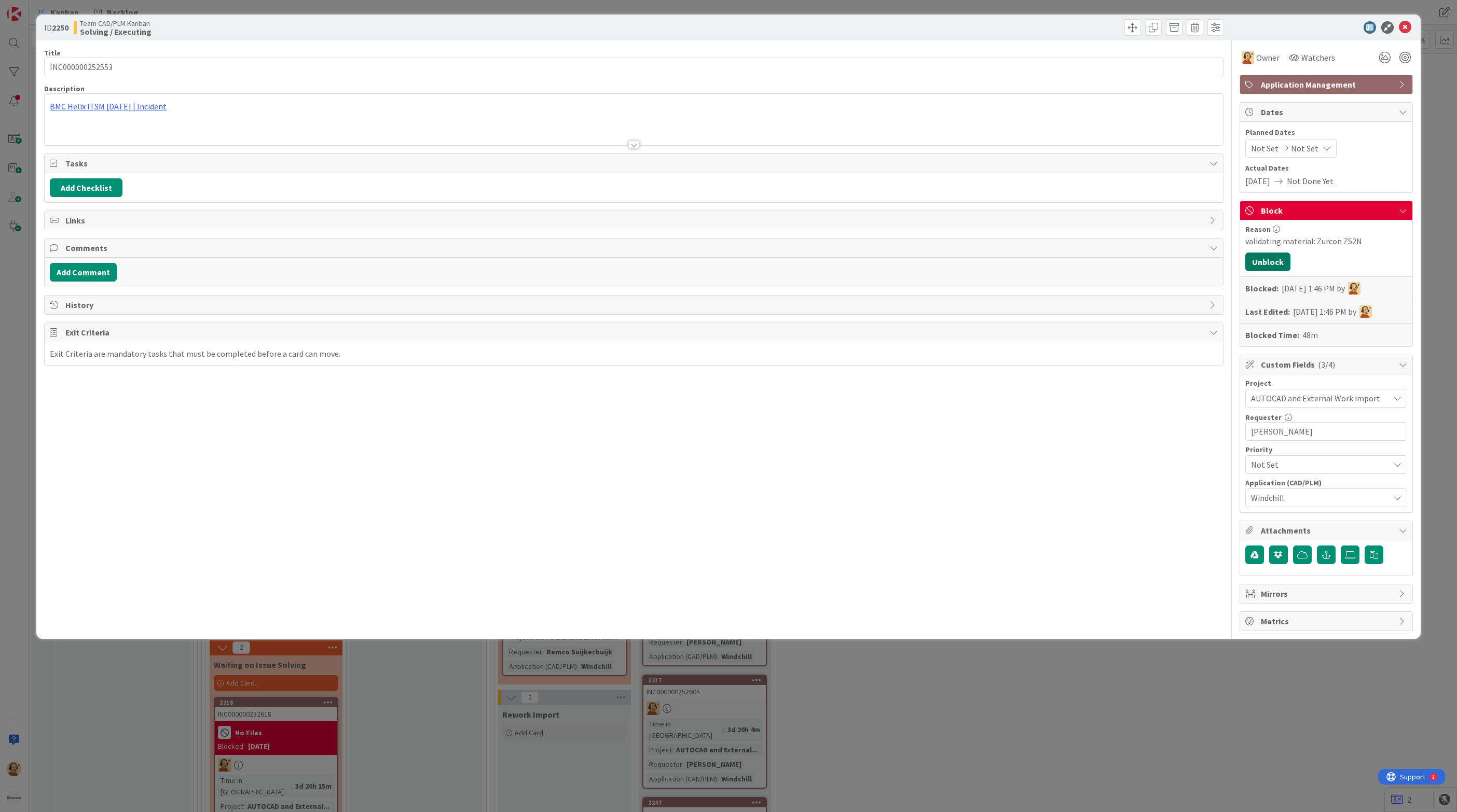
click at [1272, 260] on button "Unblock" at bounding box center [1268, 262] width 45 height 18
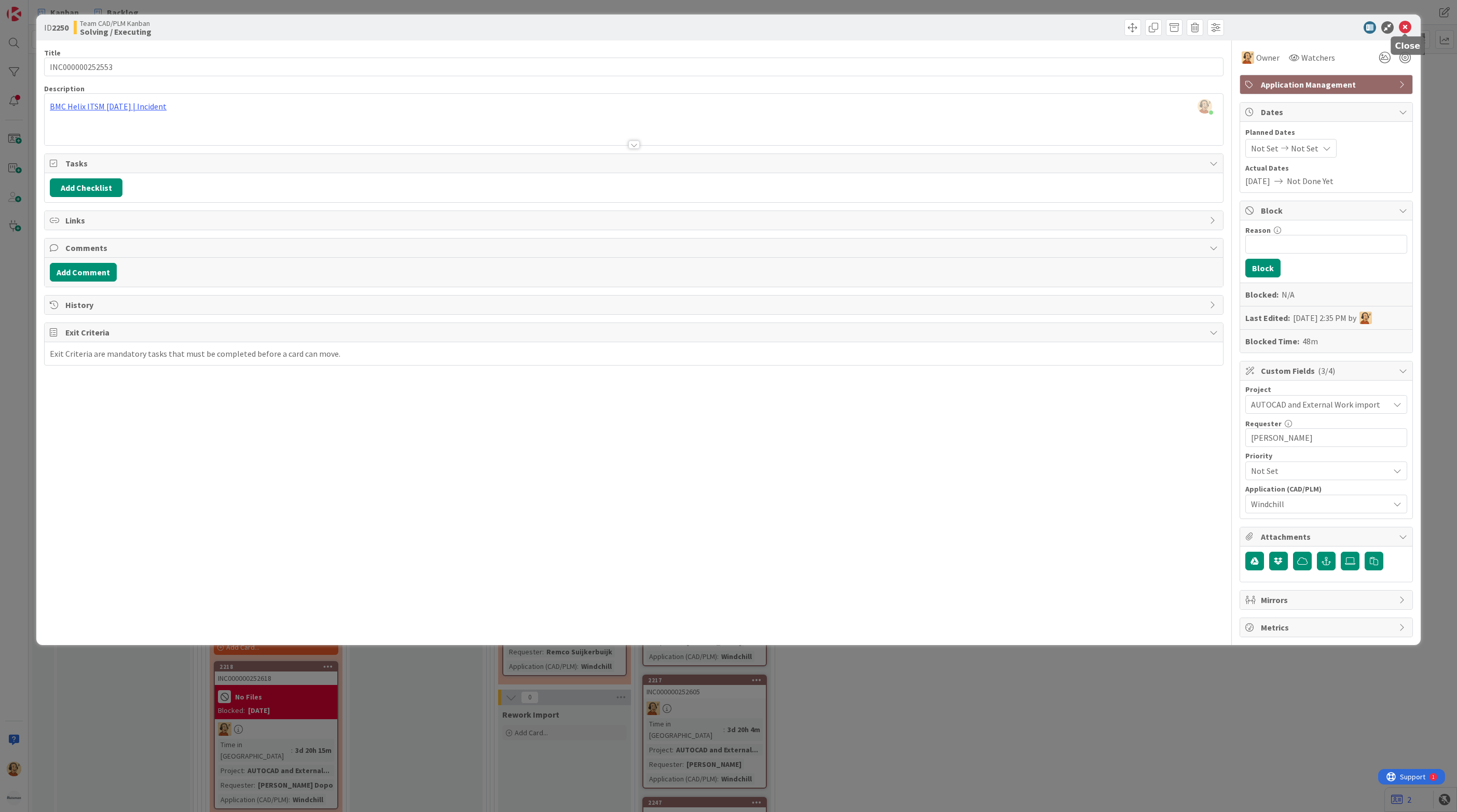
click at [1405, 25] on icon at bounding box center [1405, 27] width 12 height 12
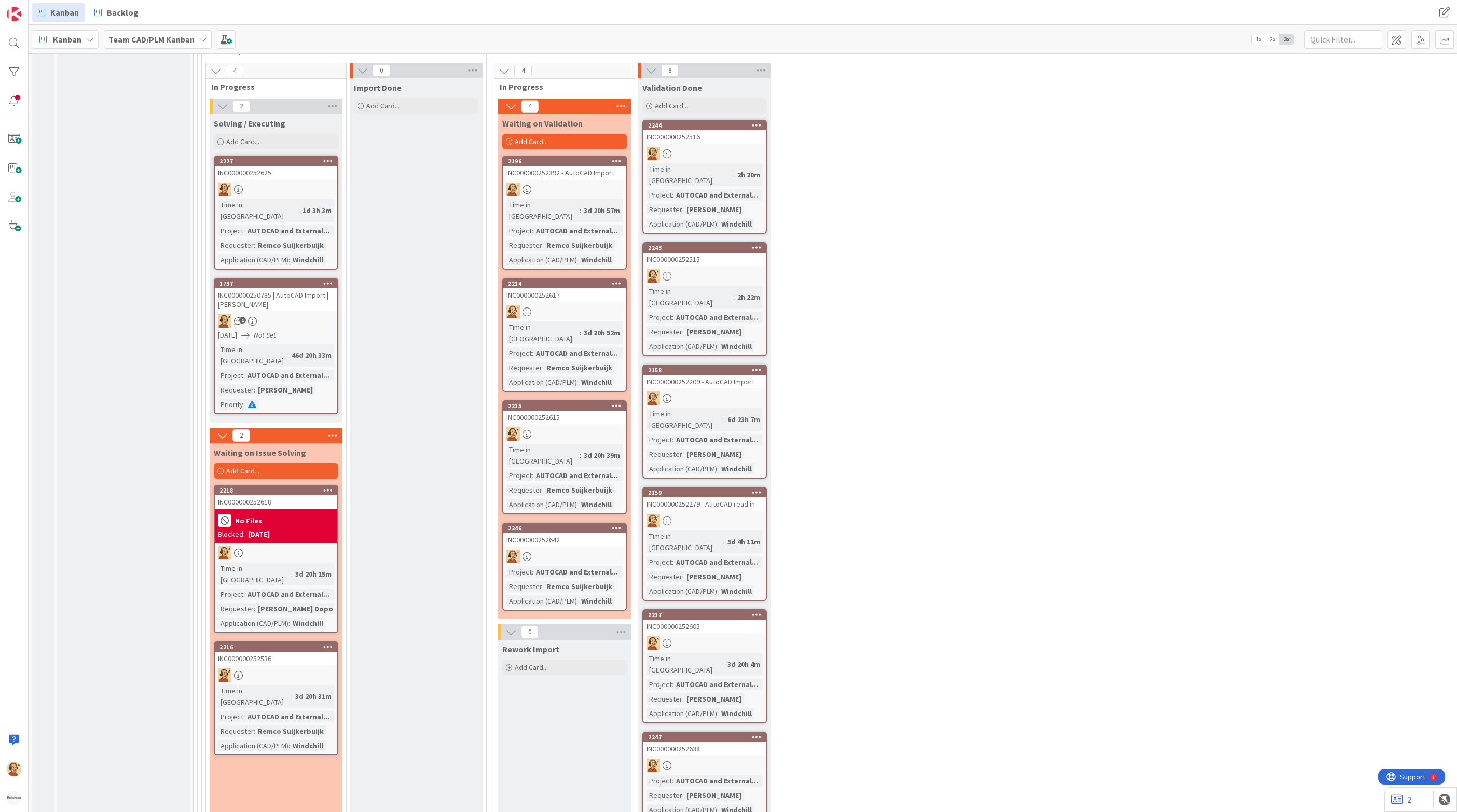
scroll to position [2486, 0]
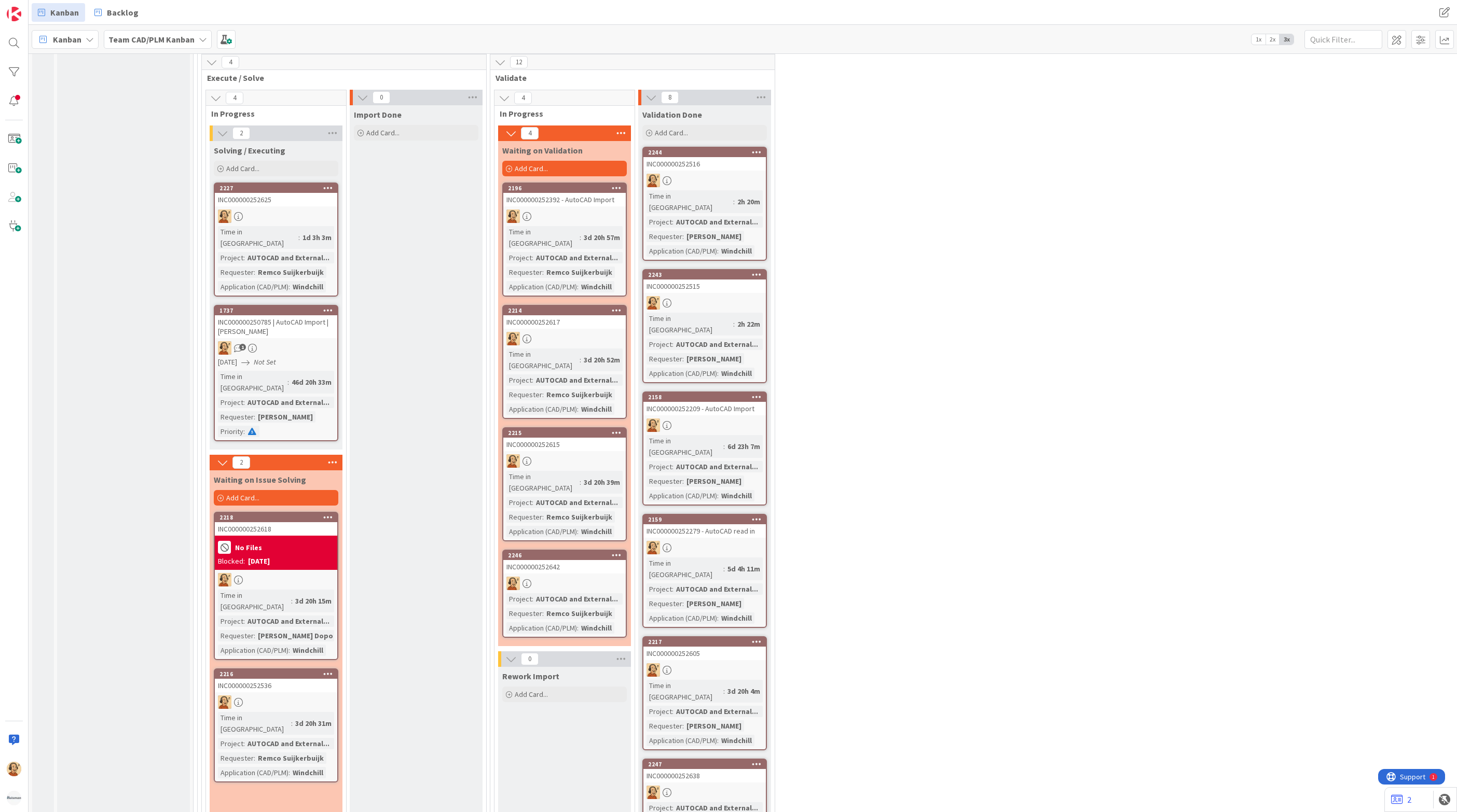
click at [302, 305] on div "1737 INC000000250785 | AutoCAD Import | [PERSON_NAME] 1 [DATE] Not Set Time in …" at bounding box center [276, 373] width 125 height 136
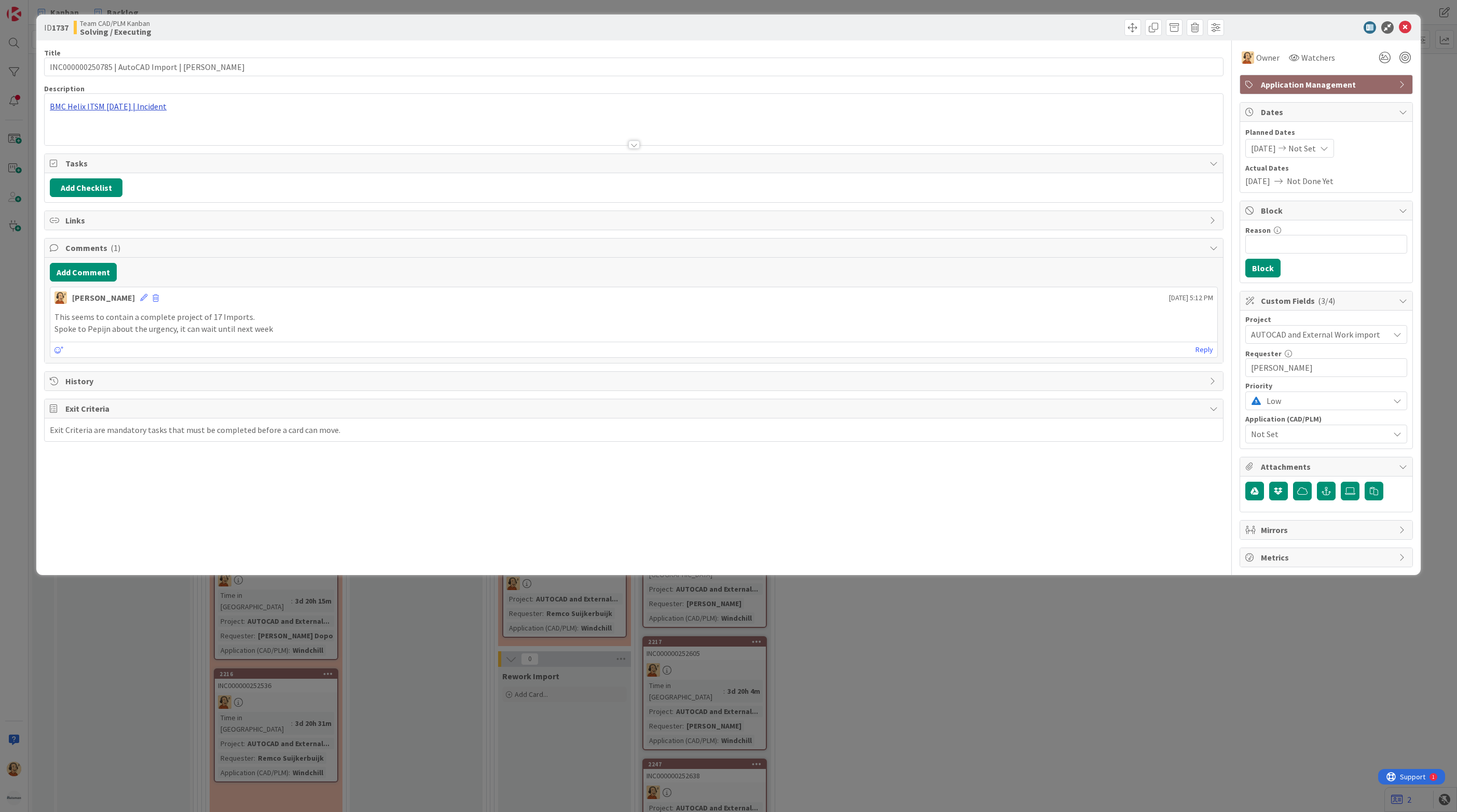
click at [155, 111] on div "BMC Helix ITSM [DATE] | Incident" at bounding box center [633, 119] width 1178 height 51
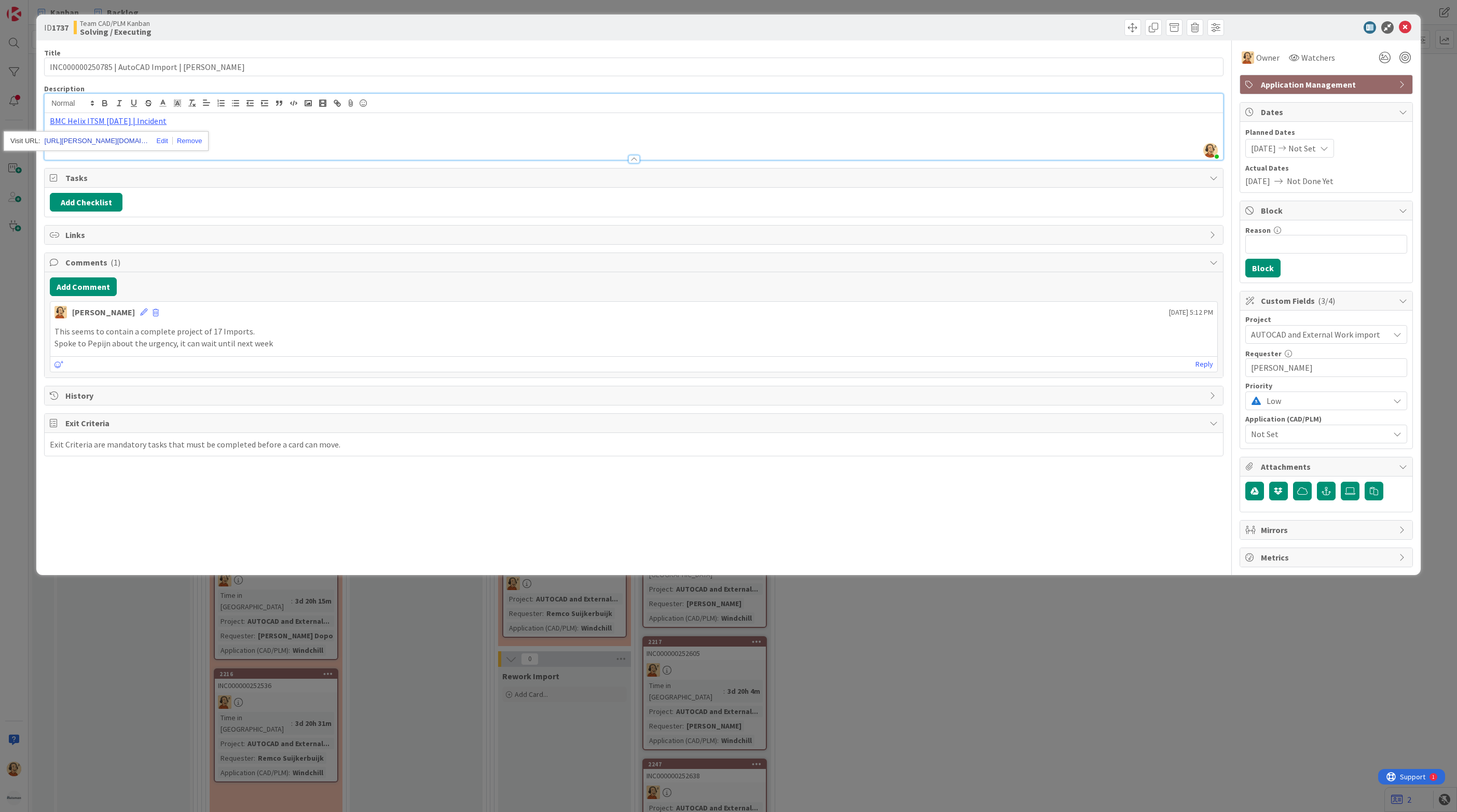
click at [129, 139] on link "[URL][PERSON_NAME][DOMAIN_NAME]" at bounding box center [96, 141] width 104 height 14
click at [1409, 29] on icon at bounding box center [1405, 27] width 12 height 12
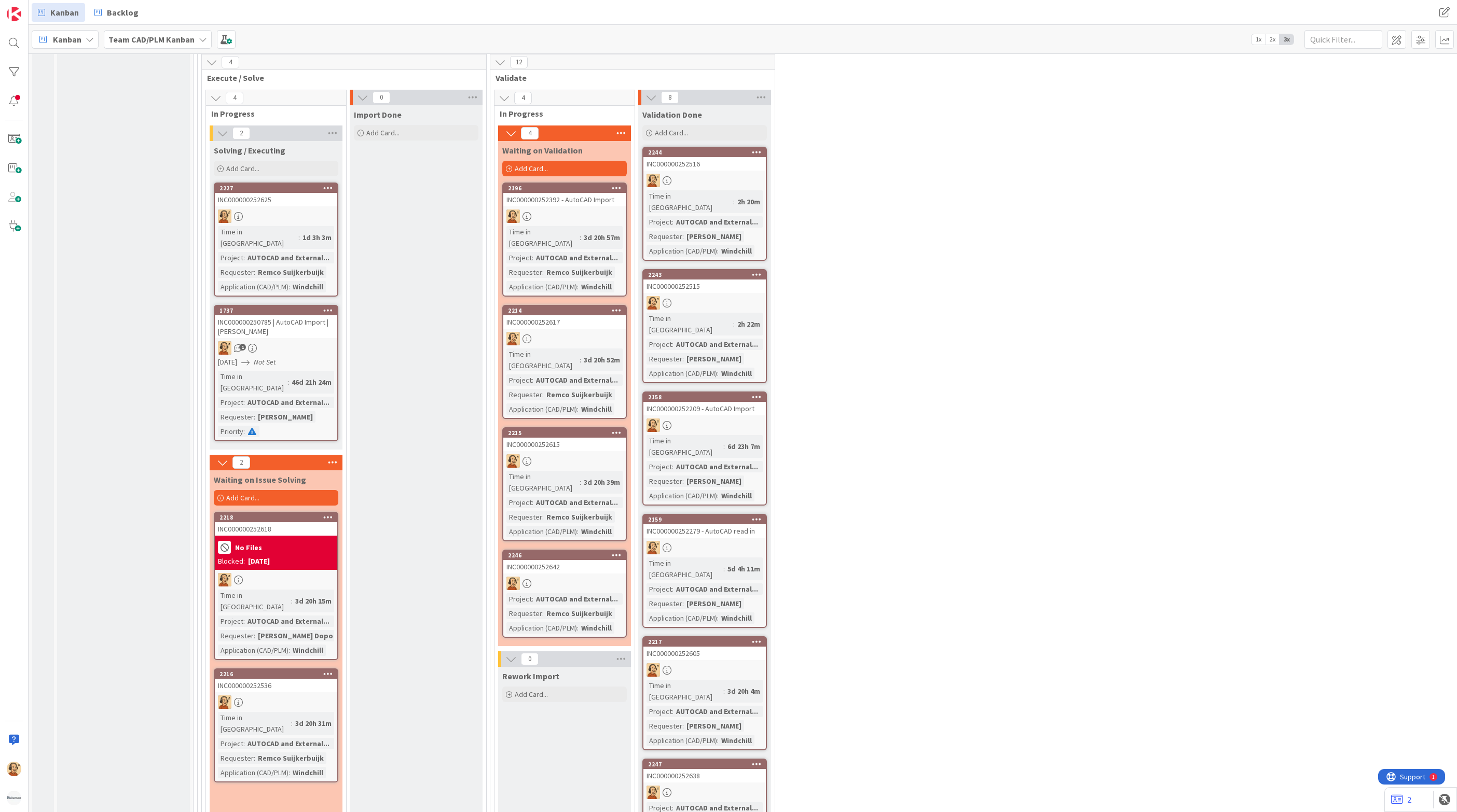
click at [294, 210] on div at bounding box center [276, 217] width 123 height 14
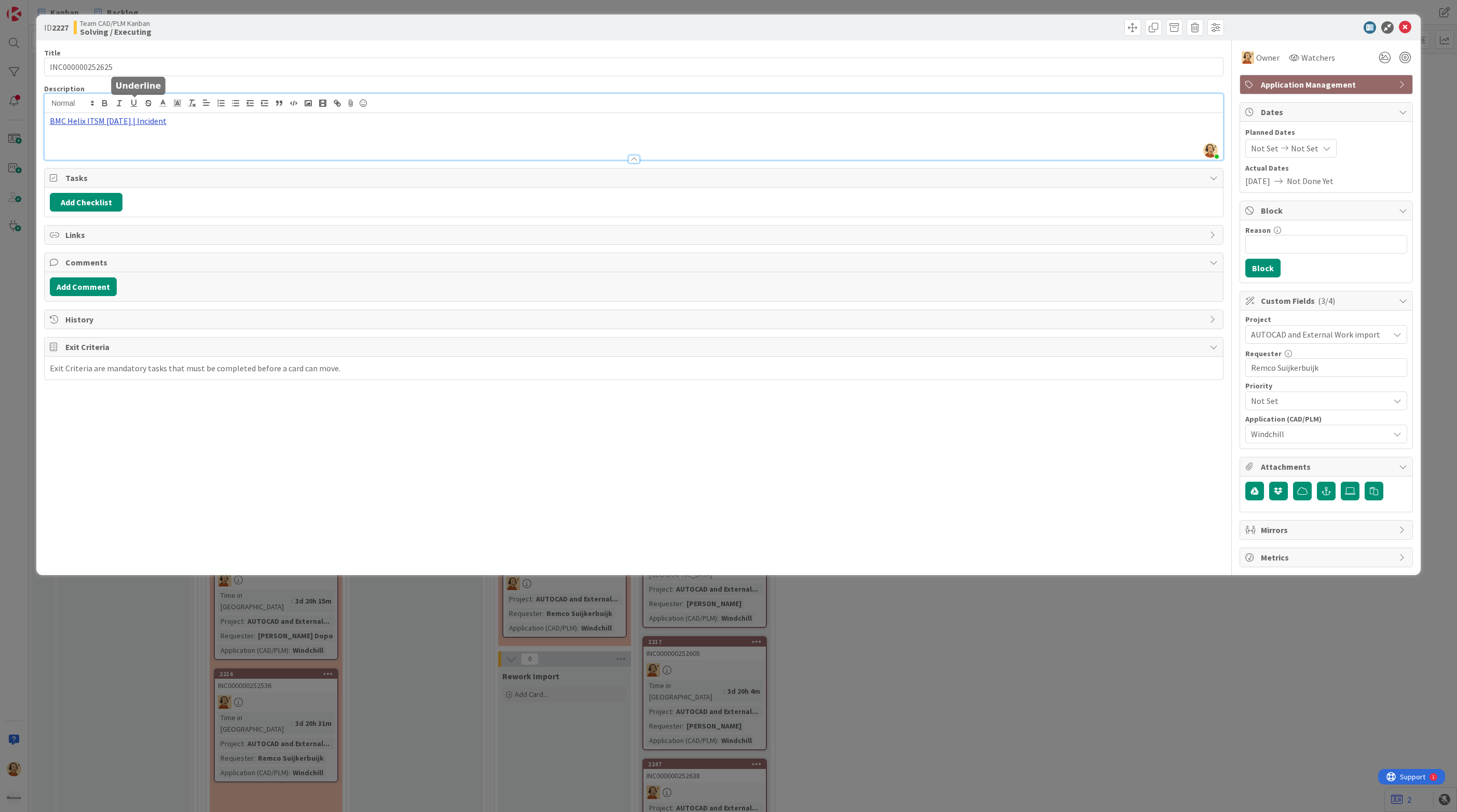
click at [127, 106] on div "[PERSON_NAME] just joined BMC Helix ITSM [DATE] | Incident" at bounding box center [633, 127] width 1178 height 66
click at [106, 140] on link "[URL][PERSON_NAME][DOMAIN_NAME]" at bounding box center [96, 141] width 104 height 14
click at [1404, 30] on icon at bounding box center [1405, 27] width 12 height 12
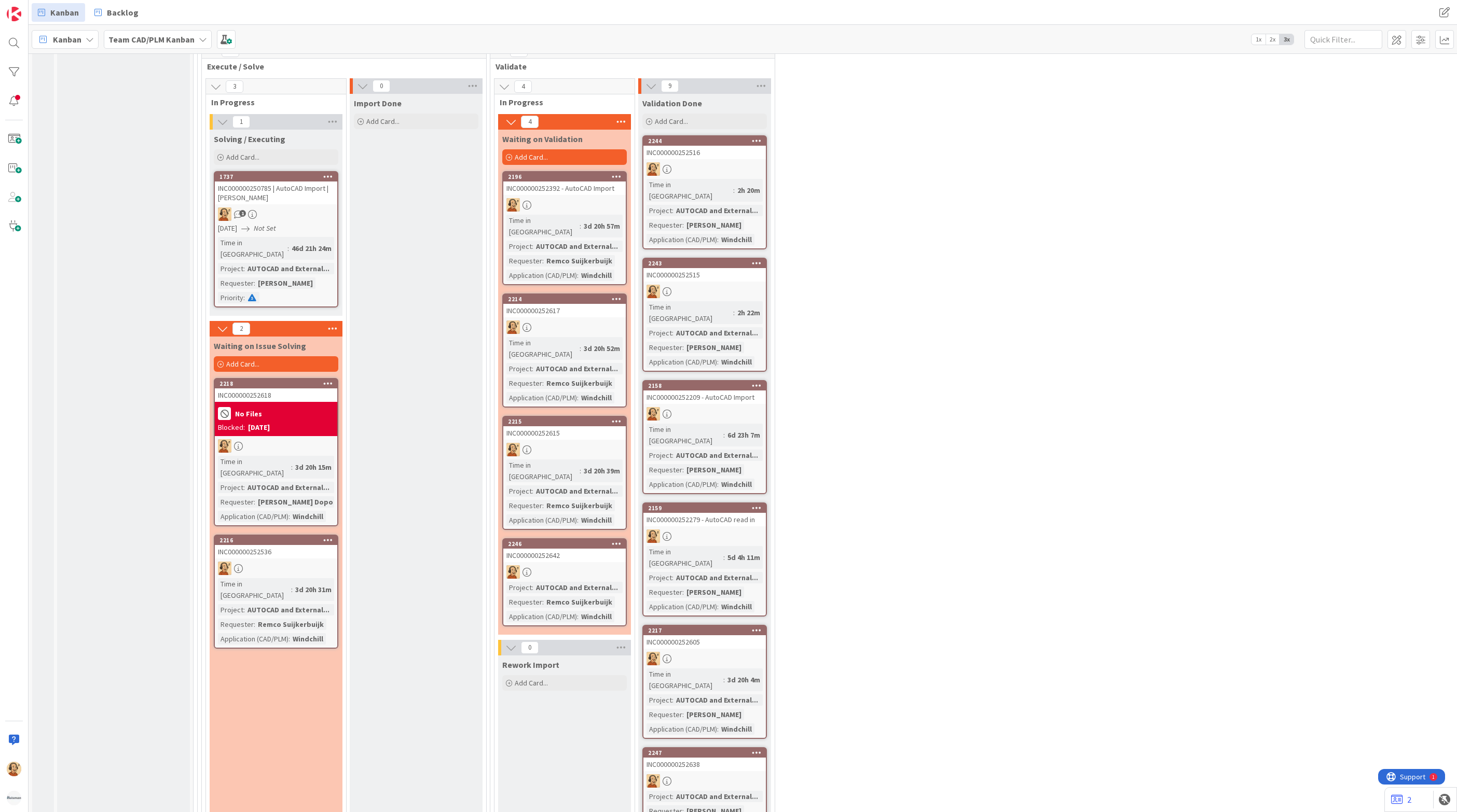
scroll to position [2420, 0]
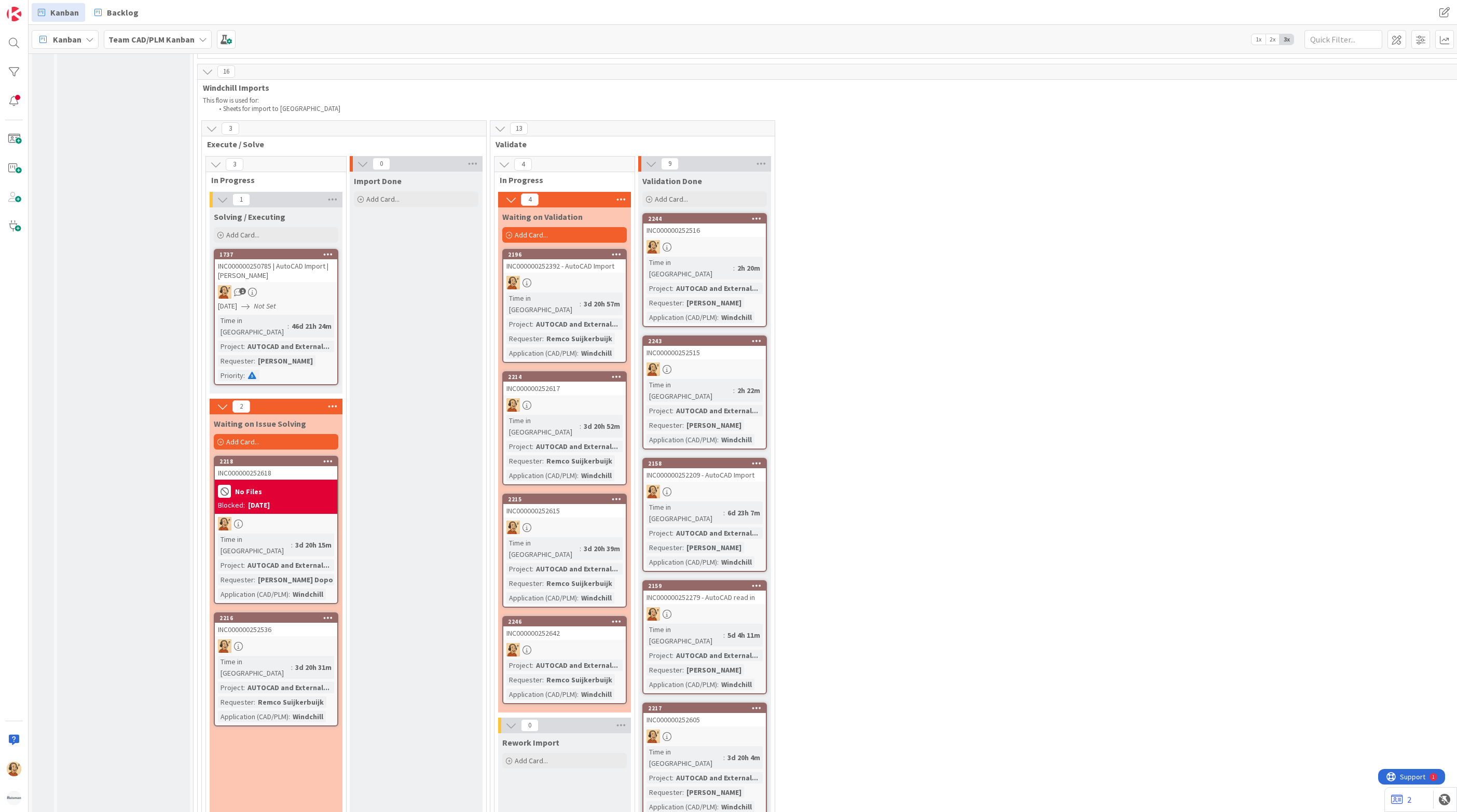
click at [269, 640] on div at bounding box center [276, 646] width 123 height 14
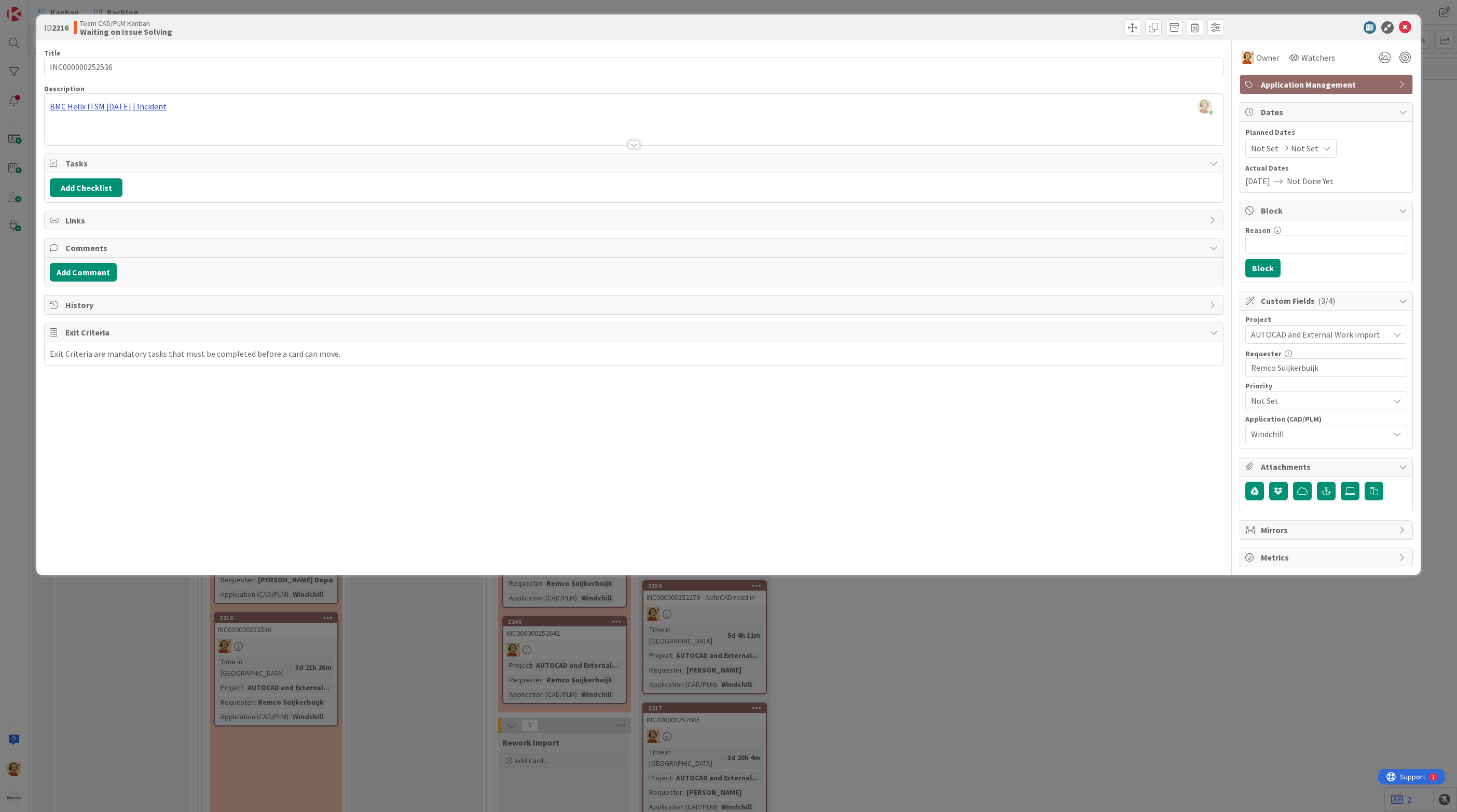
click at [108, 108] on div "[PERSON_NAME] just joined BMC Helix ITSM [DATE] | Incident" at bounding box center [633, 119] width 1178 height 51
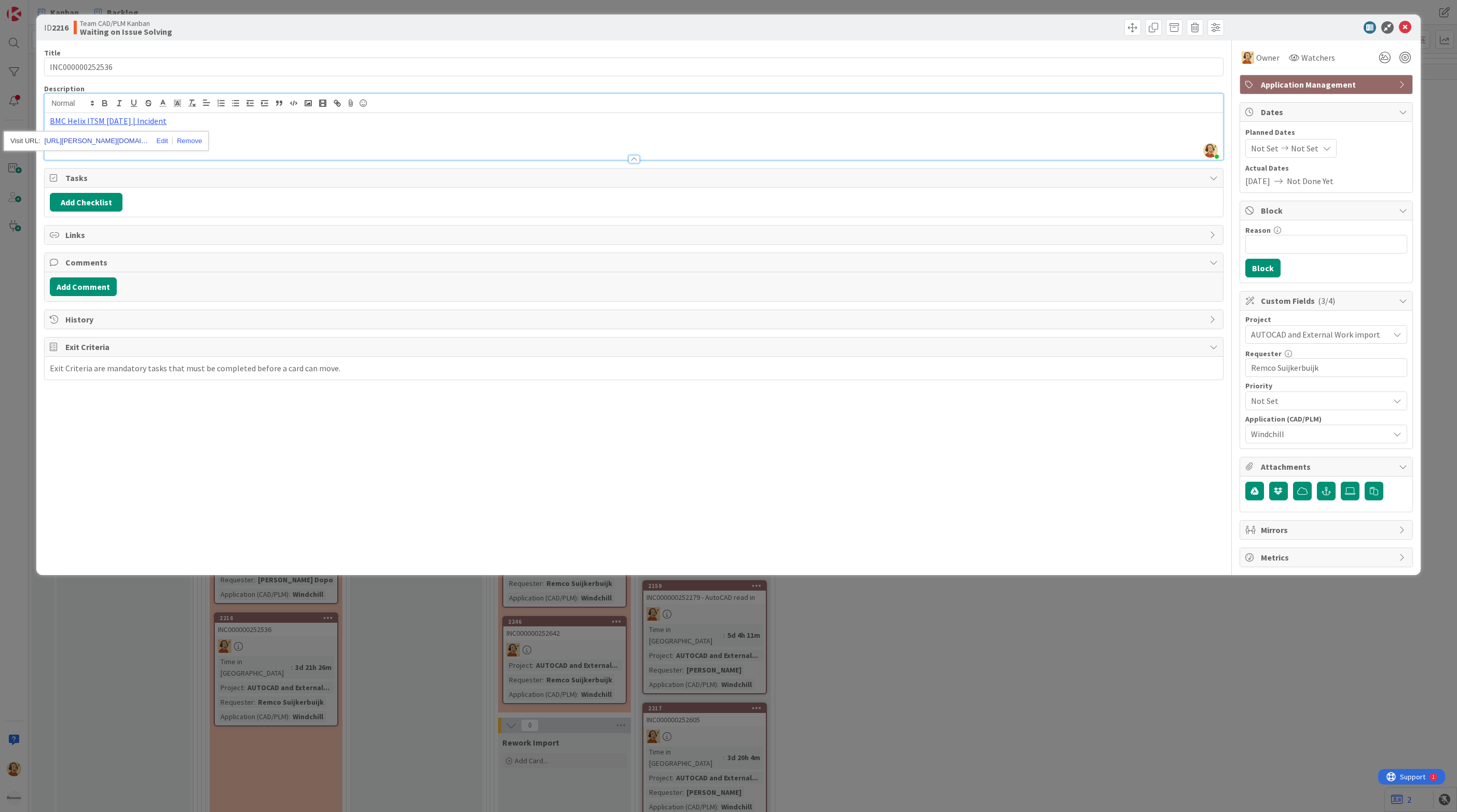
click at [89, 142] on link "[URL][PERSON_NAME][DOMAIN_NAME]" at bounding box center [96, 141] width 104 height 14
